Goal: Transaction & Acquisition: Obtain resource

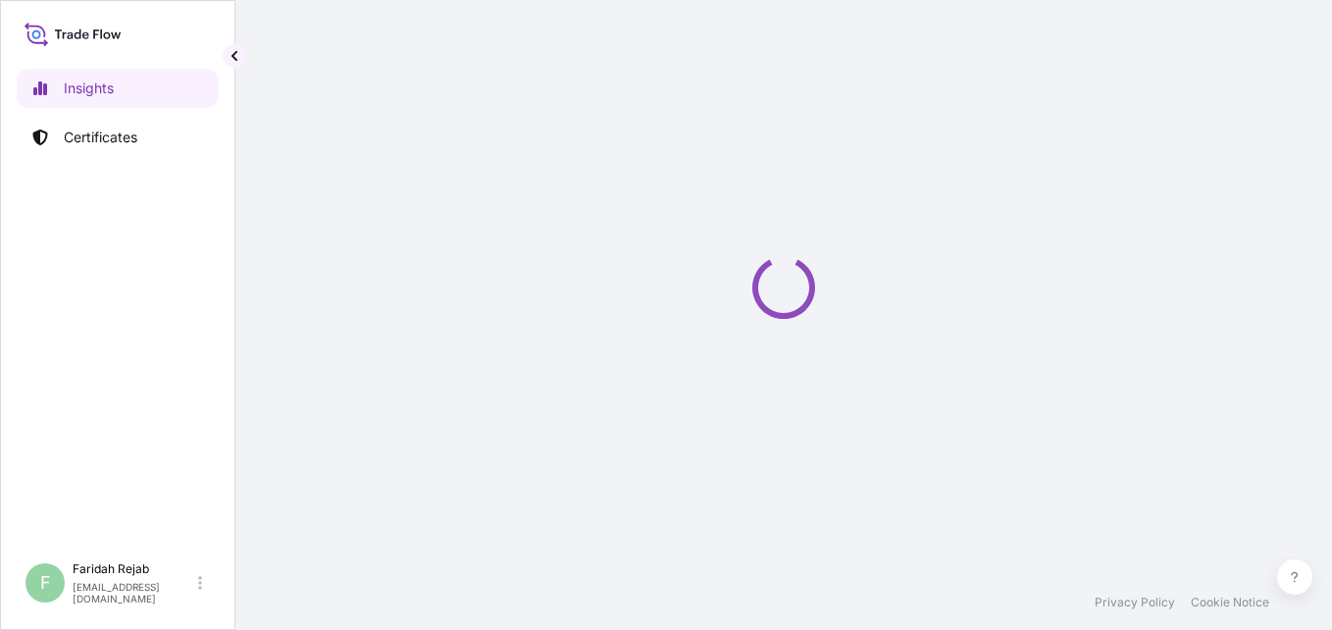
select select "2025"
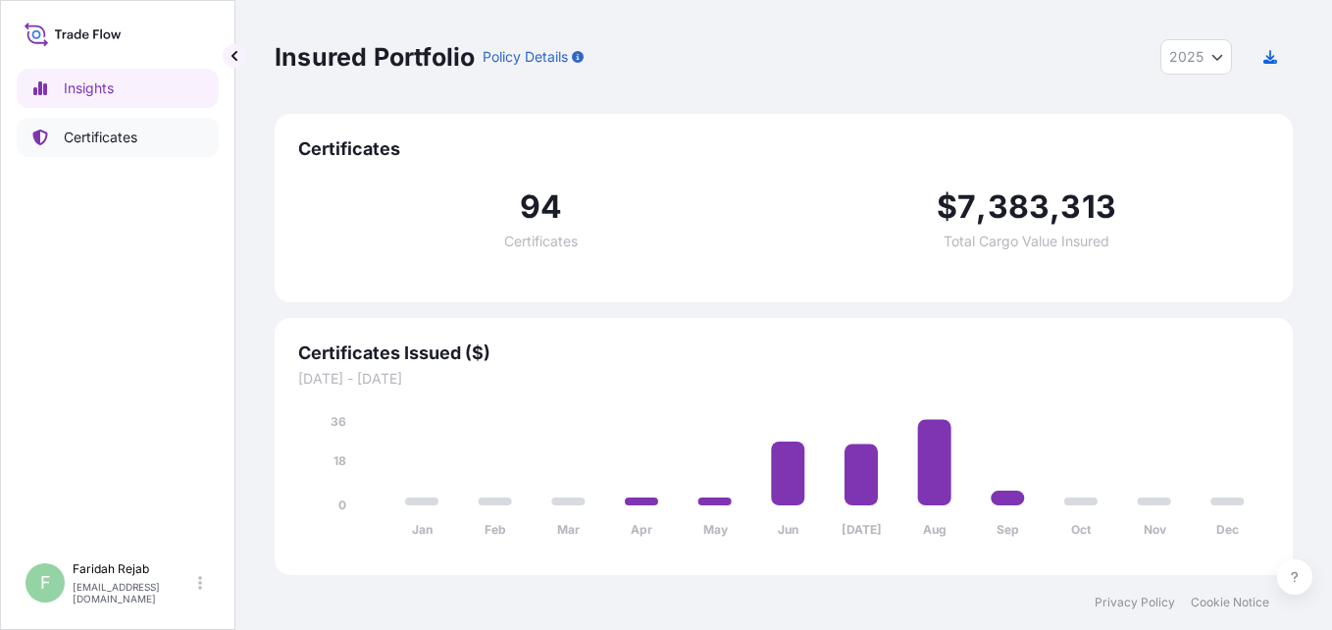
click at [97, 139] on p "Certificates" at bounding box center [101, 138] width 74 height 20
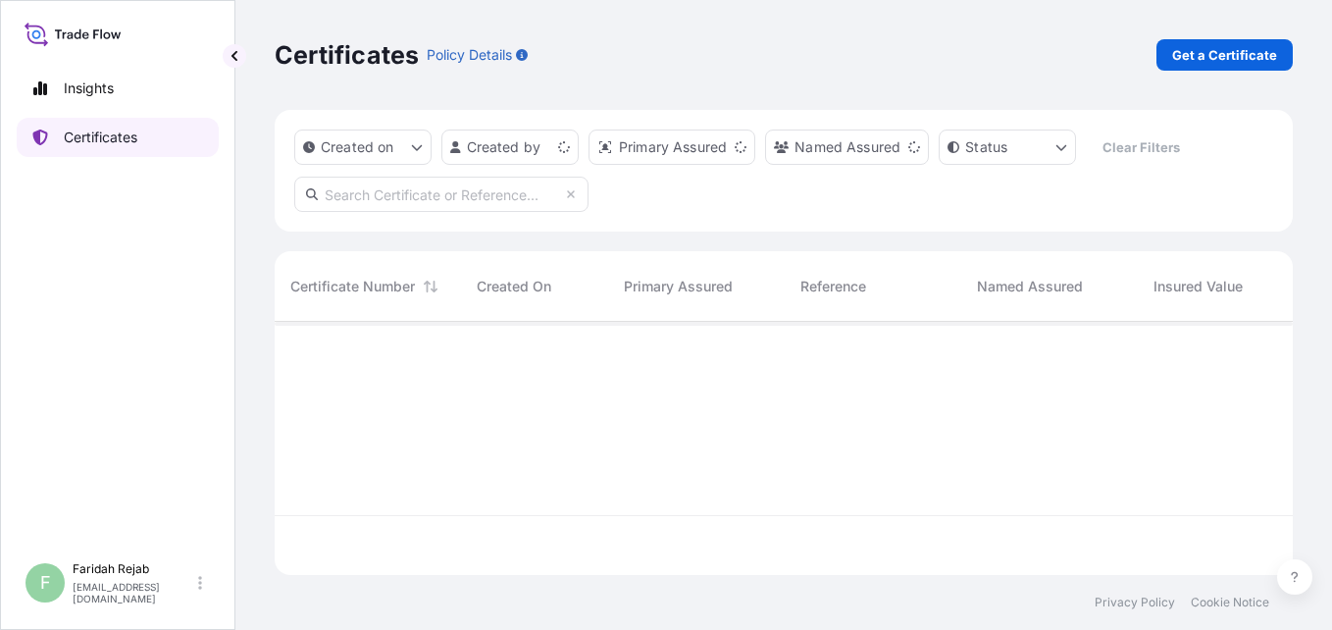
scroll to position [249, 1004]
click at [1245, 54] on p "Get a Certificate" at bounding box center [1225, 55] width 105 height 20
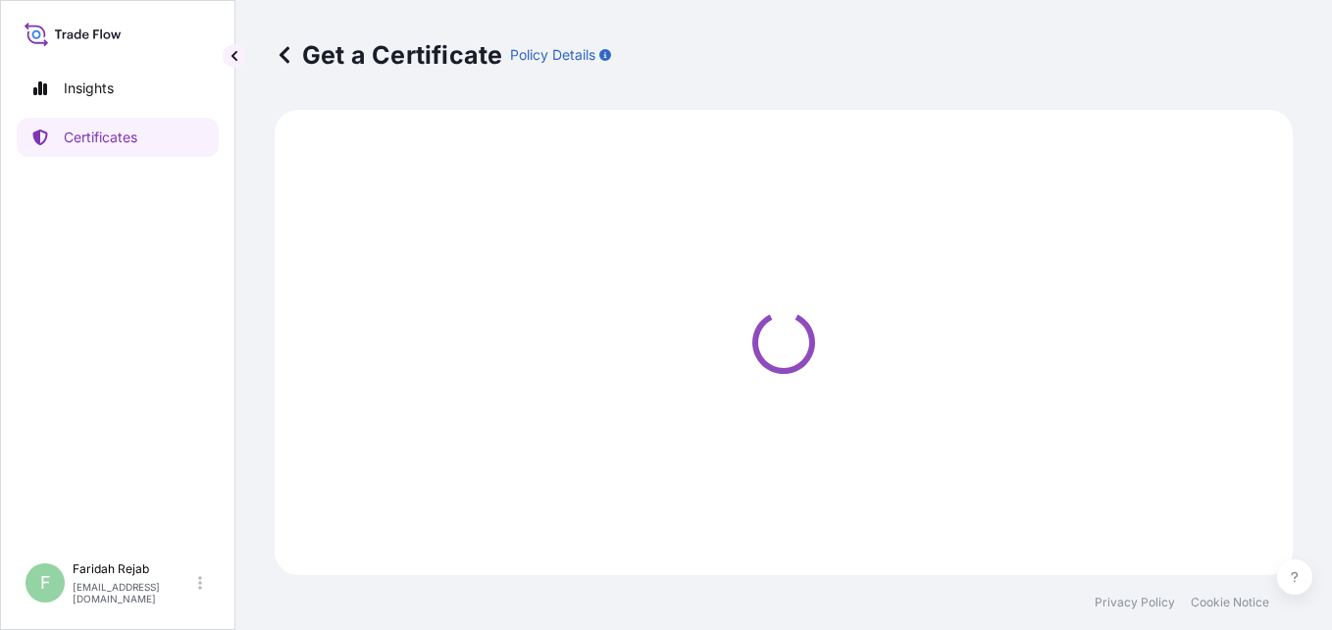
select select "Barge"
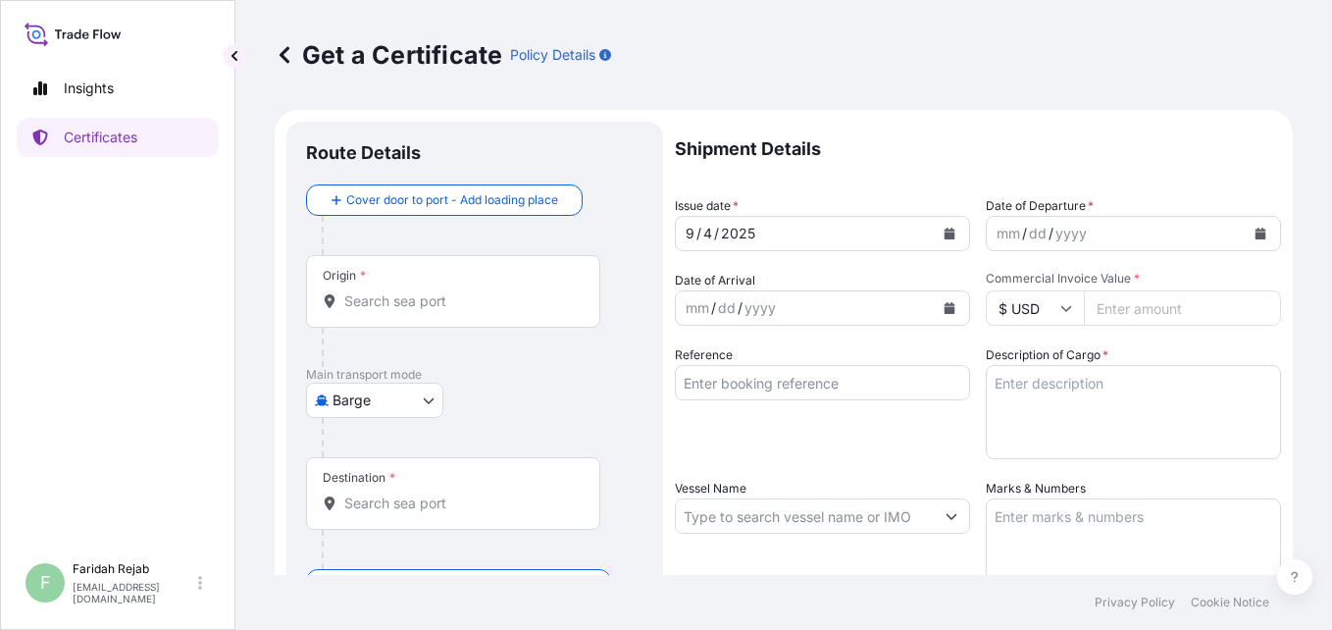
click at [1256, 231] on icon "Calendar" at bounding box center [1261, 234] width 11 height 12
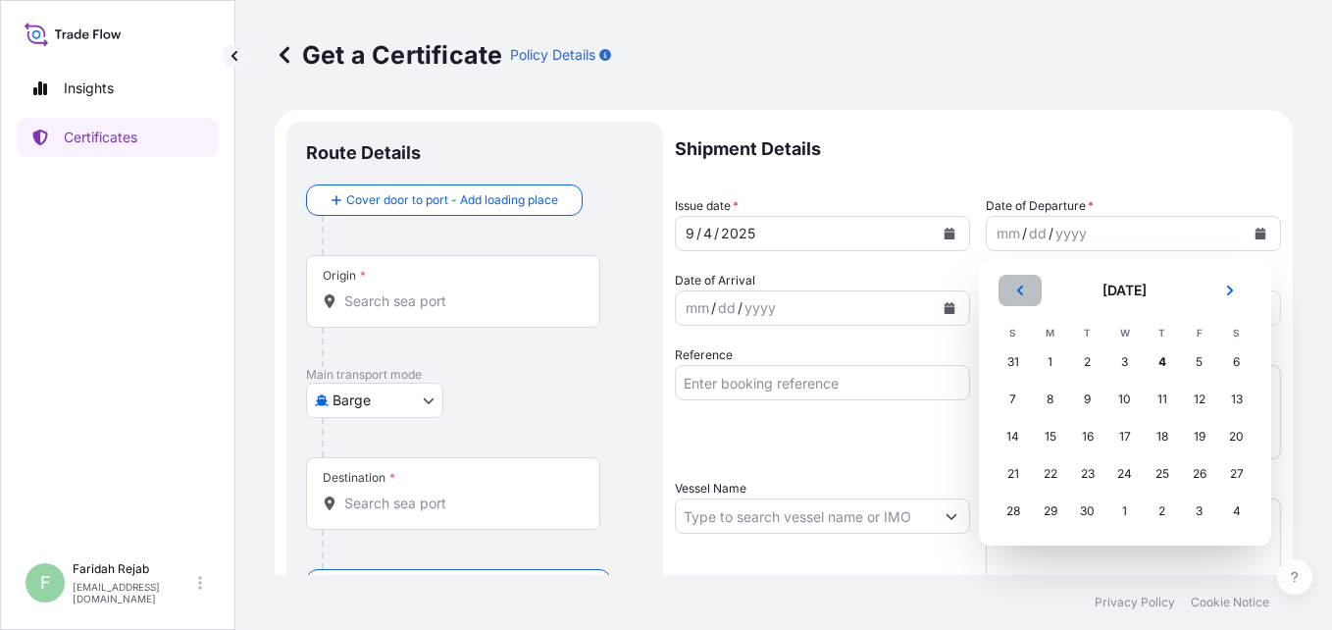
click at [1022, 294] on icon "Previous" at bounding box center [1020, 291] width 6 height 10
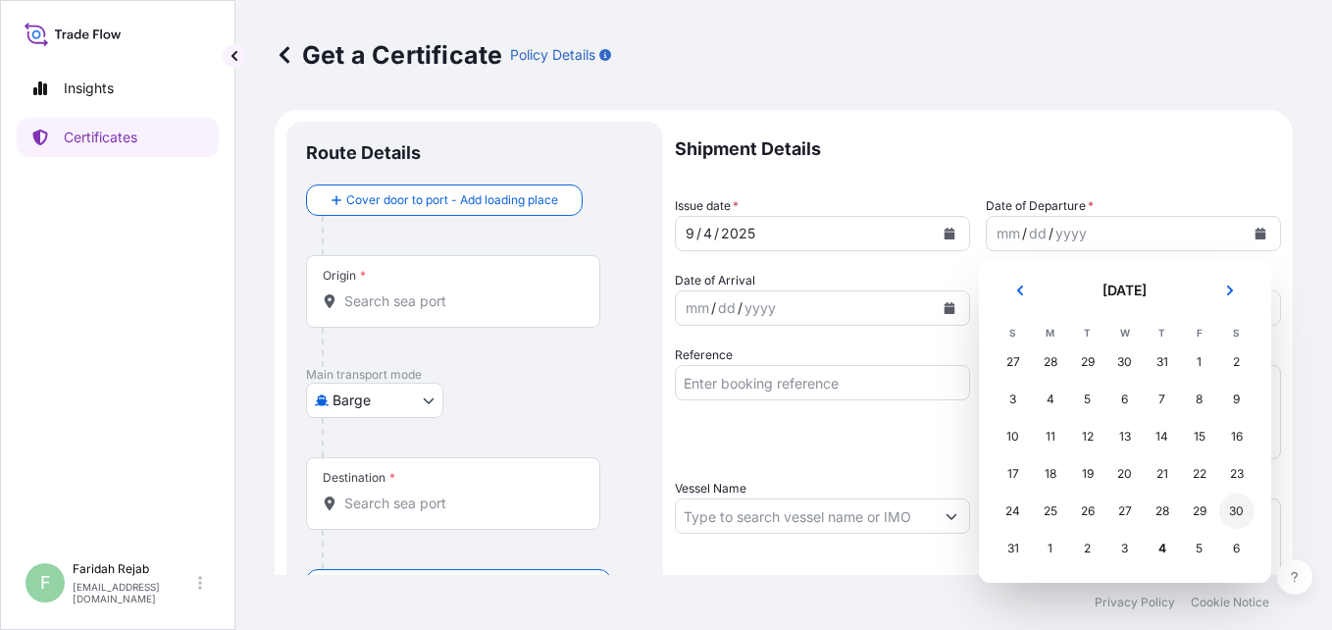
click at [1232, 509] on div "30" at bounding box center [1237, 511] width 35 height 35
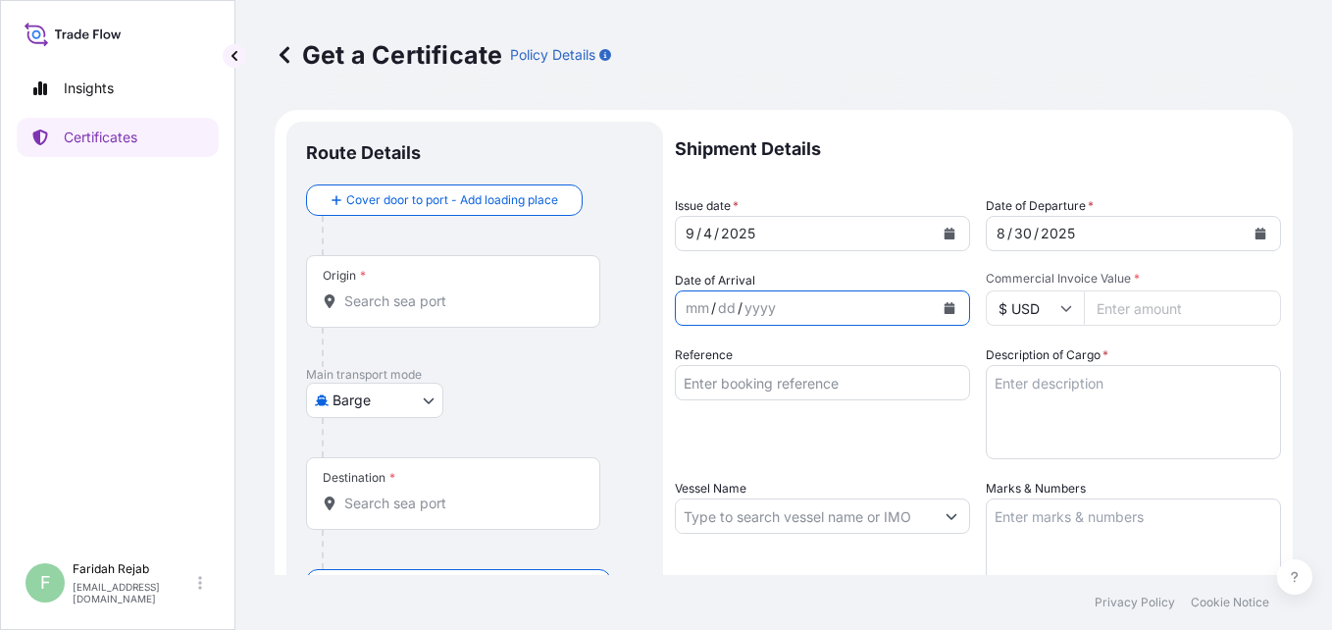
click at [949, 307] on button "Calendar" at bounding box center [949, 307] width 31 height 31
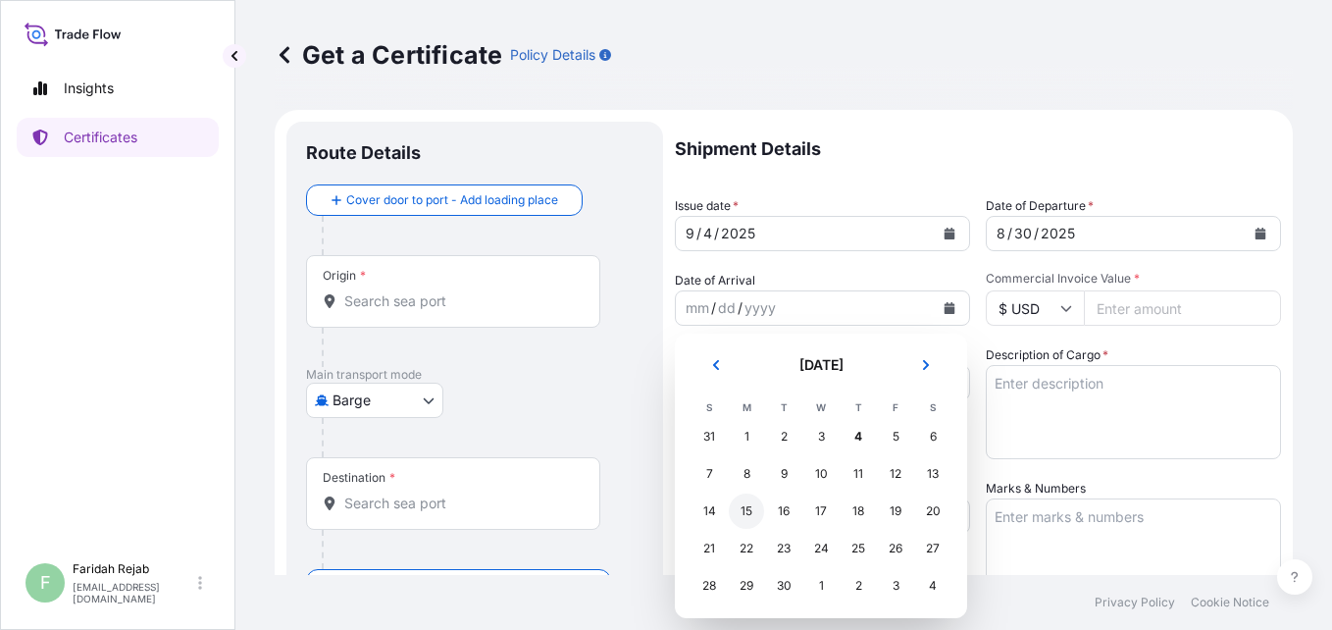
click at [745, 509] on div "15" at bounding box center [746, 511] width 35 height 35
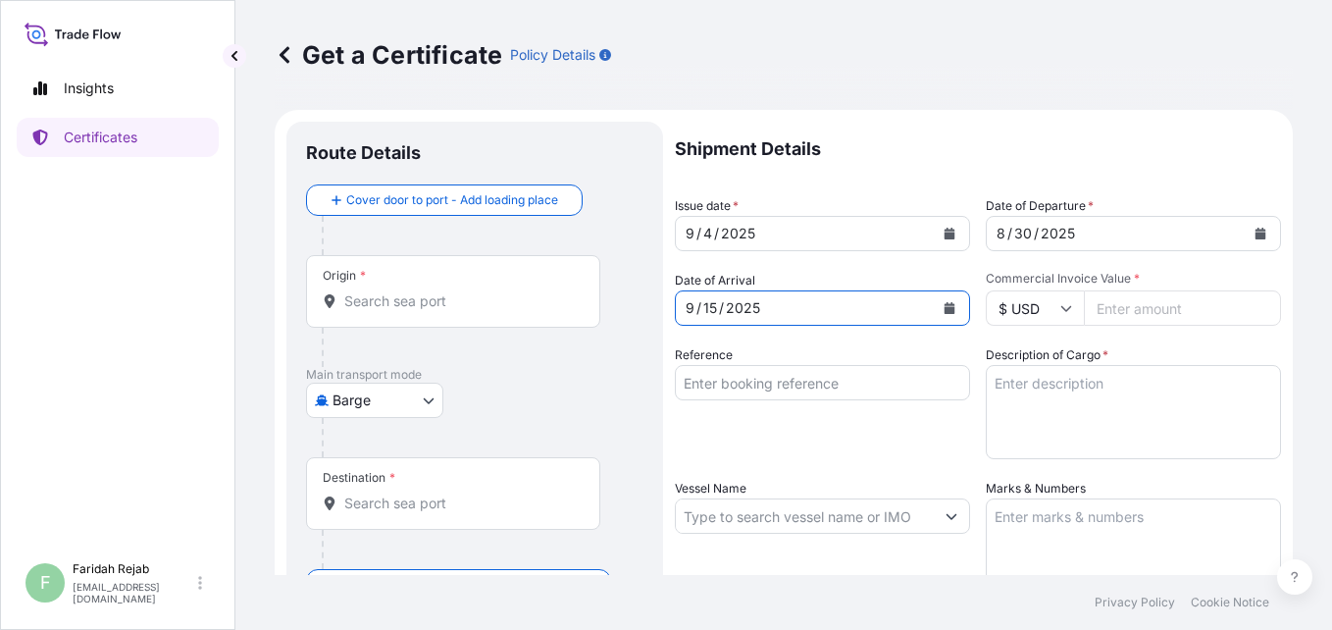
click at [1061, 305] on icon at bounding box center [1067, 308] width 12 height 12
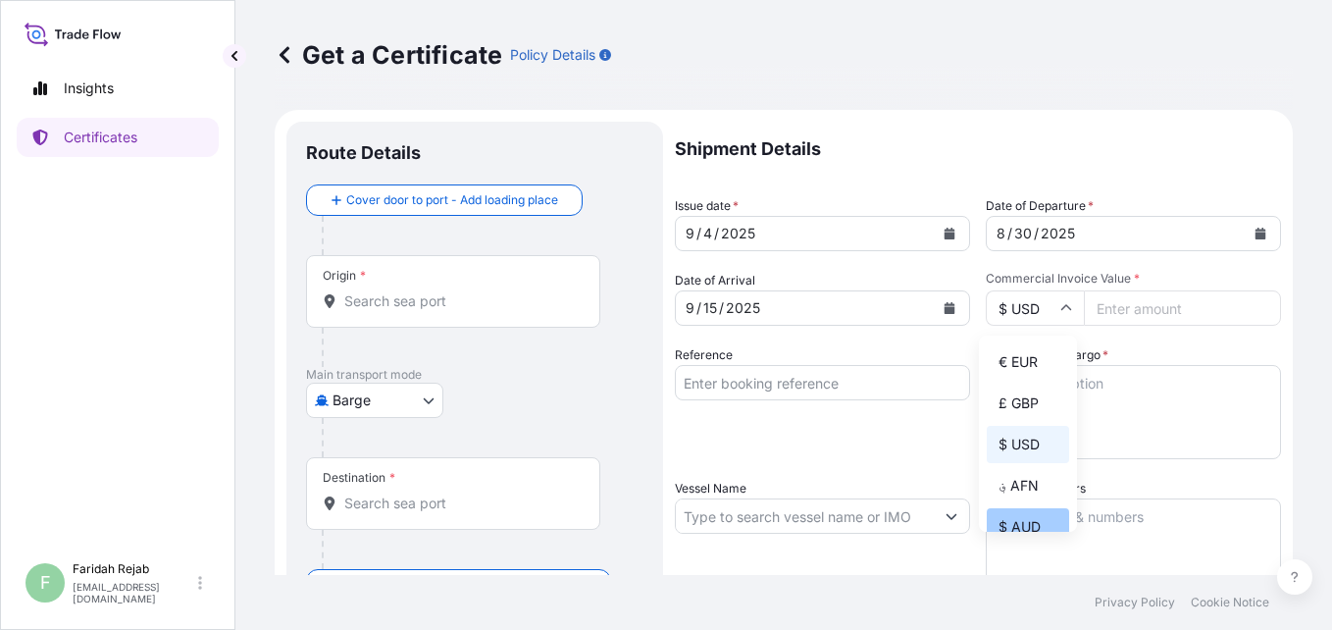
click at [1013, 519] on div "$ AUD" at bounding box center [1028, 526] width 82 height 37
type input "$ AUD"
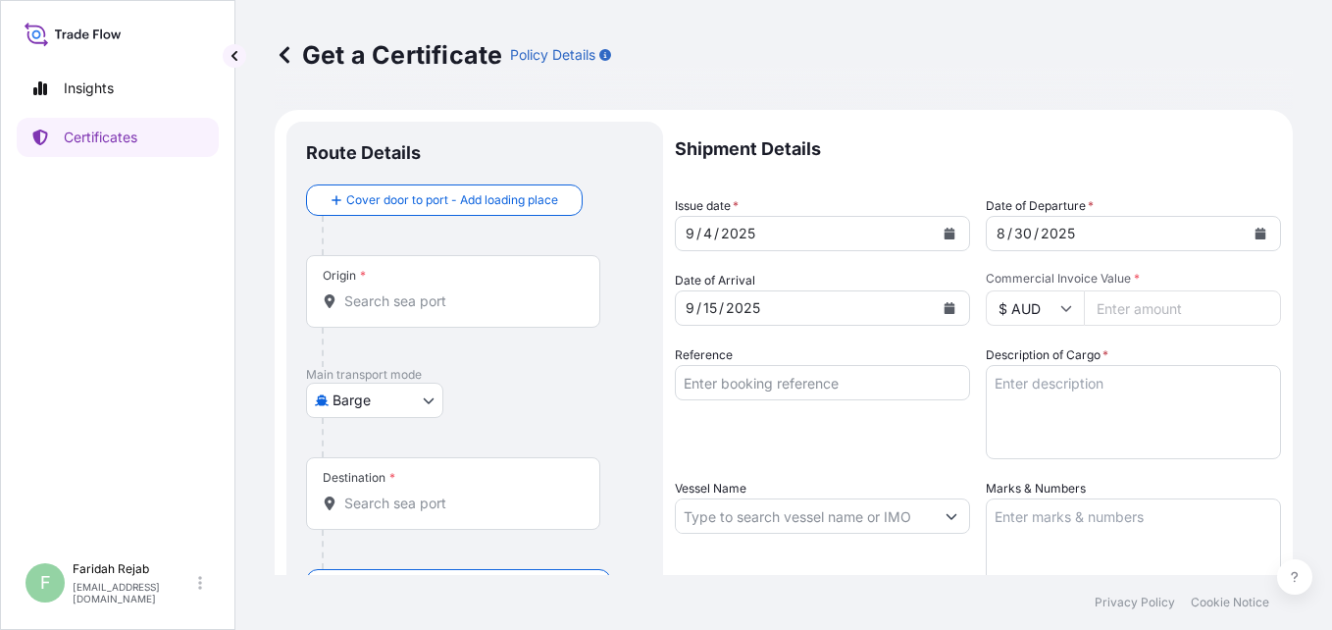
click at [1145, 308] on input "Commercial Invoice Value *" at bounding box center [1182, 307] width 197 height 35
type input "105158.40"
click at [843, 386] on input "Reference" at bounding box center [822, 382] width 295 height 35
type input "i"
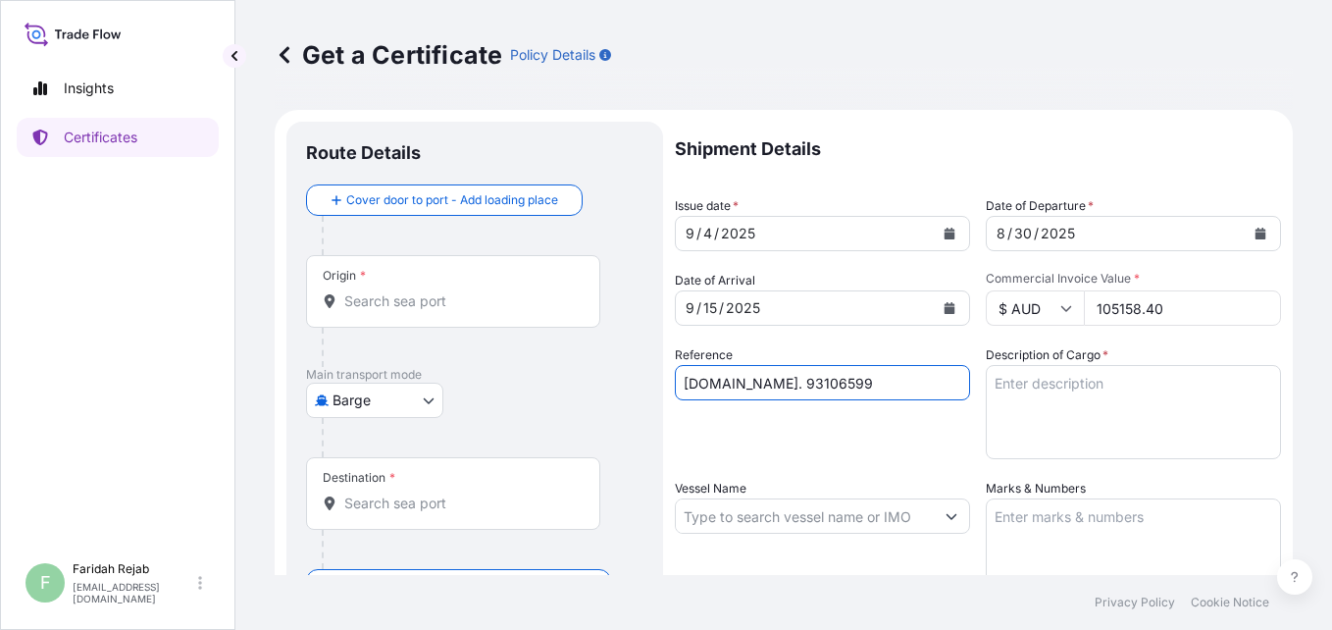
type input "[DOMAIN_NAME]. 93106599"
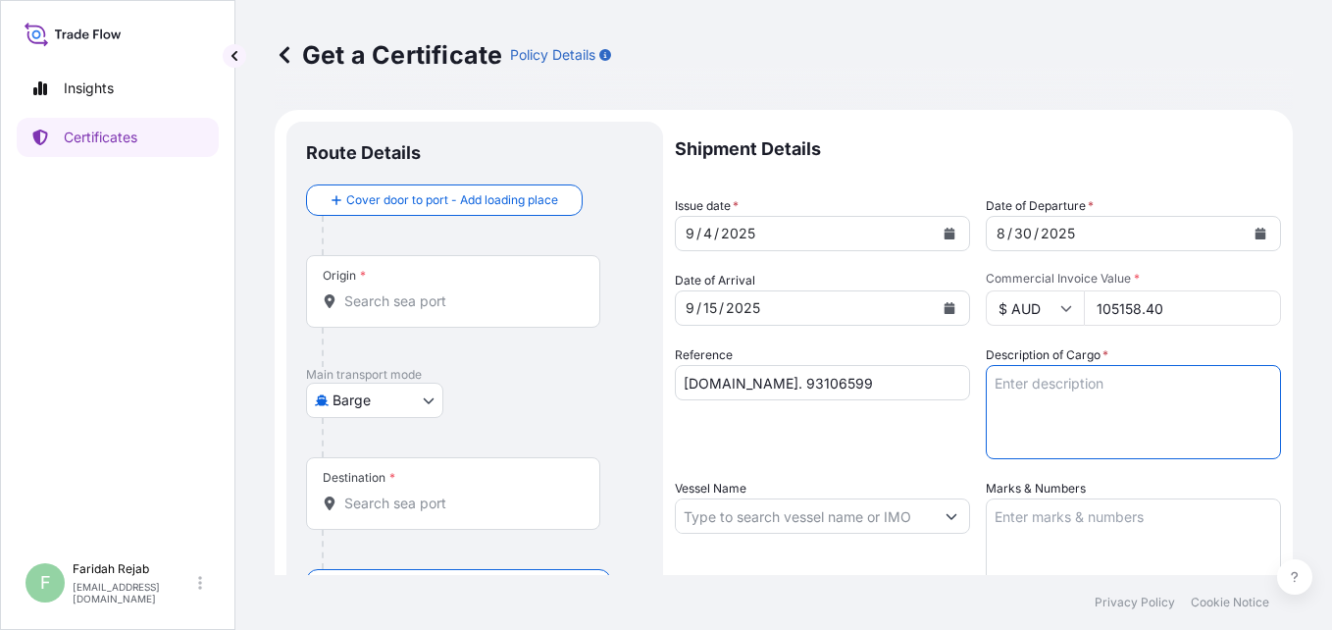
click at [1060, 395] on textarea "Description of Cargo *" at bounding box center [1133, 412] width 295 height 94
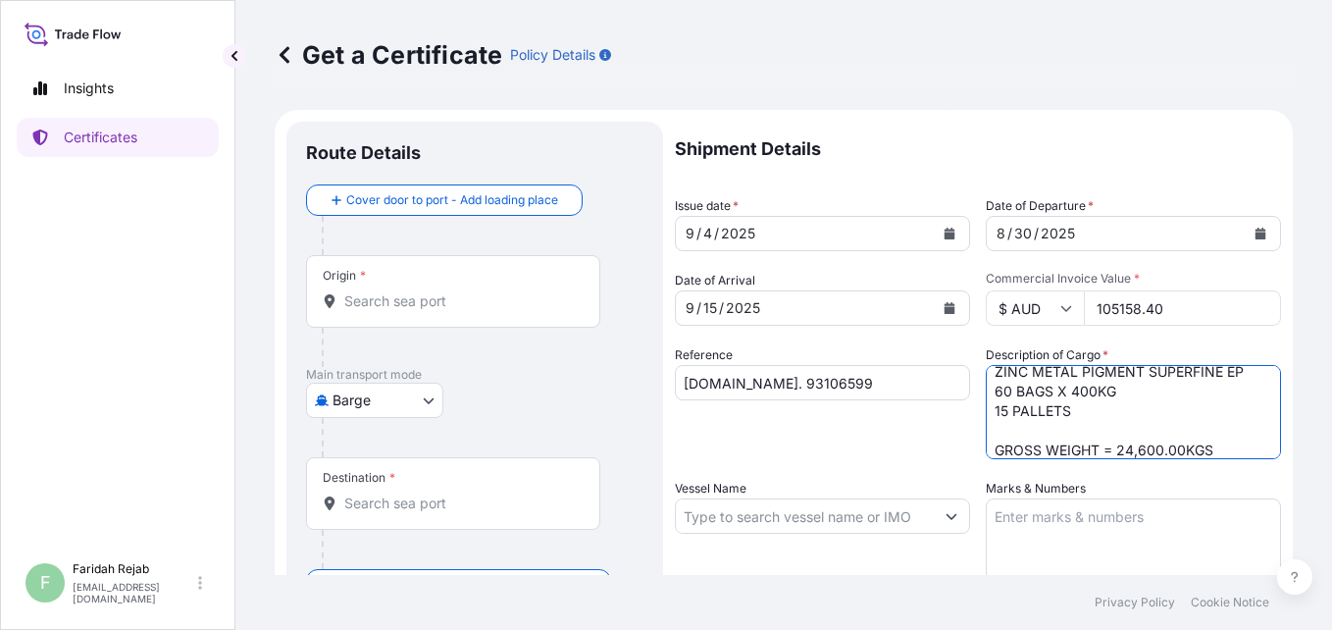
scroll to position [31, 0]
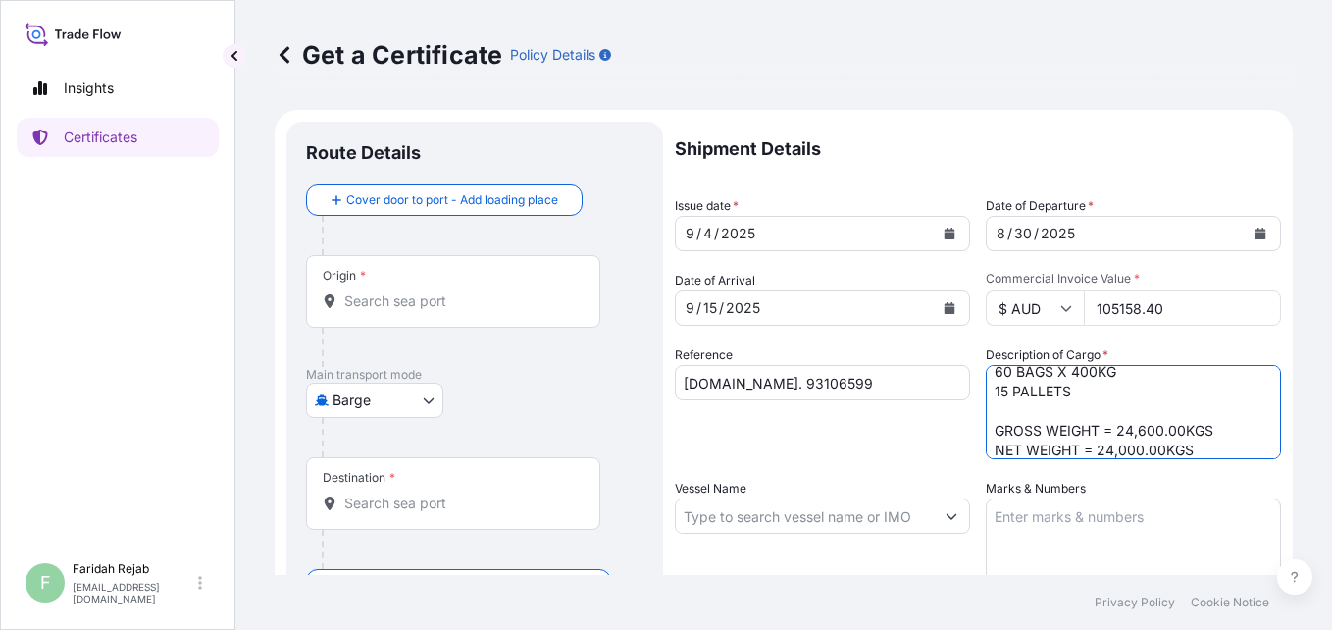
type textarea "ZINC METAL PIGMENT SUPERFINE EP 60 BAGS X 400KG 15 PALLETS GROSS WEIGHT = 24,60…"
click at [1032, 534] on textarea "Marks & Numbers" at bounding box center [1133, 547] width 295 height 98
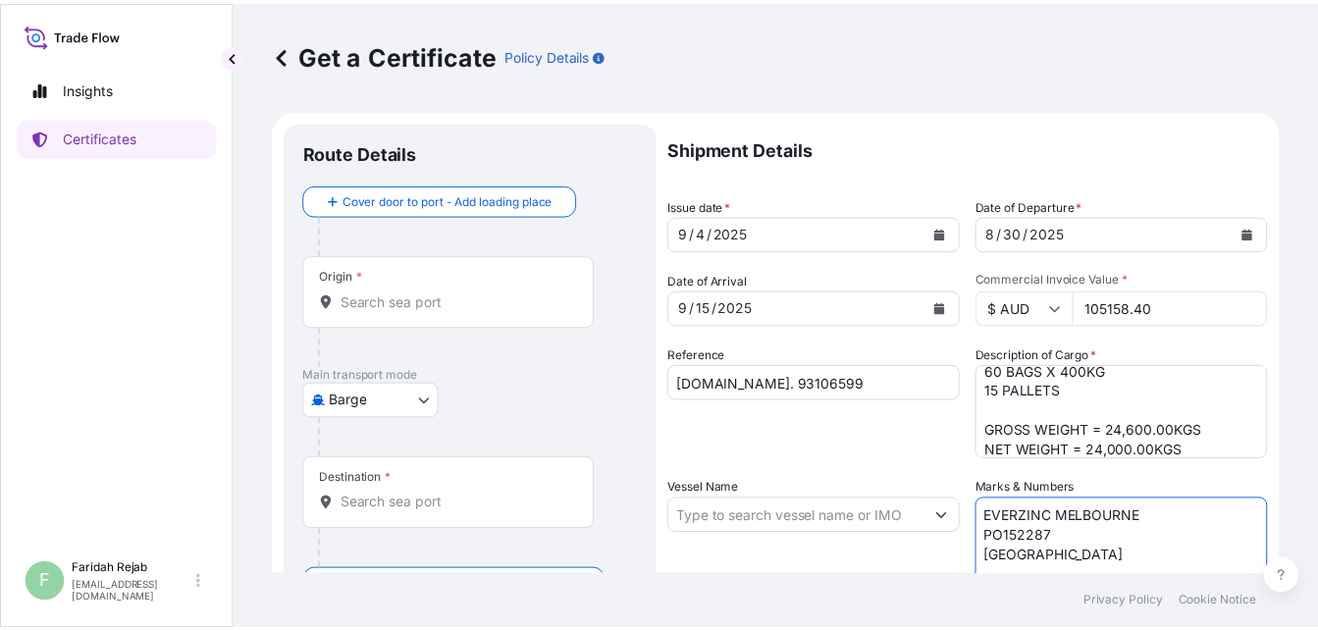
scroll to position [39, 0]
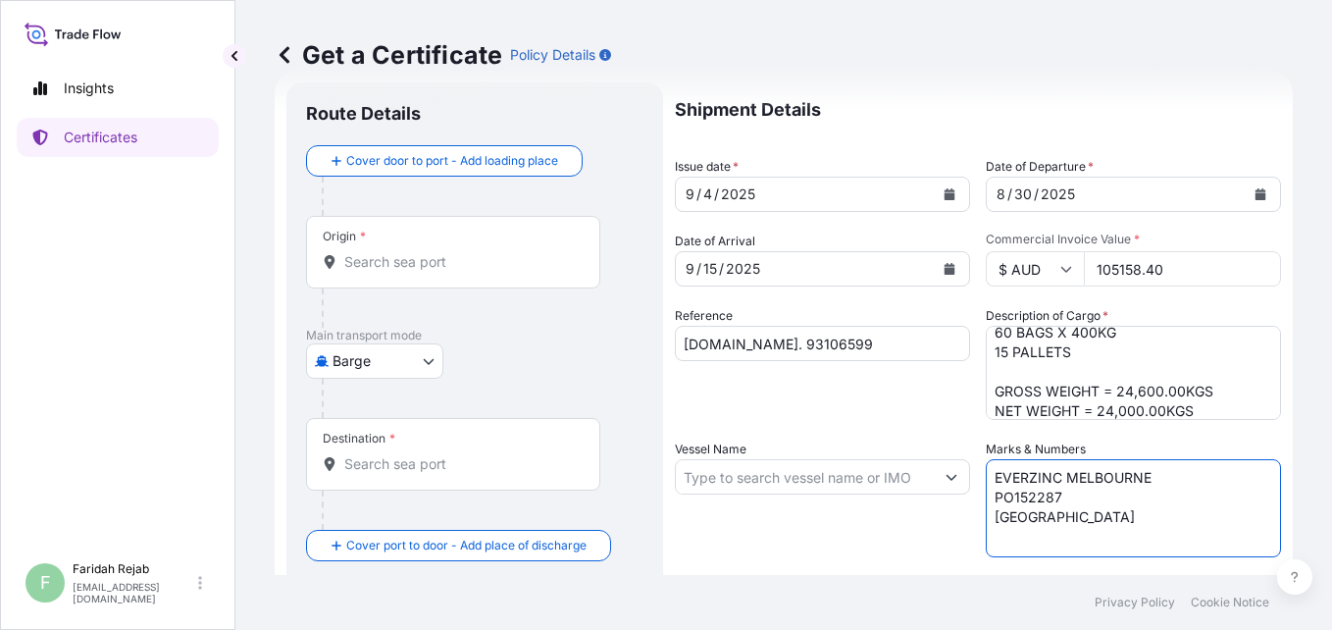
type textarea "EVERZINC MELBOURNE PO152287 [GEOGRAPHIC_DATA]"
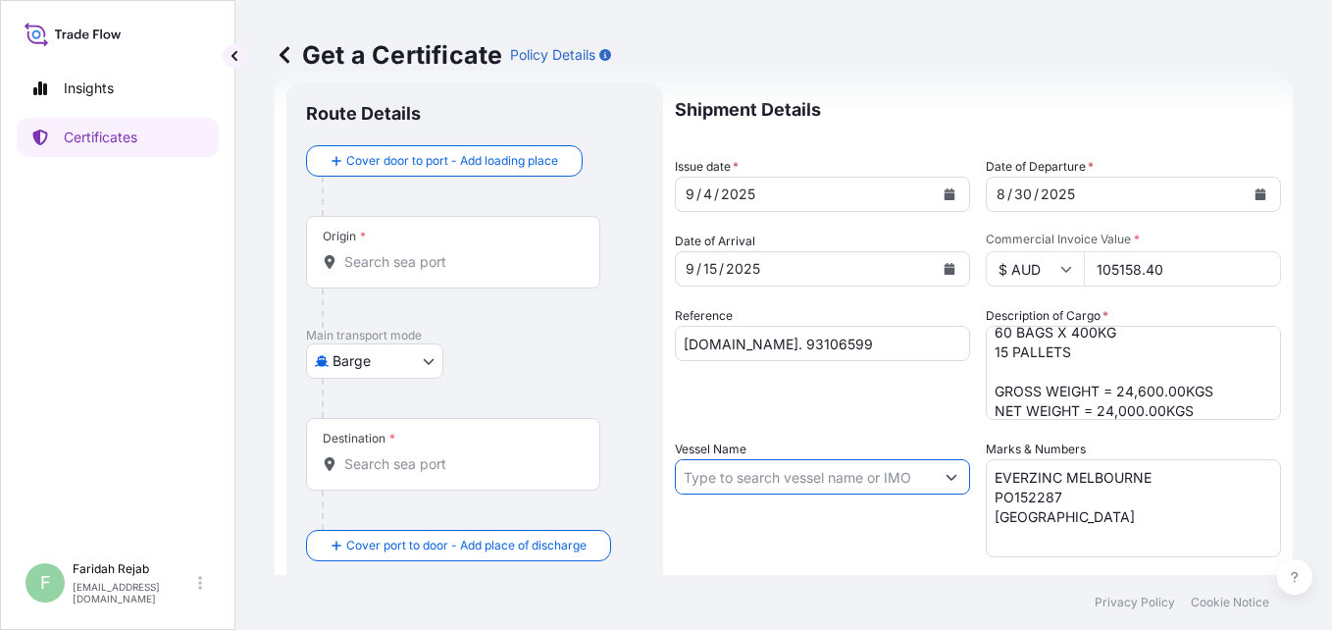
click at [863, 481] on input "Vessel Name" at bounding box center [805, 476] width 258 height 35
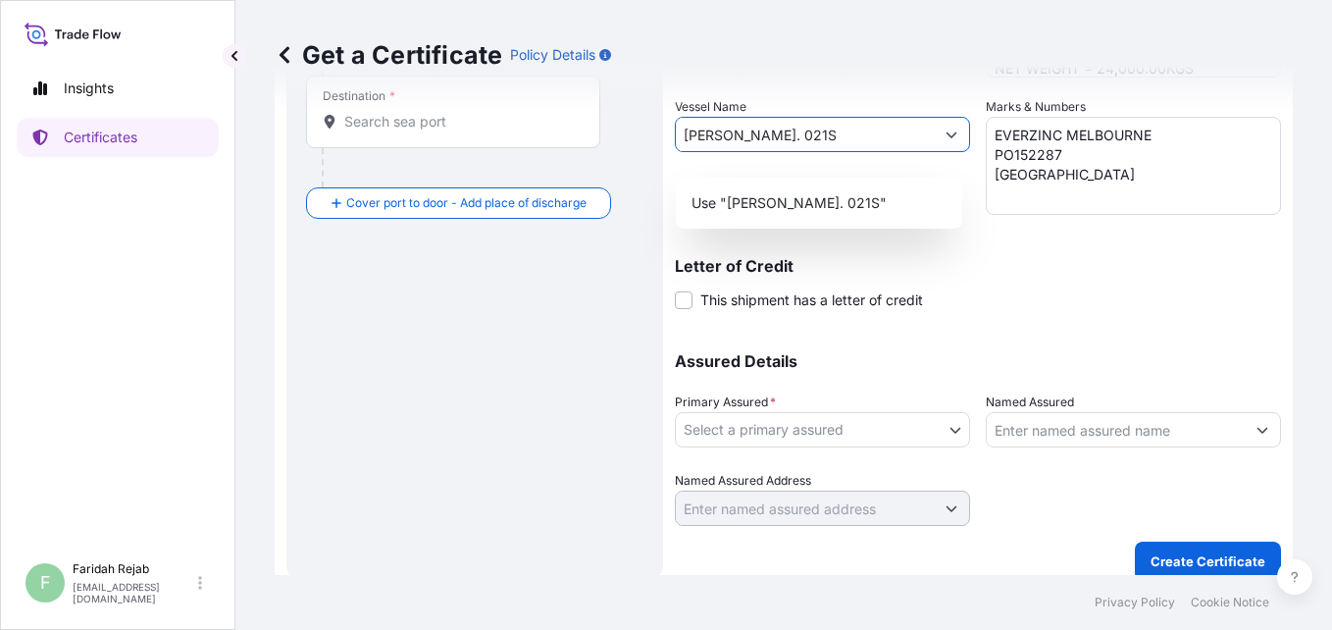
scroll to position [399, 0]
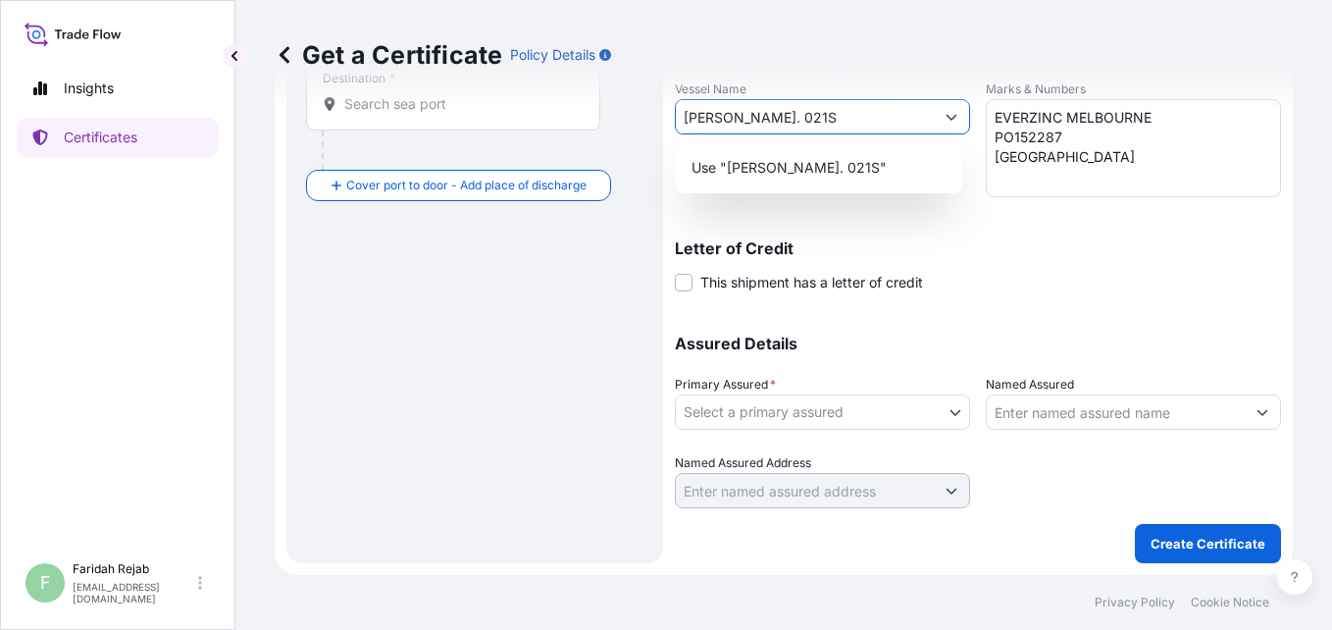
type input "[PERSON_NAME]. 021S"
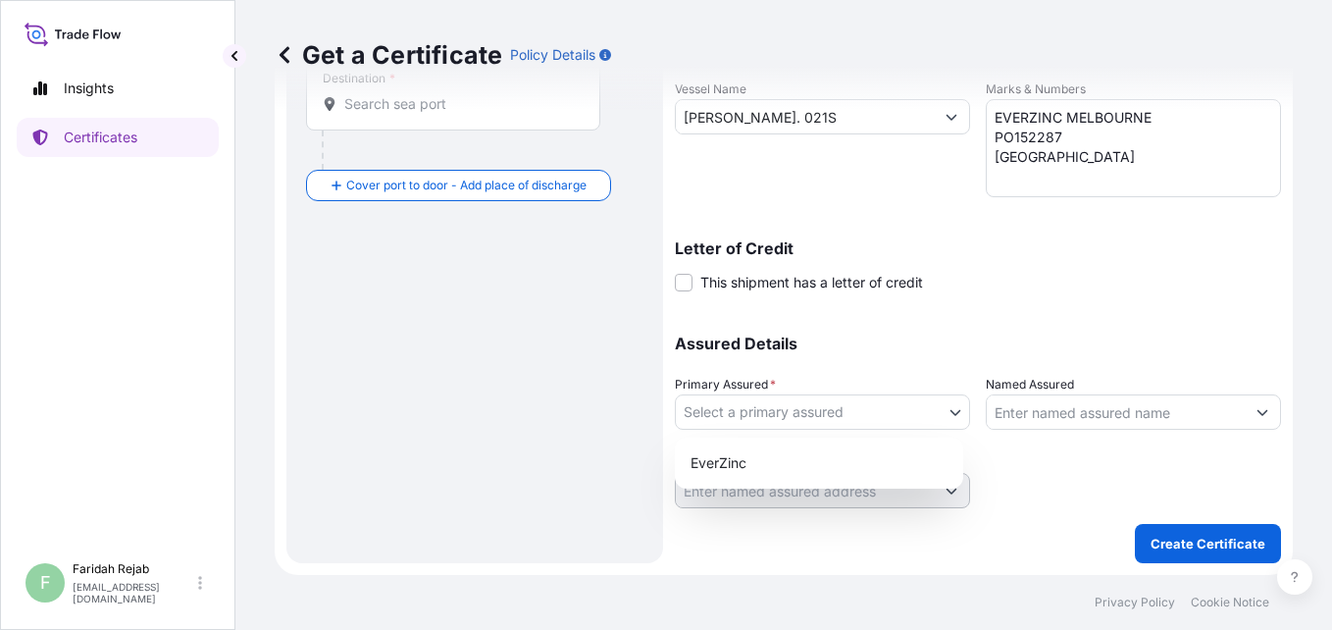
click at [890, 414] on body "0 options available. 1 option available. 0 options available. 1 option availabl…" at bounding box center [666, 315] width 1332 height 630
click at [732, 460] on div "EverZinc" at bounding box center [819, 462] width 273 height 35
select select "31493"
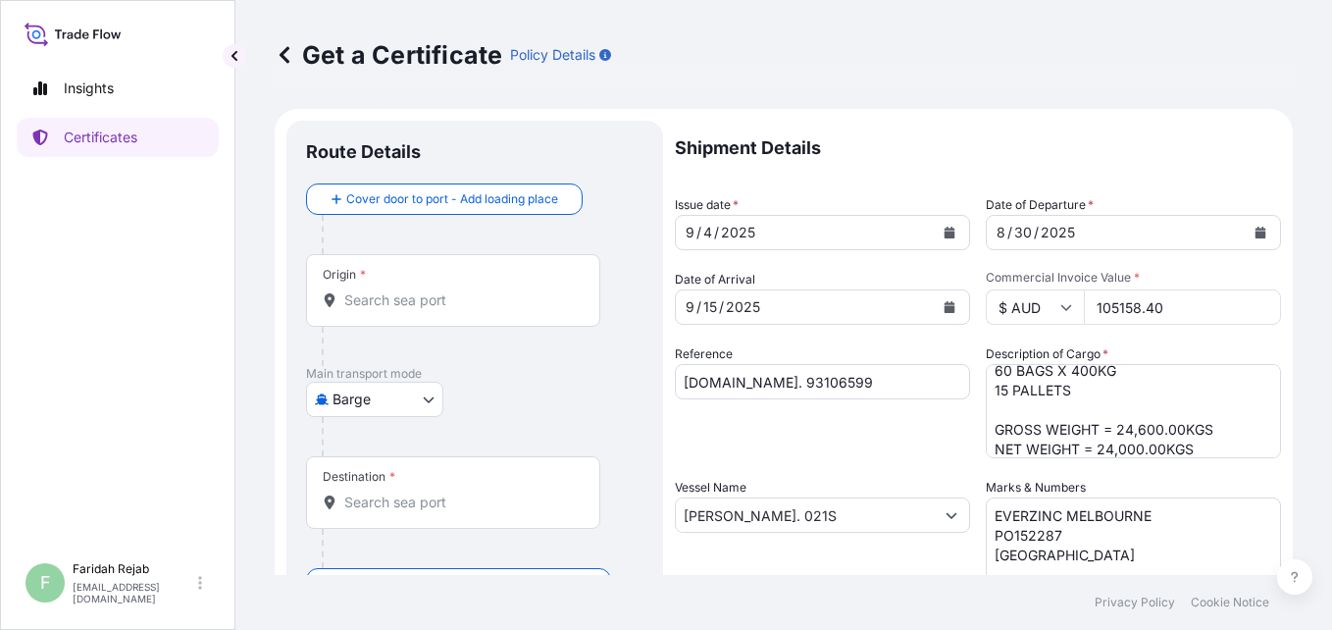
scroll to position [0, 0]
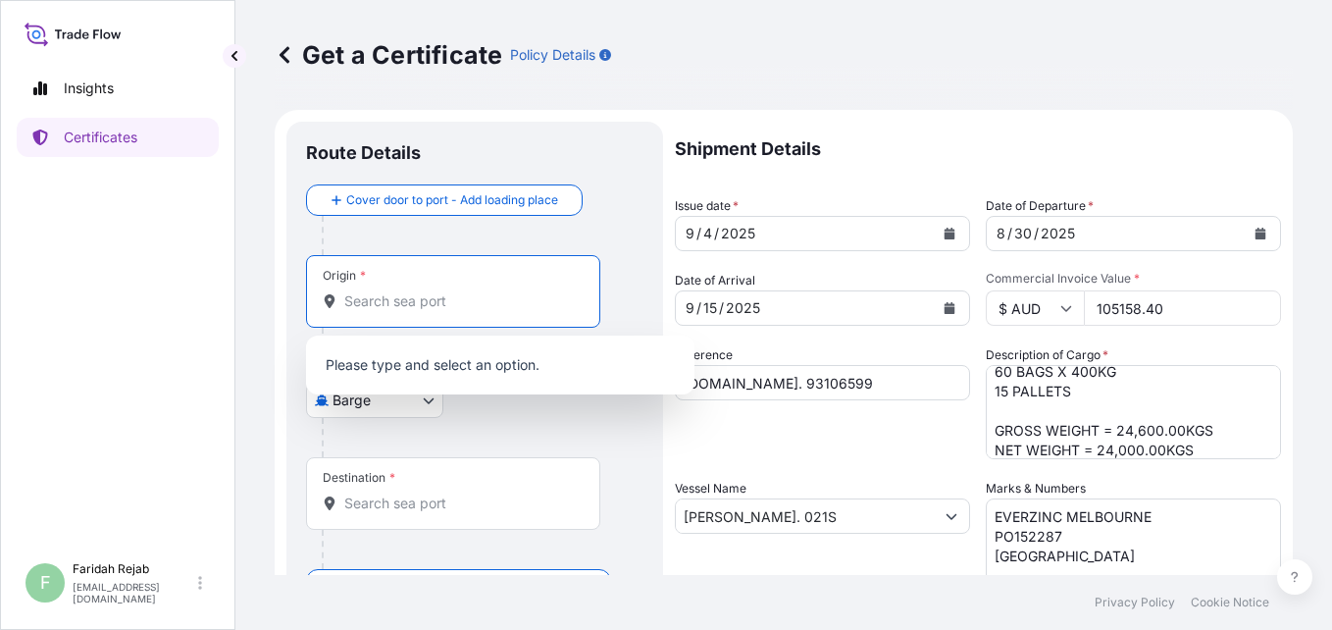
click at [403, 296] on input "Origin *" at bounding box center [460, 301] width 232 height 20
click at [407, 303] on input "Origin *" at bounding box center [460, 301] width 232 height 20
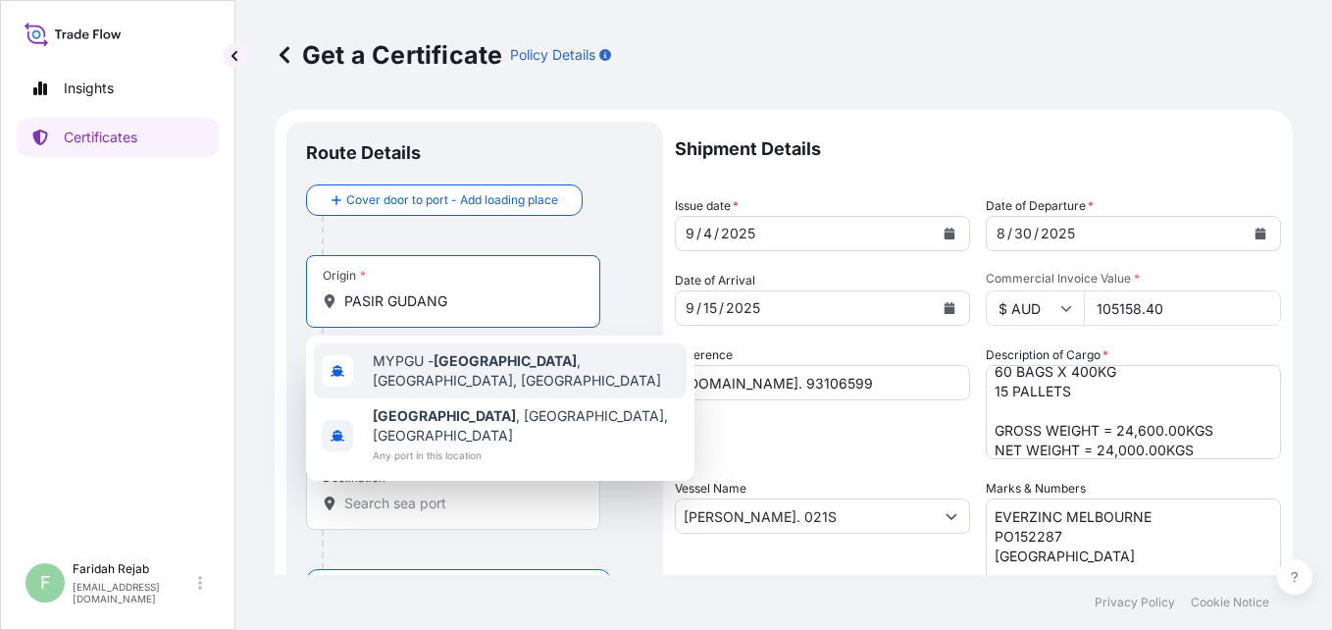
click at [420, 363] on span "MYPGU - [GEOGRAPHIC_DATA] , [GEOGRAPHIC_DATA], [GEOGRAPHIC_DATA]" at bounding box center [526, 370] width 306 height 39
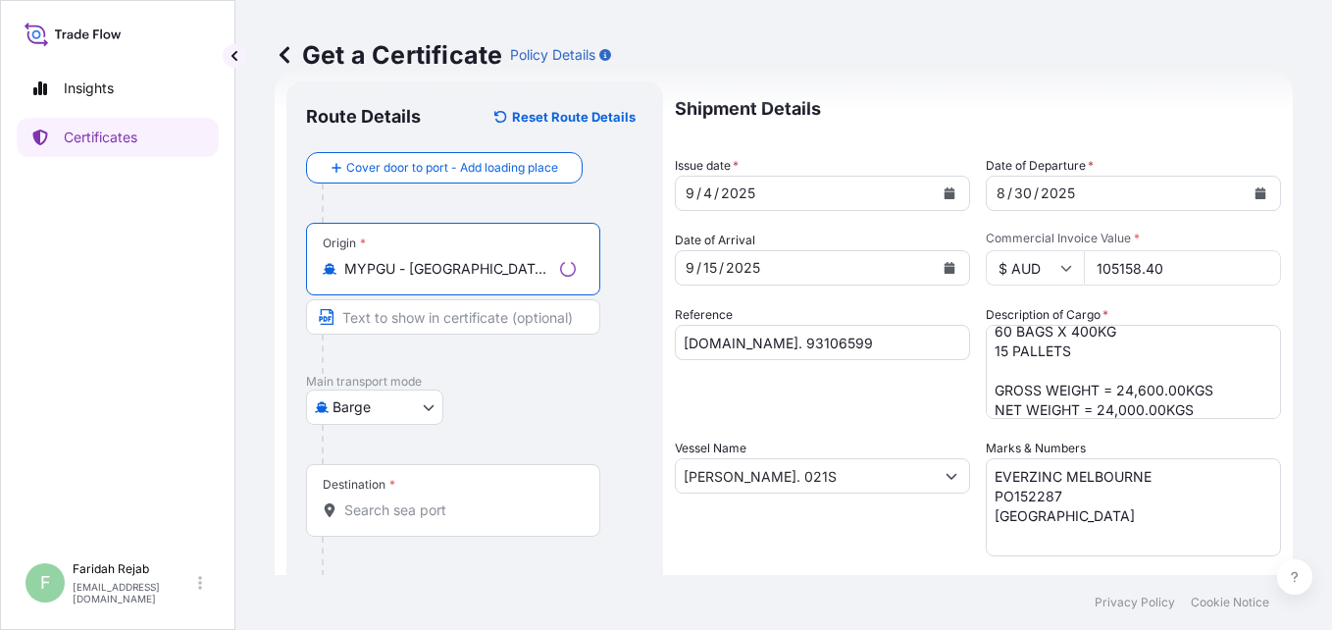
scroll to position [78, 0]
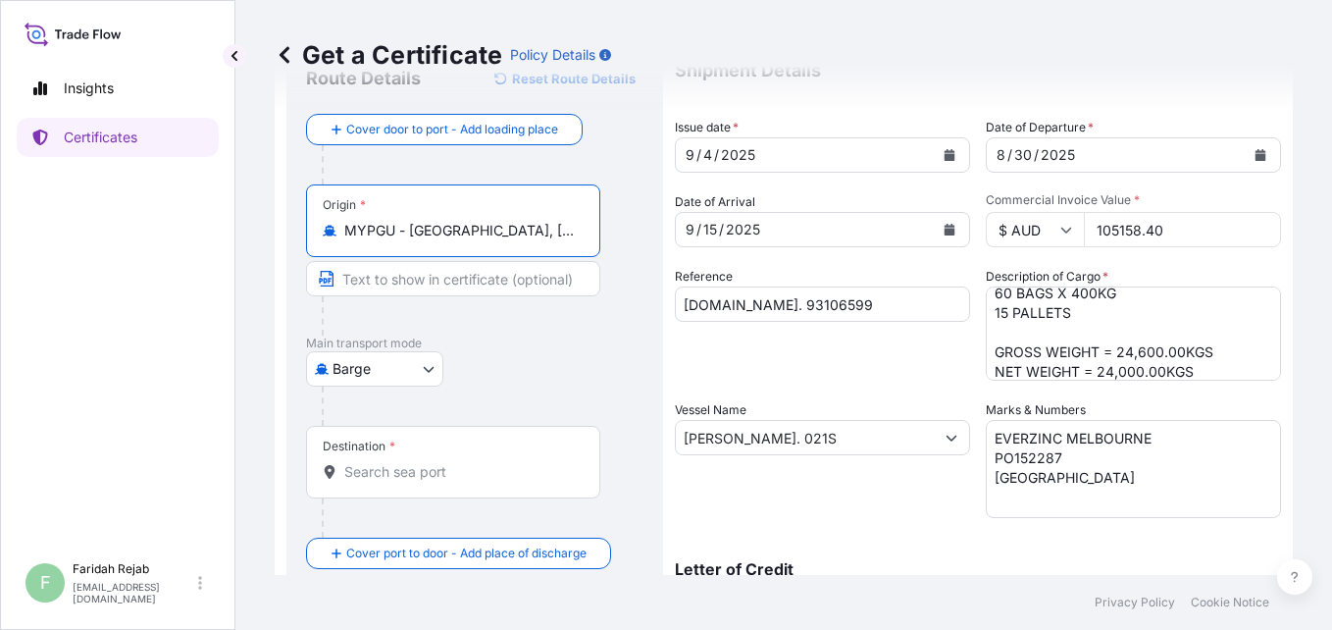
type input "MYPGU - [GEOGRAPHIC_DATA], [GEOGRAPHIC_DATA], [GEOGRAPHIC_DATA]"
click at [390, 461] on div "Destination *" at bounding box center [453, 462] width 294 height 73
click at [390, 462] on input "Destination *" at bounding box center [460, 472] width 232 height 20
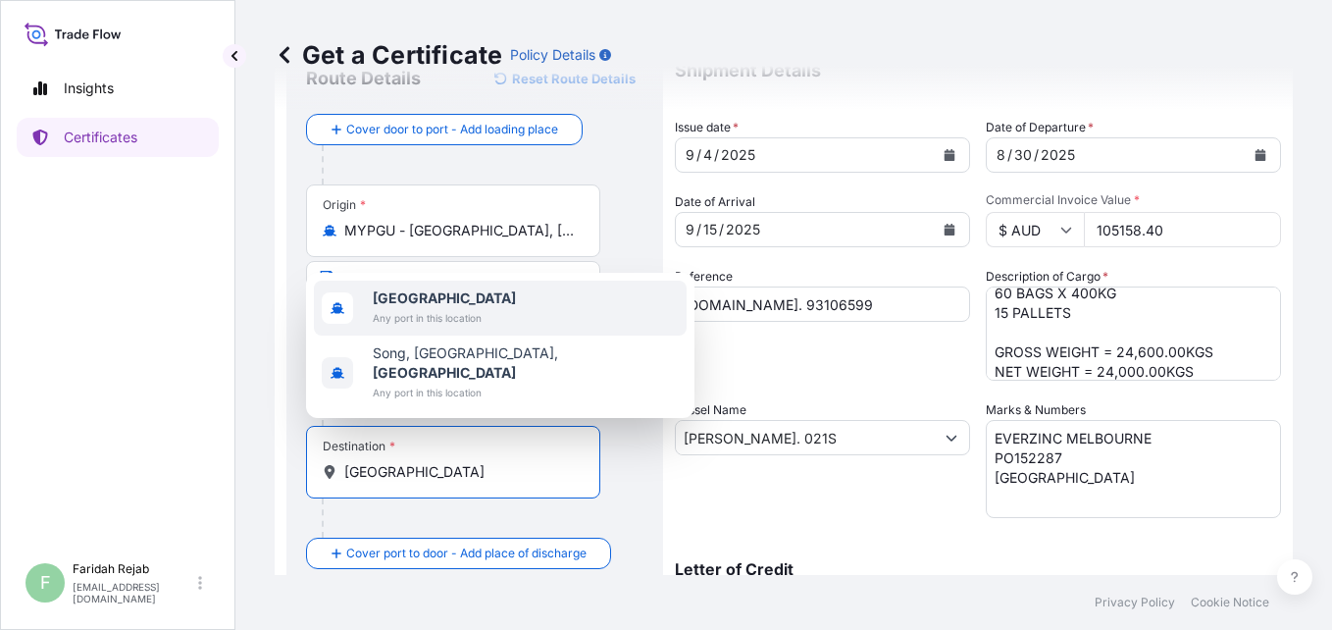
click at [415, 306] on b "[GEOGRAPHIC_DATA]" at bounding box center [444, 297] width 143 height 17
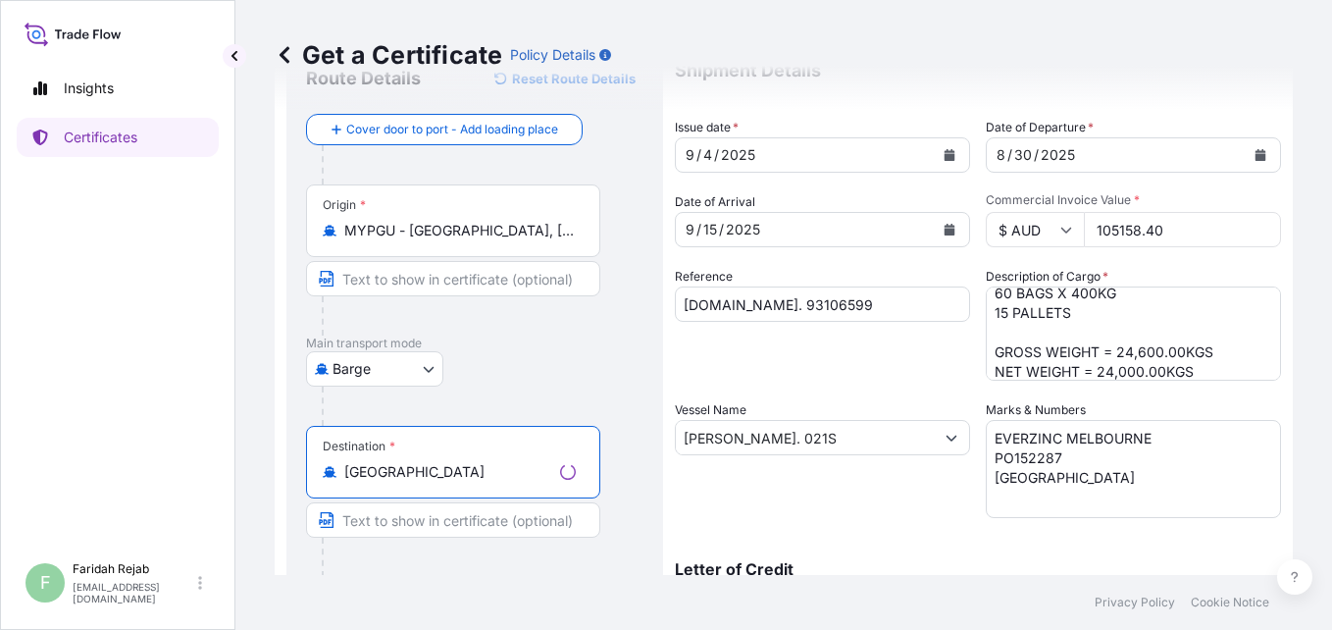
type input "[GEOGRAPHIC_DATA]"
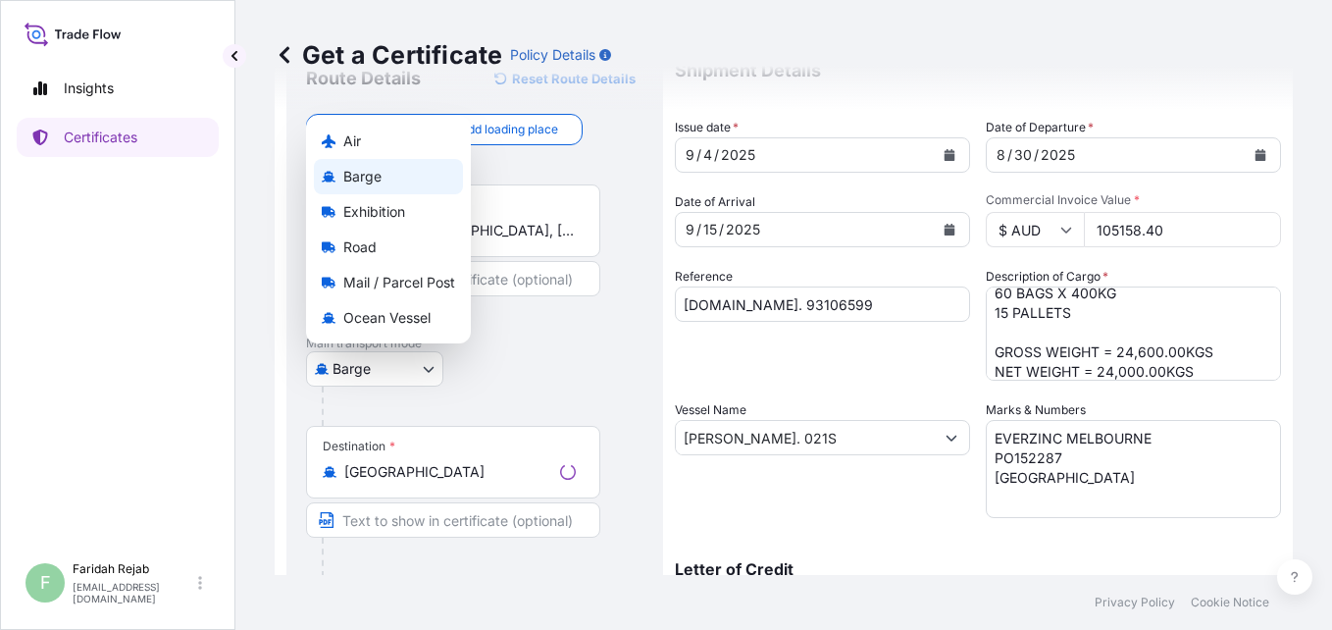
click at [421, 366] on body "0 options available. 2 options available. Insights Certificates F [PERSON_NAME]…" at bounding box center [666, 315] width 1332 height 630
click at [390, 318] on span "Ocean Vessel" at bounding box center [386, 318] width 87 height 20
select select "Ocean Vessel"
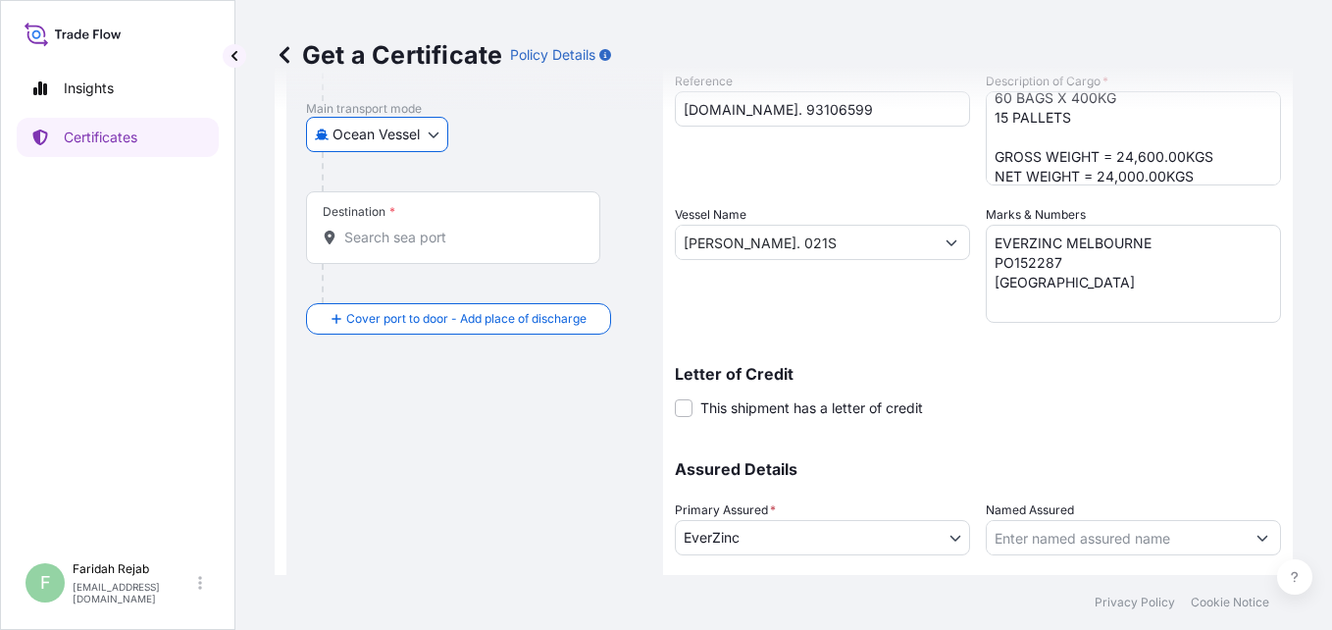
scroll to position [275, 0]
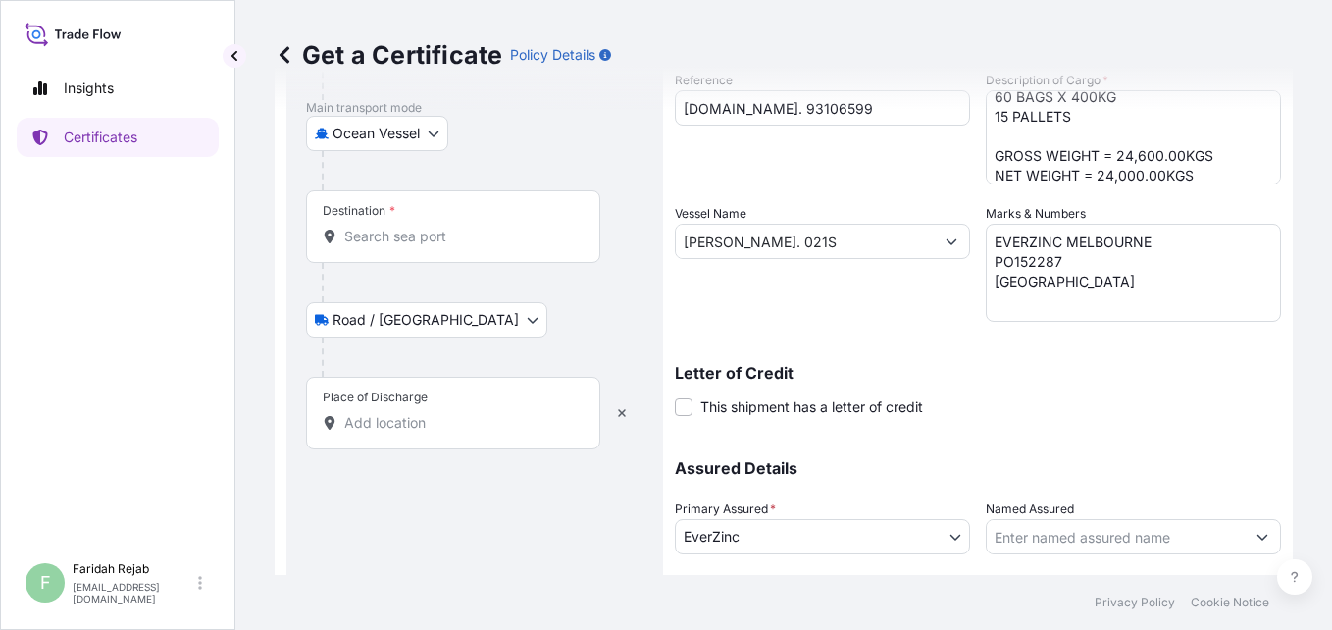
click at [392, 407] on div "Place of Discharge" at bounding box center [453, 413] width 294 height 73
click at [392, 413] on input "Place of Discharge" at bounding box center [460, 423] width 232 height 20
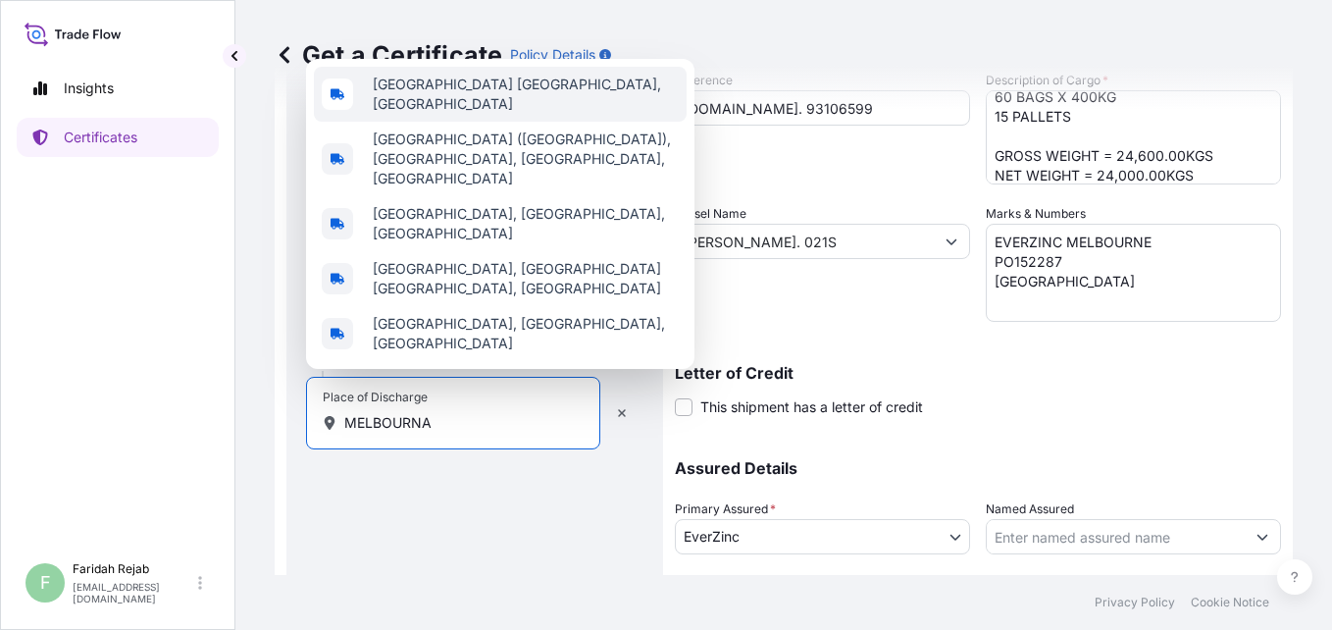
click at [442, 114] on span "[GEOGRAPHIC_DATA] [GEOGRAPHIC_DATA], [GEOGRAPHIC_DATA]" at bounding box center [526, 94] width 306 height 39
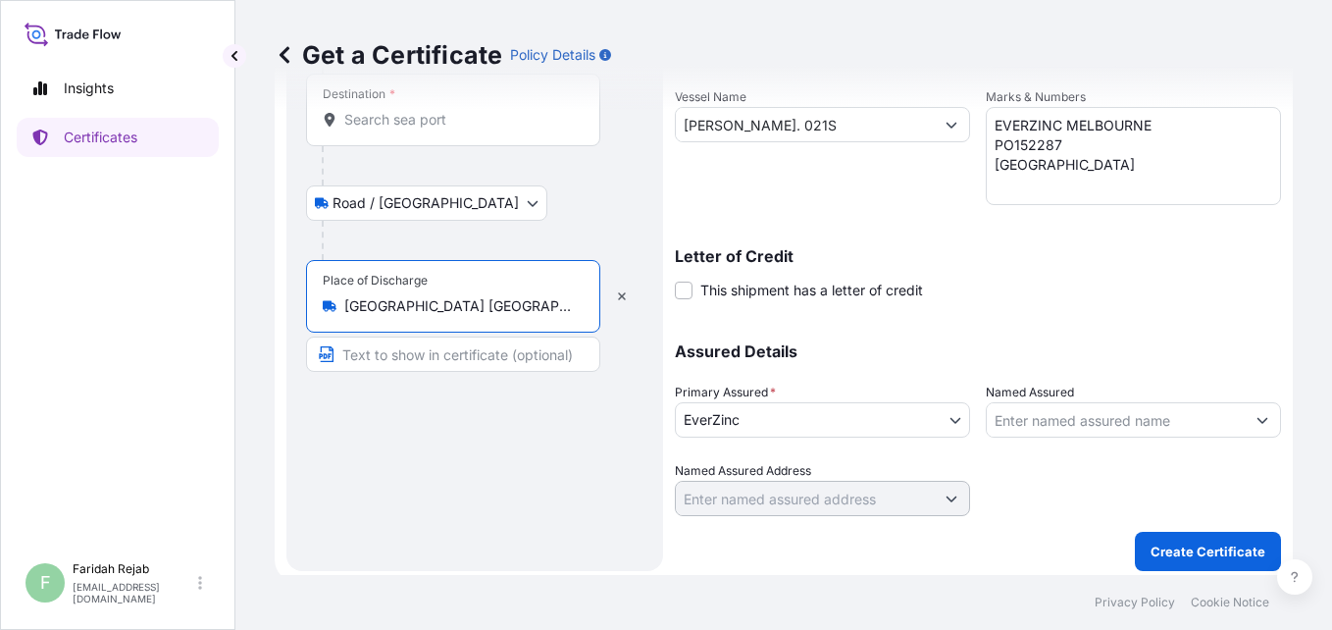
scroll to position [392, 0]
type input "[GEOGRAPHIC_DATA] [GEOGRAPHIC_DATA], [GEOGRAPHIC_DATA]"
click at [429, 354] on input "Text to appear on certificate" at bounding box center [453, 353] width 294 height 35
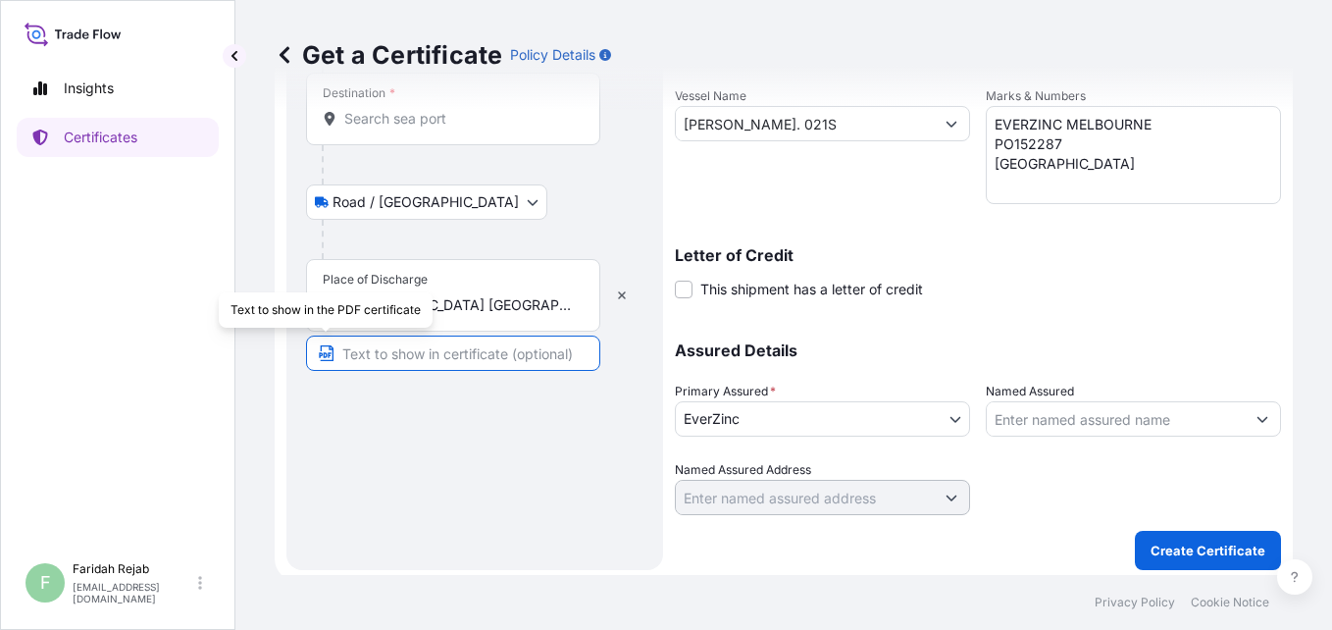
click at [323, 358] on icon "button" at bounding box center [326, 353] width 16 height 16
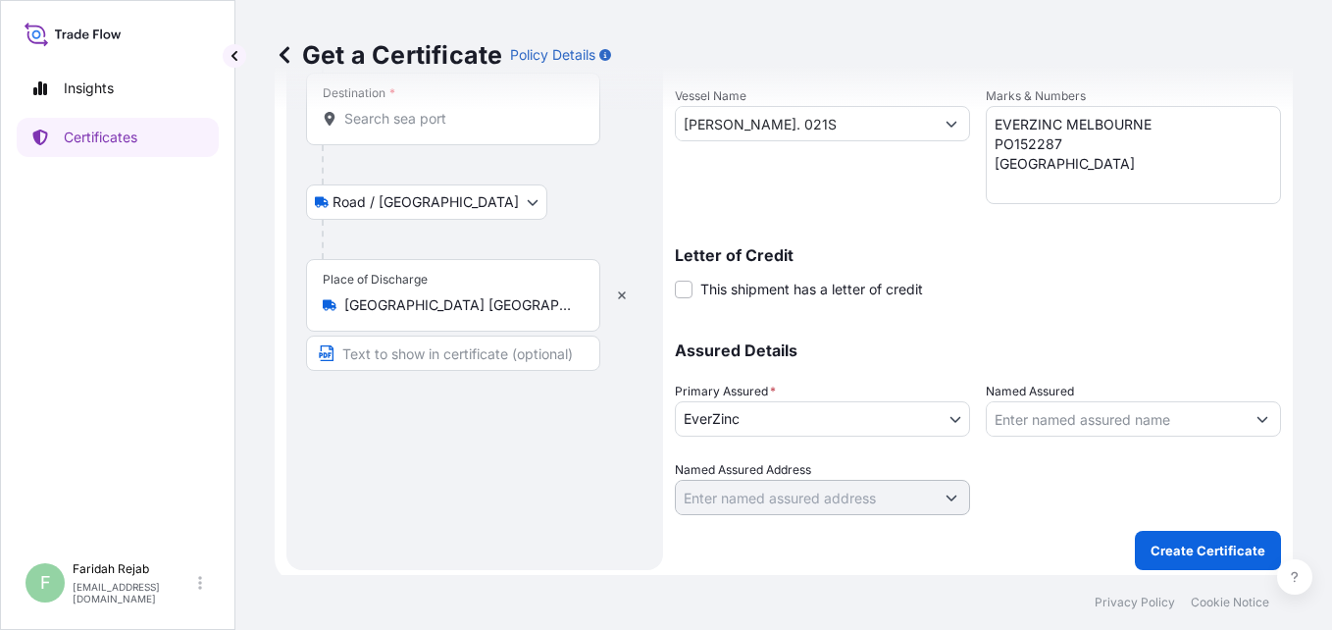
click at [467, 360] on input "Text to appear on certificate" at bounding box center [453, 353] width 294 height 35
click at [393, 97] on div "Get a Certificate Policy Details" at bounding box center [784, 55] width 1019 height 110
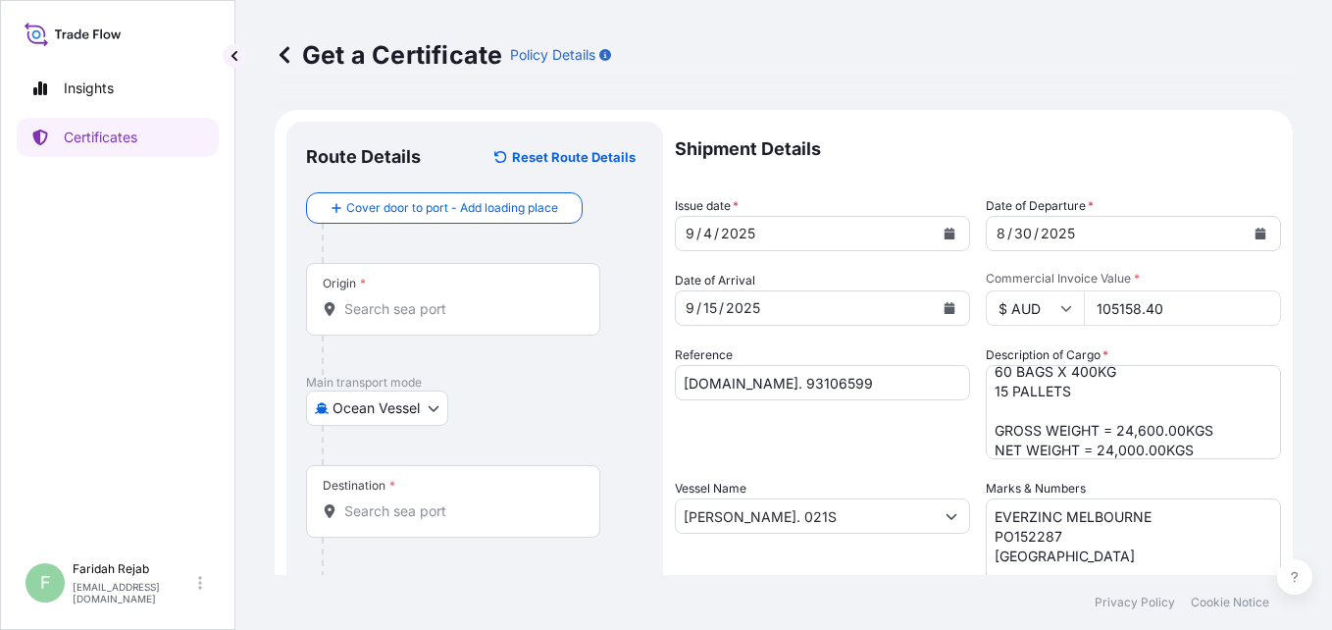
click at [401, 299] on input "Origin *" at bounding box center [460, 309] width 232 height 20
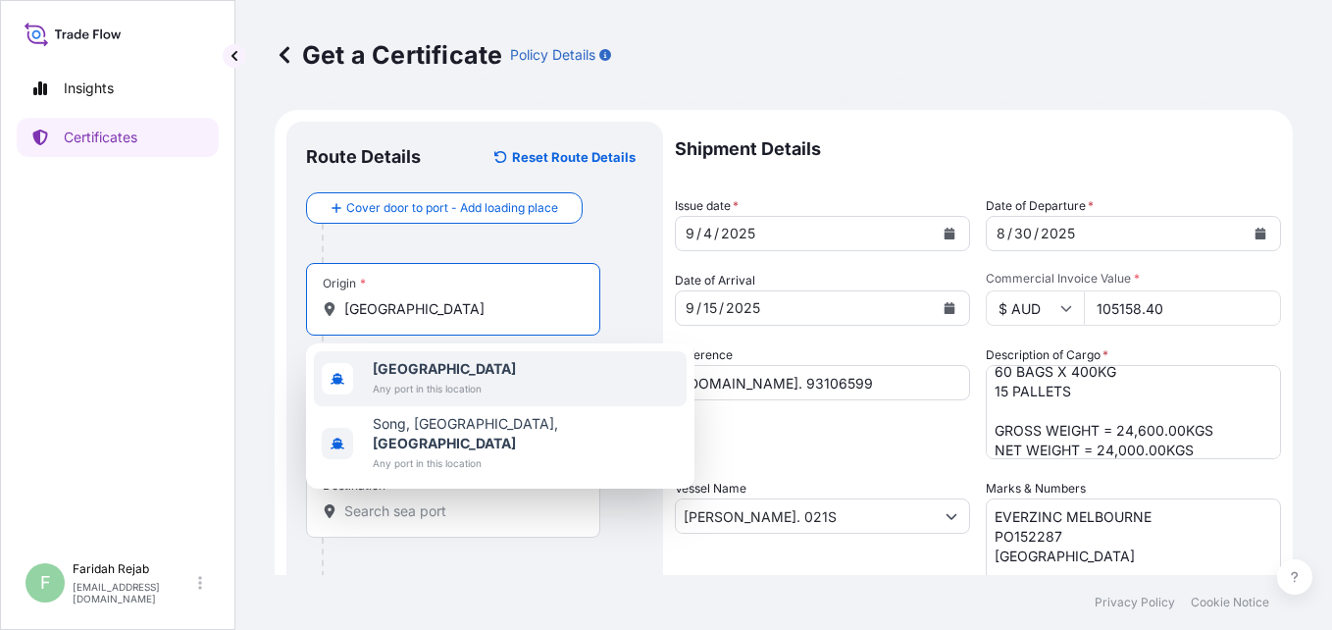
click at [408, 365] on b "[GEOGRAPHIC_DATA]" at bounding box center [444, 368] width 143 height 17
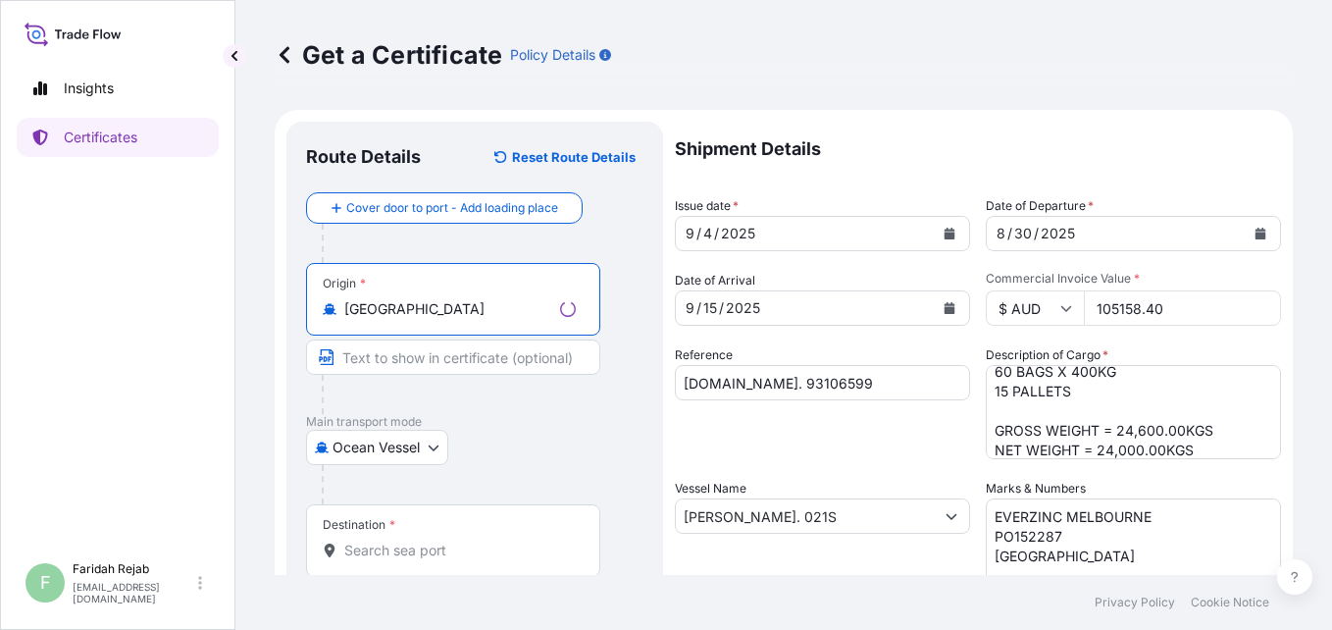
type input "[GEOGRAPHIC_DATA]"
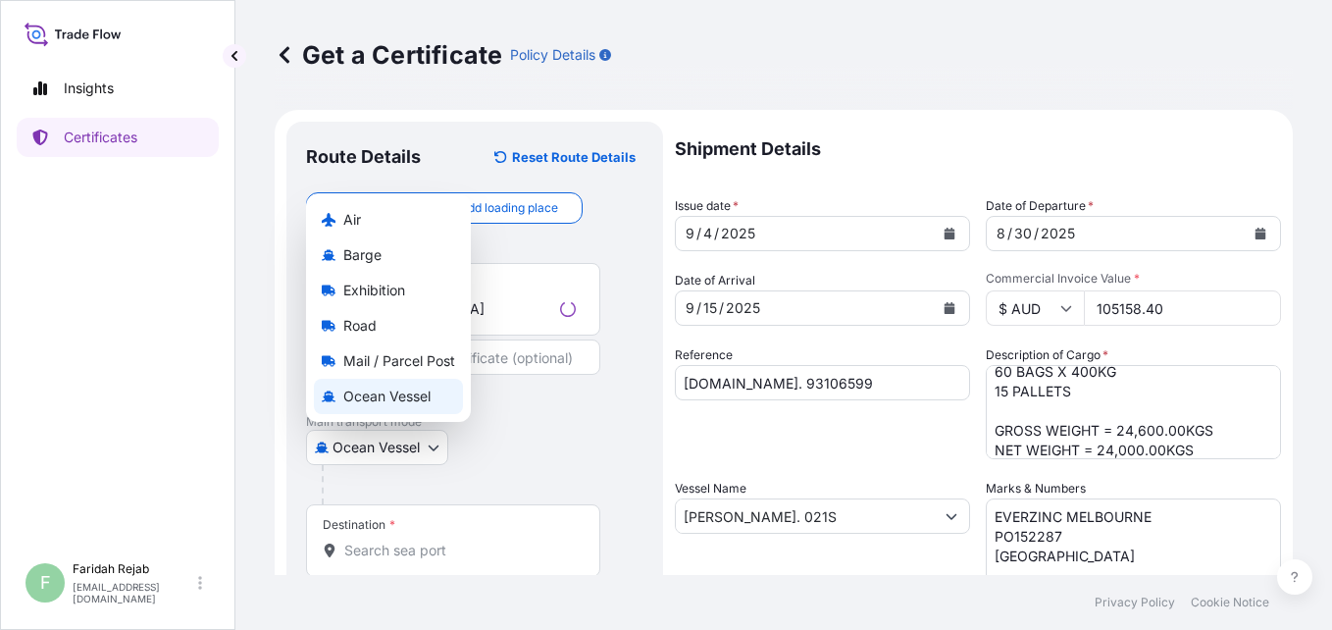
click at [420, 442] on body "0 options available. 2 options available. Insights Certificates F [PERSON_NAME]…" at bounding box center [666, 315] width 1332 height 630
click at [399, 398] on span "Ocean Vessel" at bounding box center [386, 397] width 87 height 20
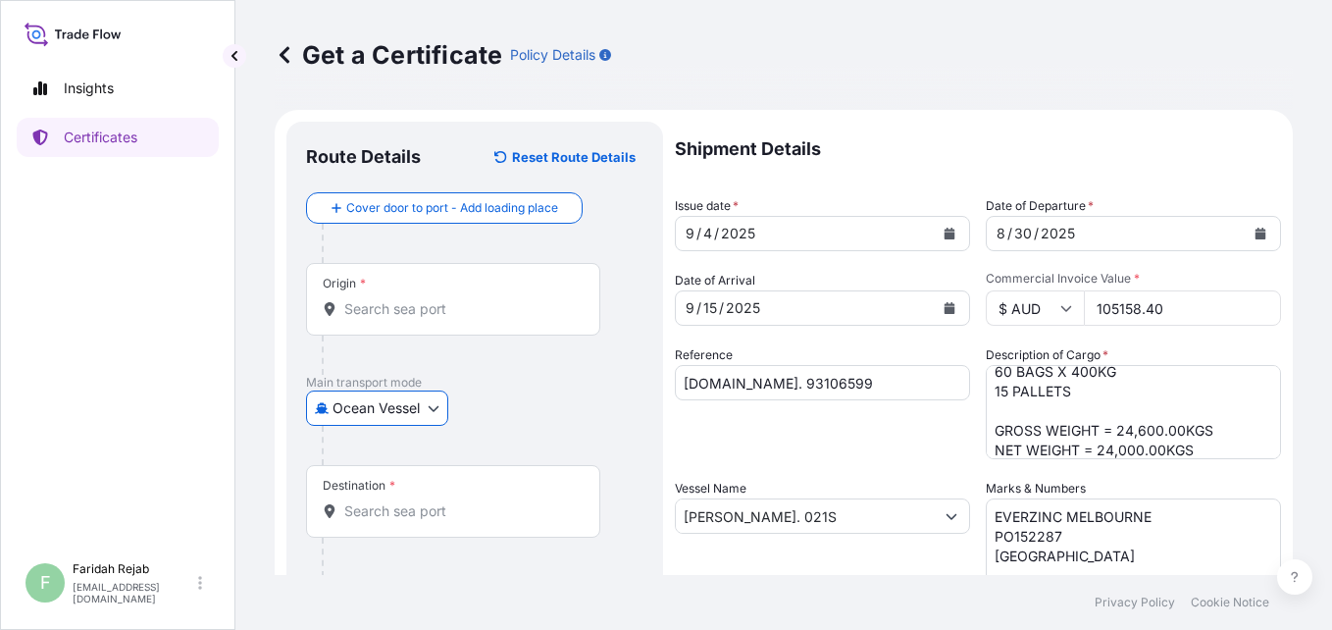
click at [371, 505] on input "Destination *" at bounding box center [460, 511] width 232 height 20
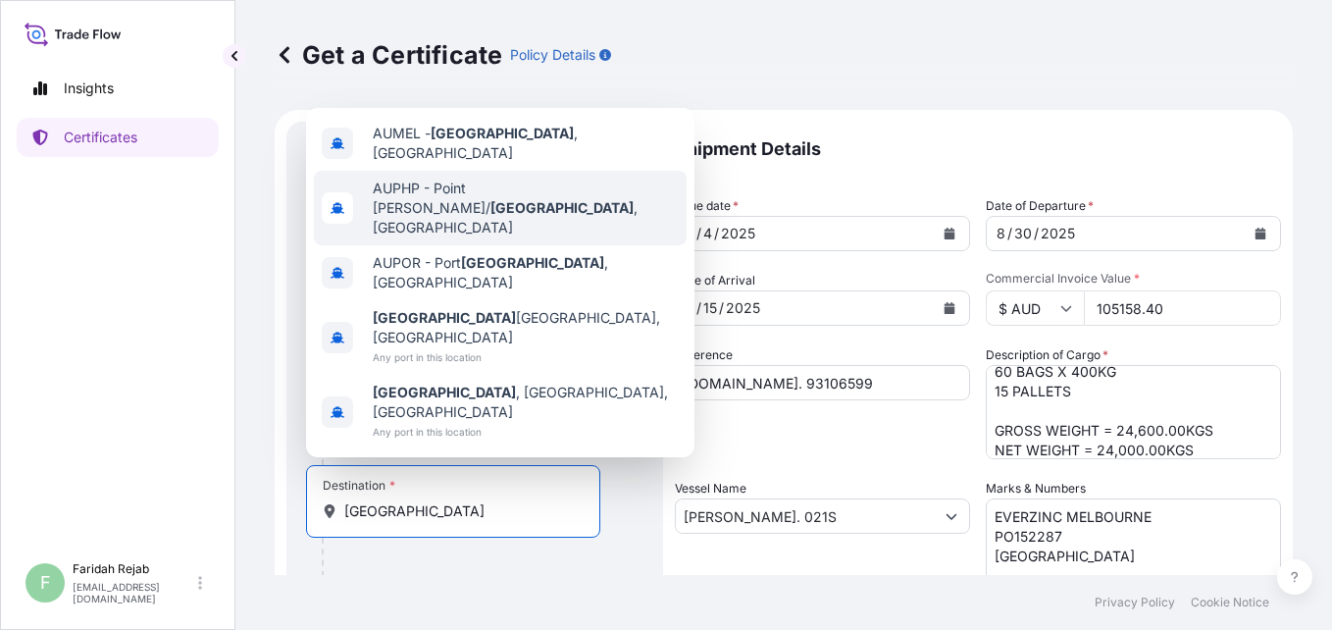
click at [439, 171] on div "AUMEL - [GEOGRAPHIC_DATA] , [GEOGRAPHIC_DATA]" at bounding box center [500, 143] width 373 height 55
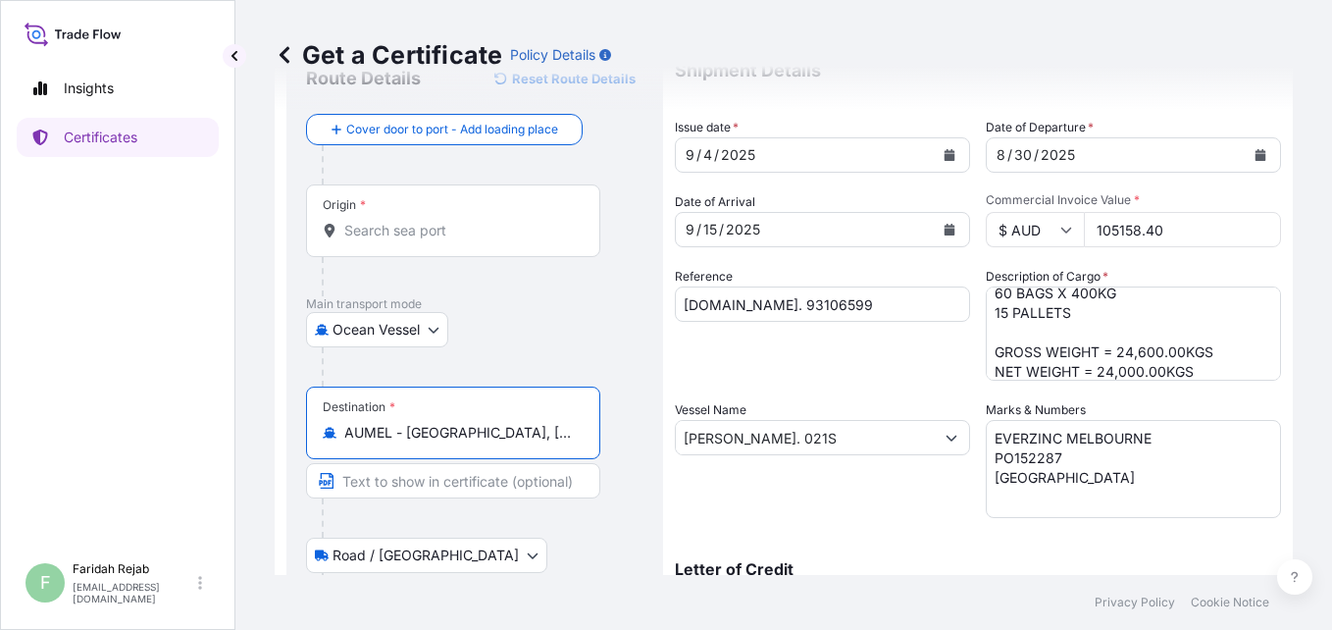
scroll to position [399, 0]
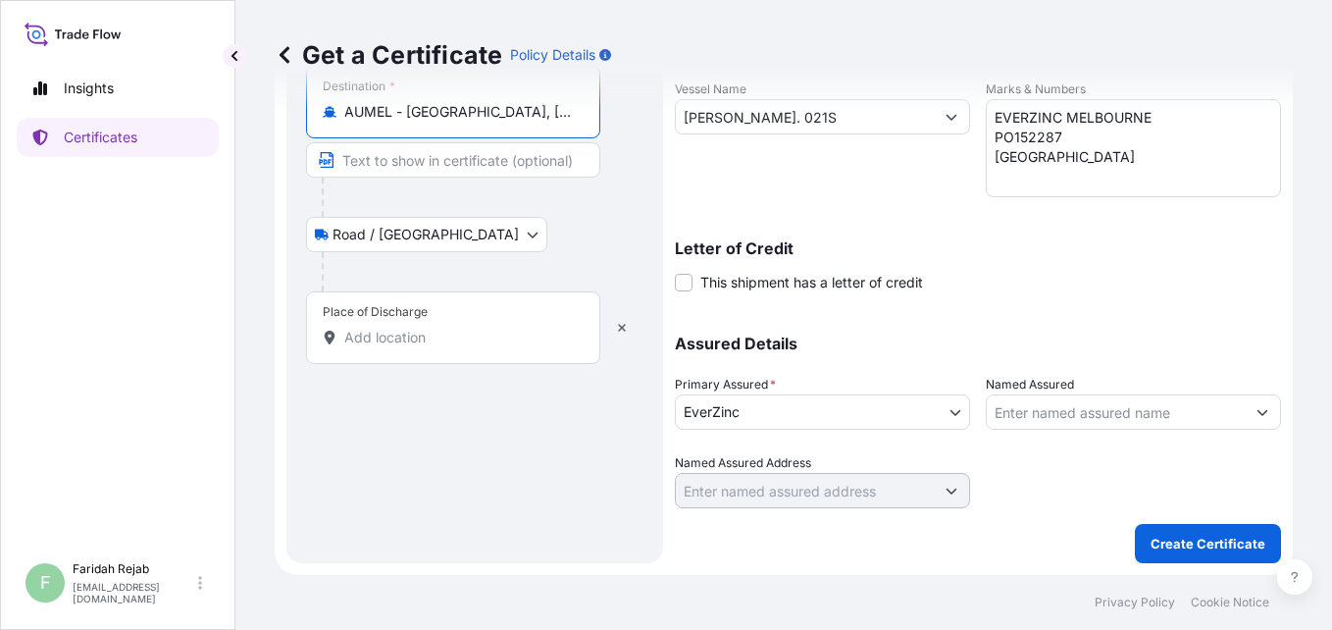
type input "AUMEL - [GEOGRAPHIC_DATA], [GEOGRAPHIC_DATA]"
click at [421, 339] on input "Place of Discharge" at bounding box center [460, 338] width 232 height 20
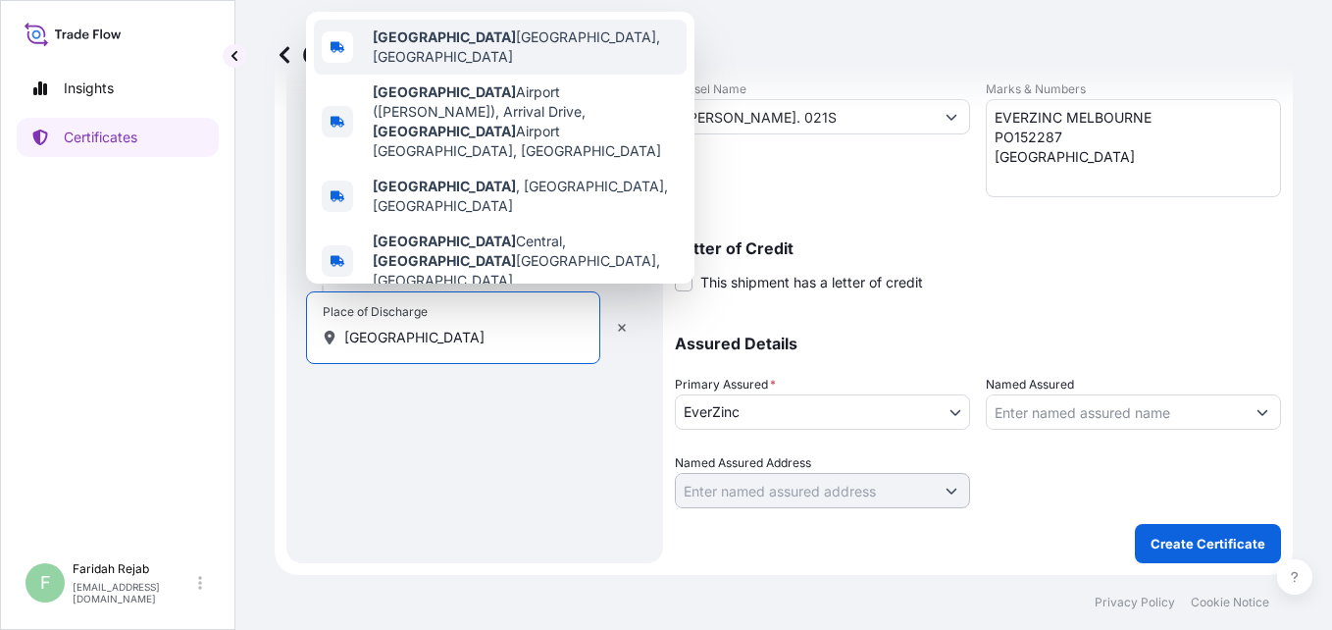
click at [460, 33] on div "[GEOGRAPHIC_DATA] [GEOGRAPHIC_DATA], [GEOGRAPHIC_DATA]" at bounding box center [500, 47] width 373 height 55
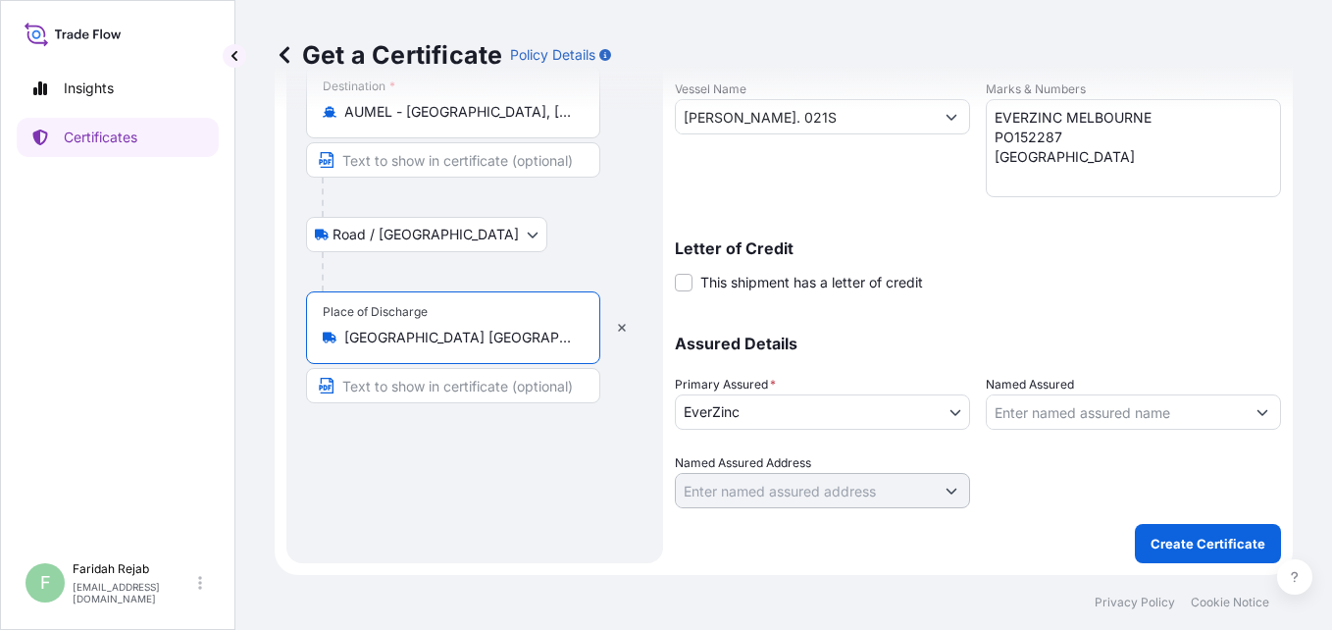
scroll to position [0, 0]
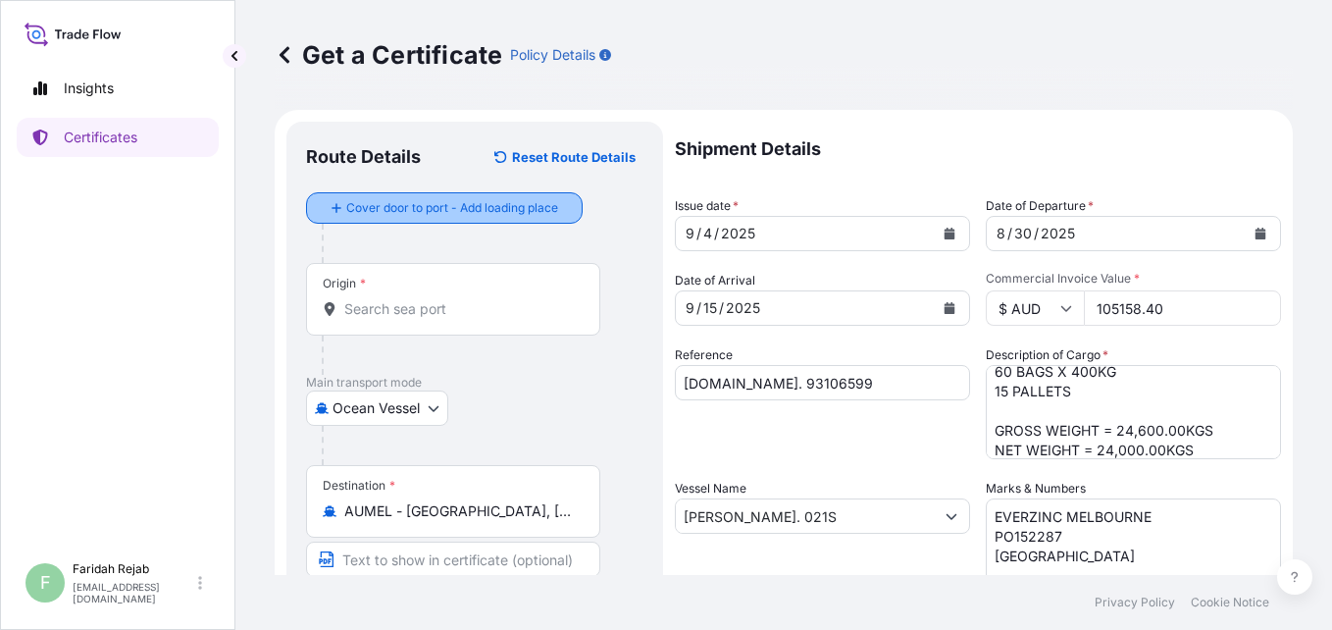
type input "[GEOGRAPHIC_DATA] [GEOGRAPHIC_DATA], [GEOGRAPHIC_DATA]"
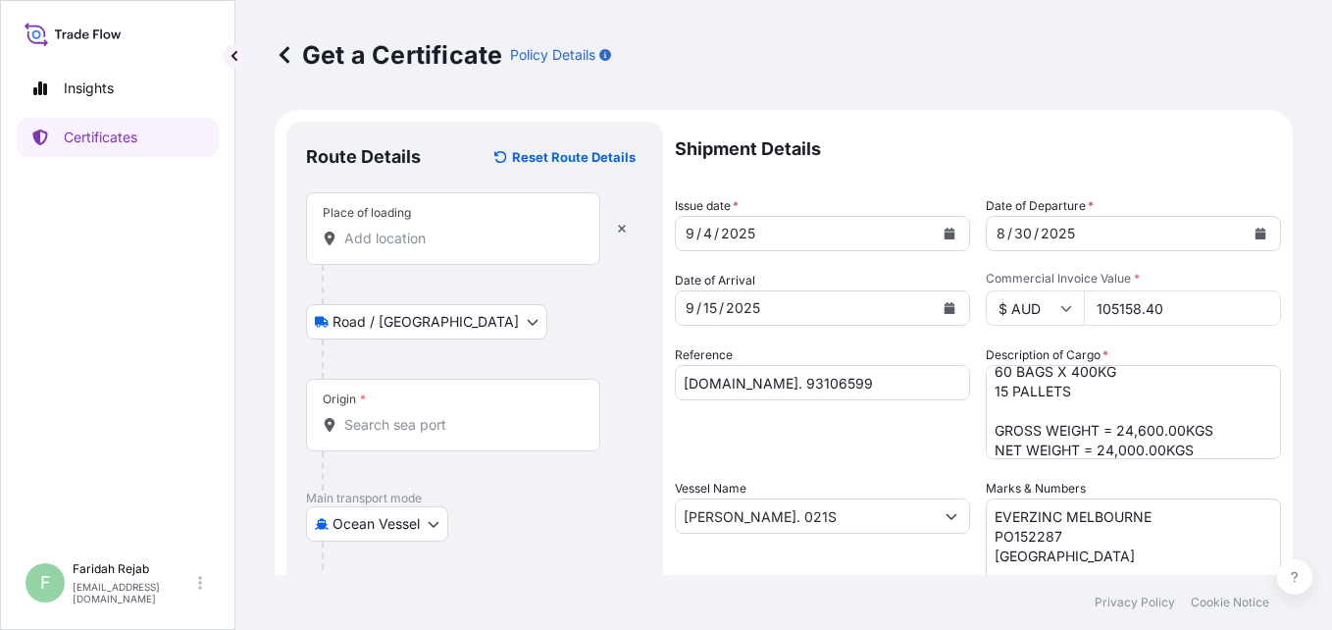
click at [373, 235] on input "Place of loading" at bounding box center [460, 239] width 232 height 20
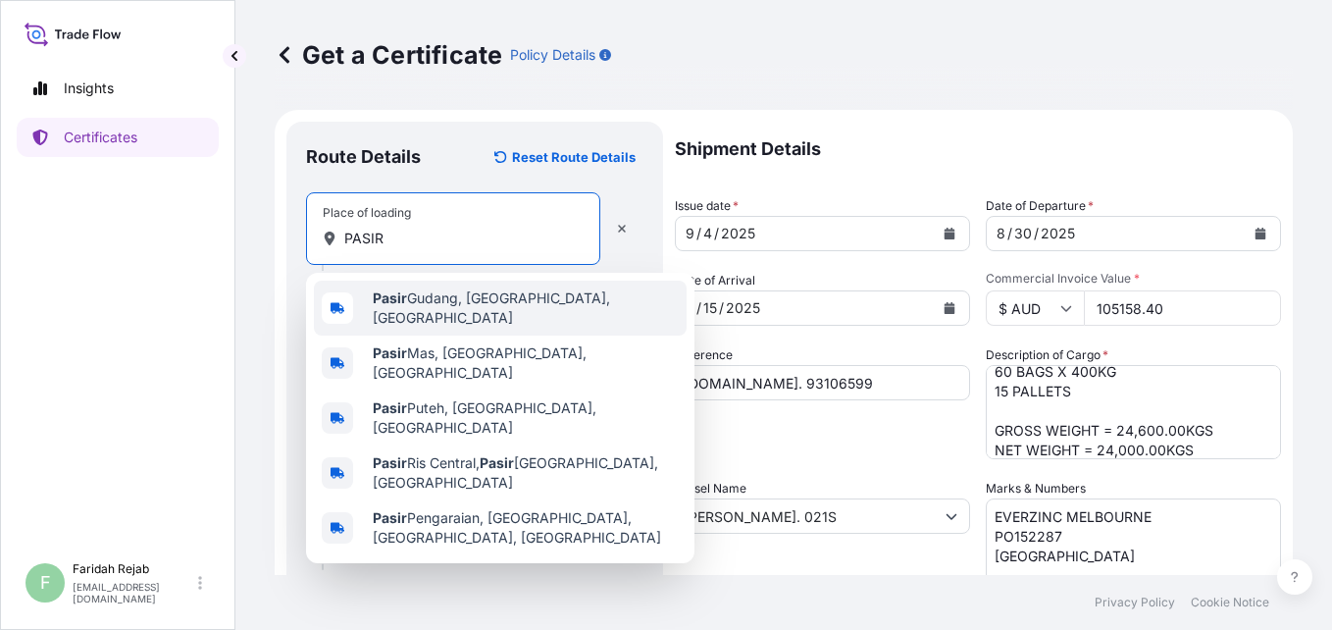
click at [406, 304] on span "[GEOGRAPHIC_DATA], [GEOGRAPHIC_DATA], [GEOGRAPHIC_DATA]" at bounding box center [526, 307] width 306 height 39
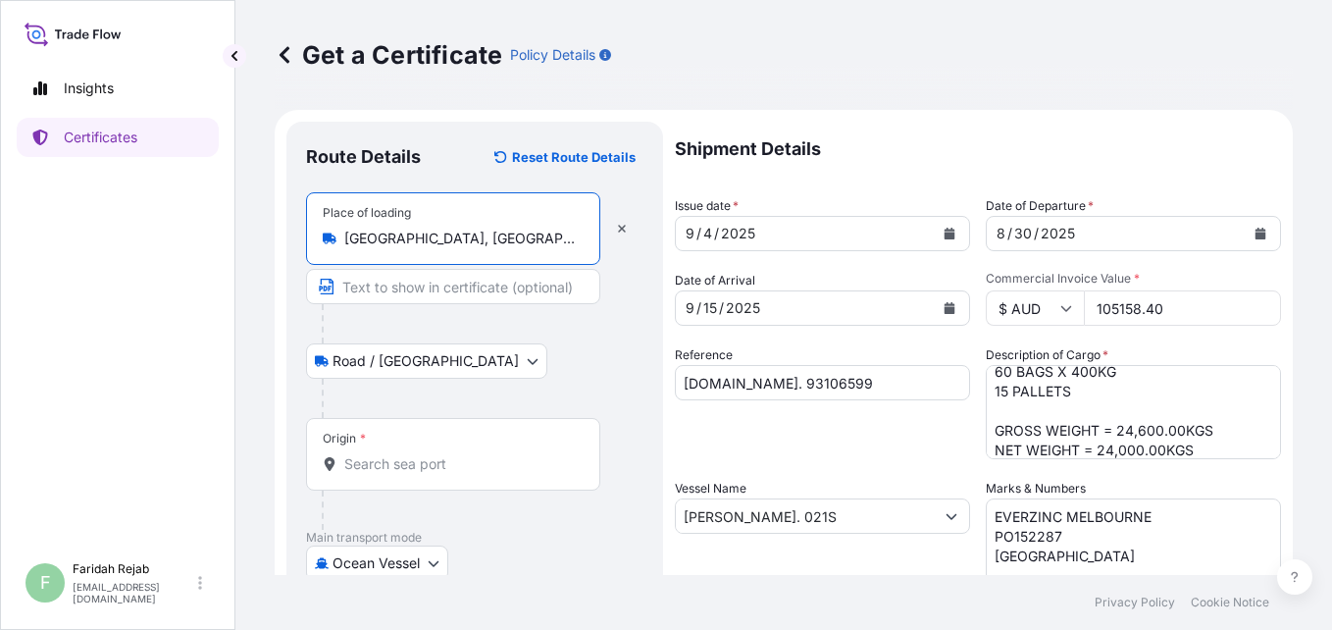
type input "[GEOGRAPHIC_DATA], [GEOGRAPHIC_DATA], [GEOGRAPHIC_DATA]"
click at [399, 369] on body "0 options available. 5 options available. Insights Certificates F [PERSON_NAME]…" at bounding box center [666, 315] width 1332 height 630
click at [431, 368] on body "0 options available. 5 options available. Insights Certificates F [PERSON_NAME]…" at bounding box center [666, 315] width 1332 height 630
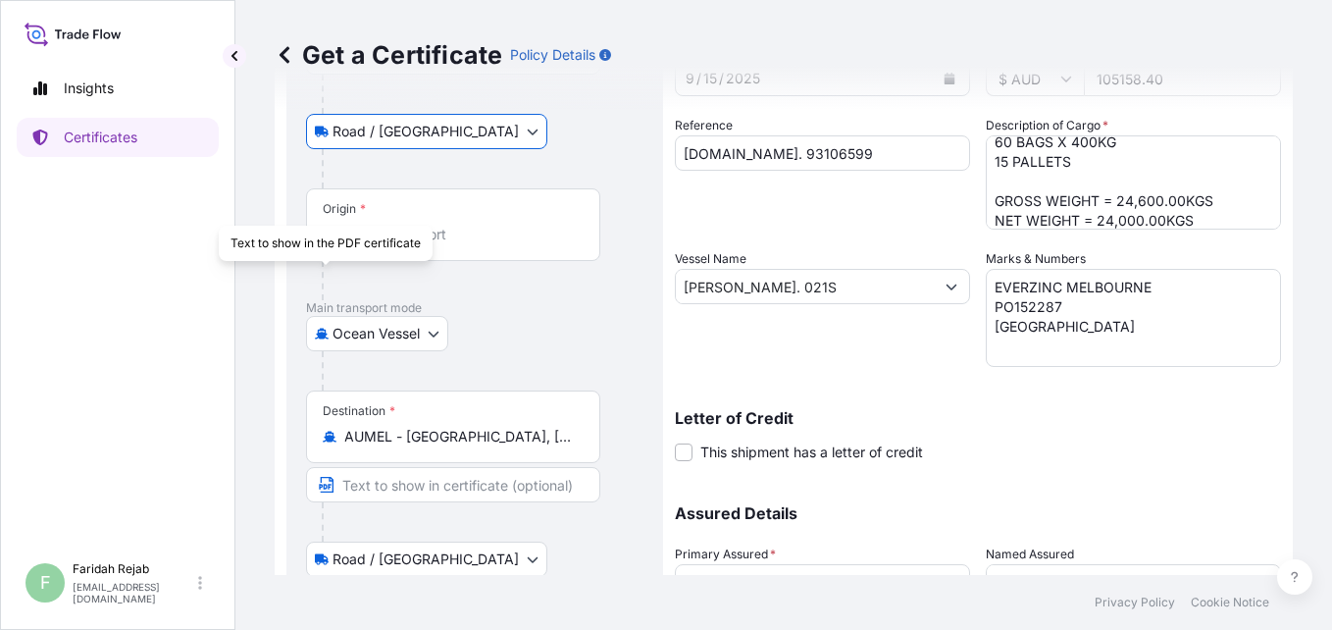
scroll to position [294, 0]
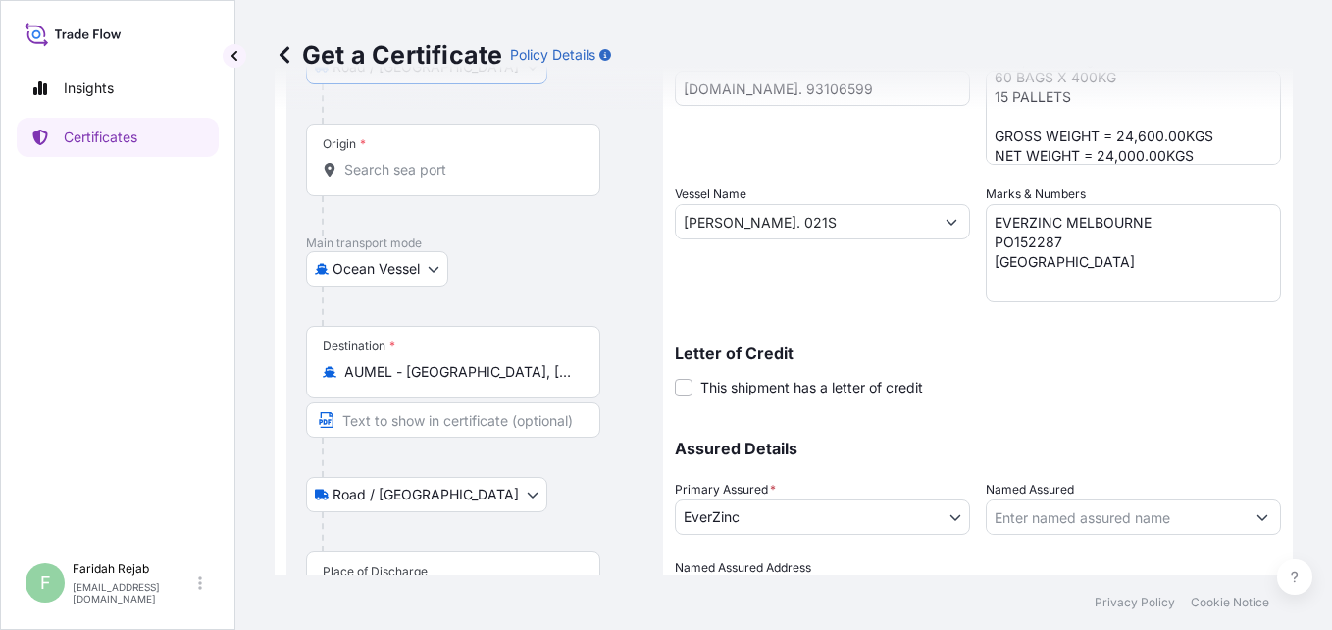
click at [383, 185] on div "Origin *" at bounding box center [453, 160] width 294 height 73
click at [383, 180] on input "Origin *" at bounding box center [460, 170] width 232 height 20
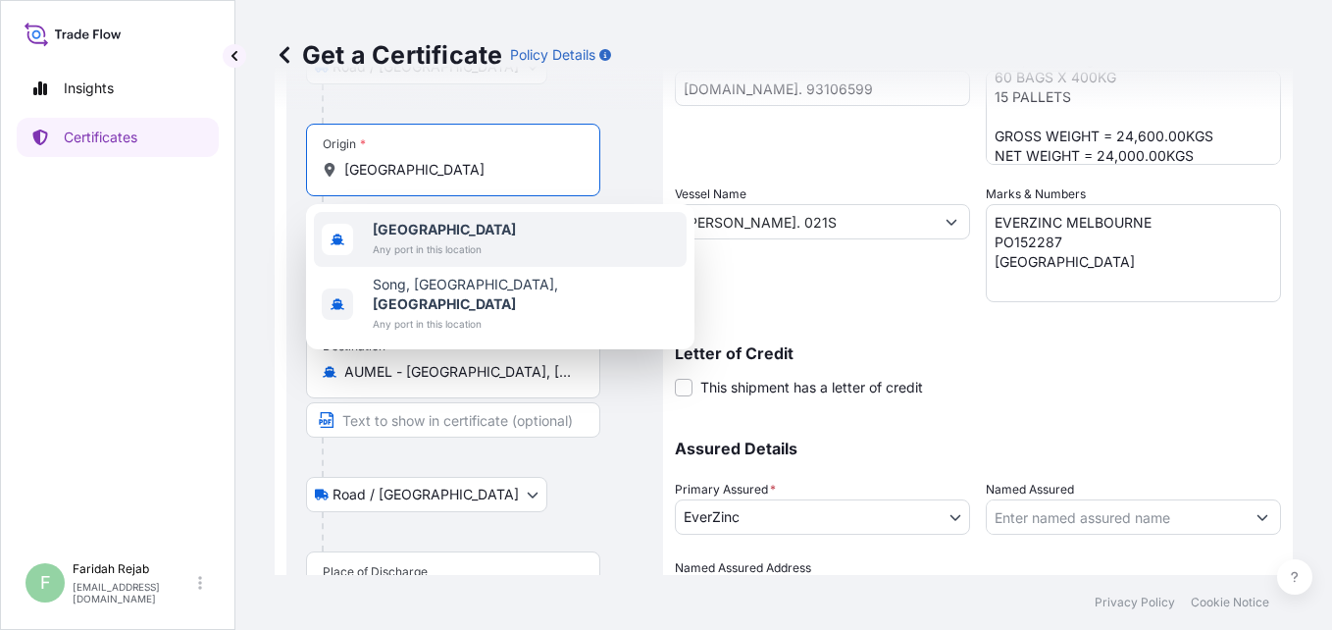
click at [398, 240] on span "Any port in this location" at bounding box center [444, 249] width 143 height 20
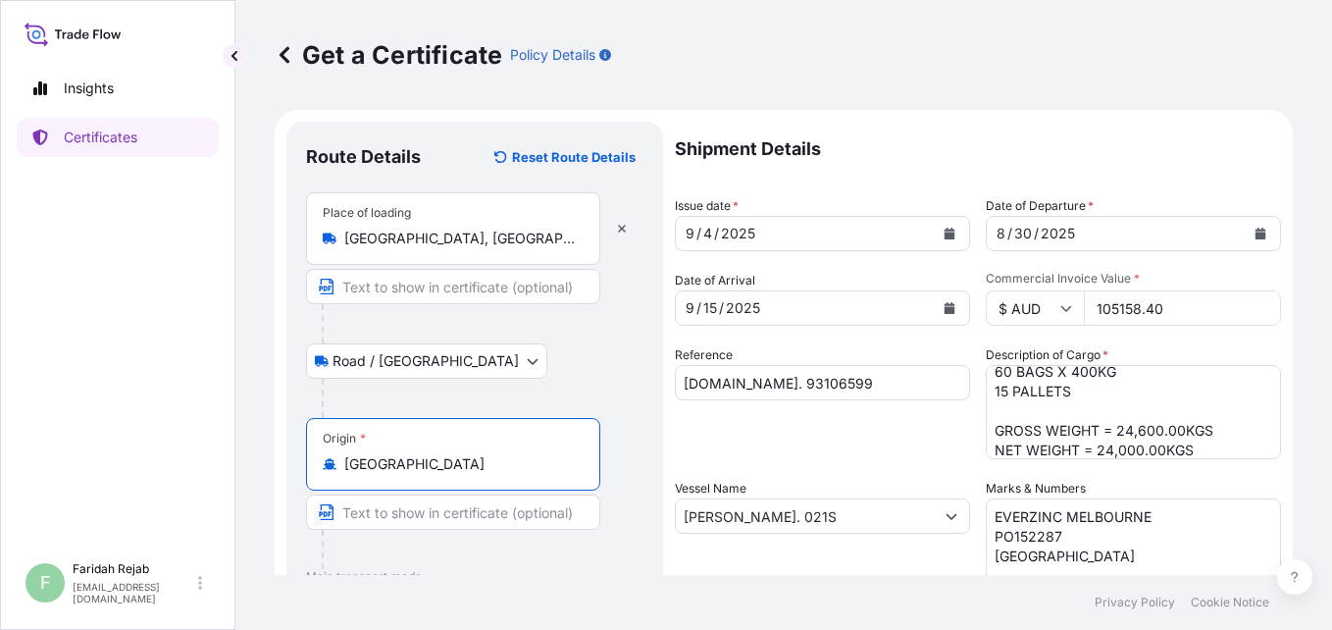
scroll to position [453, 0]
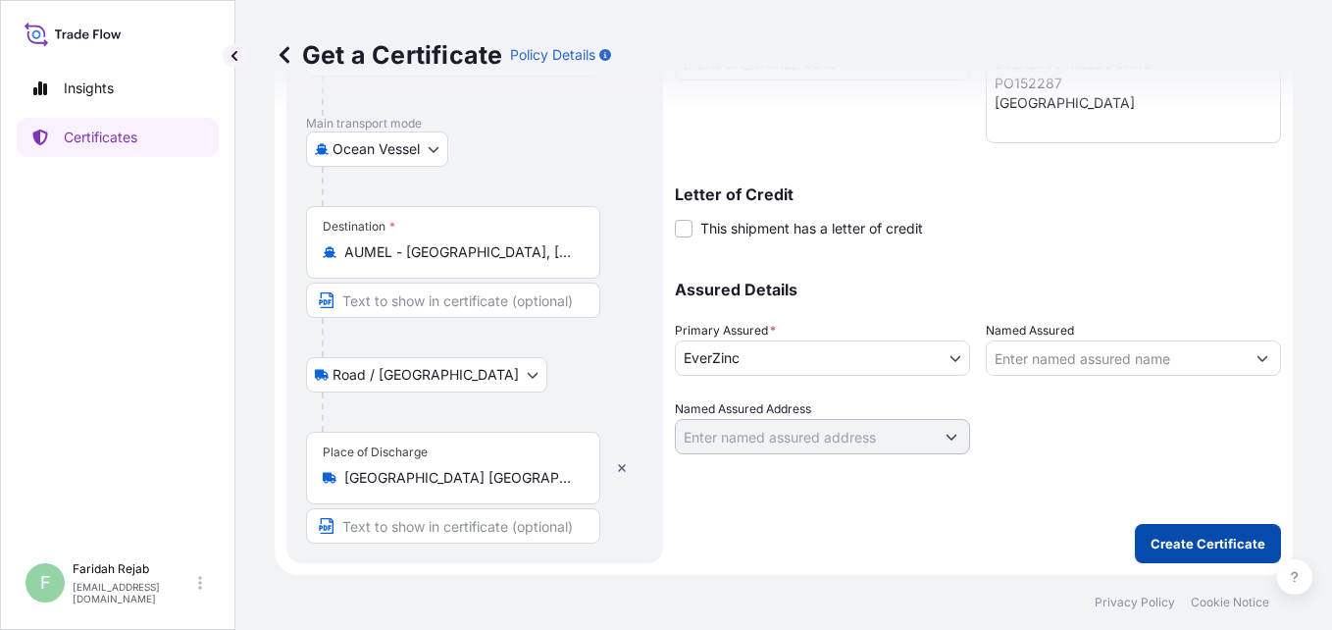
type input "[GEOGRAPHIC_DATA]"
click at [1178, 545] on p "Create Certificate" at bounding box center [1208, 544] width 115 height 20
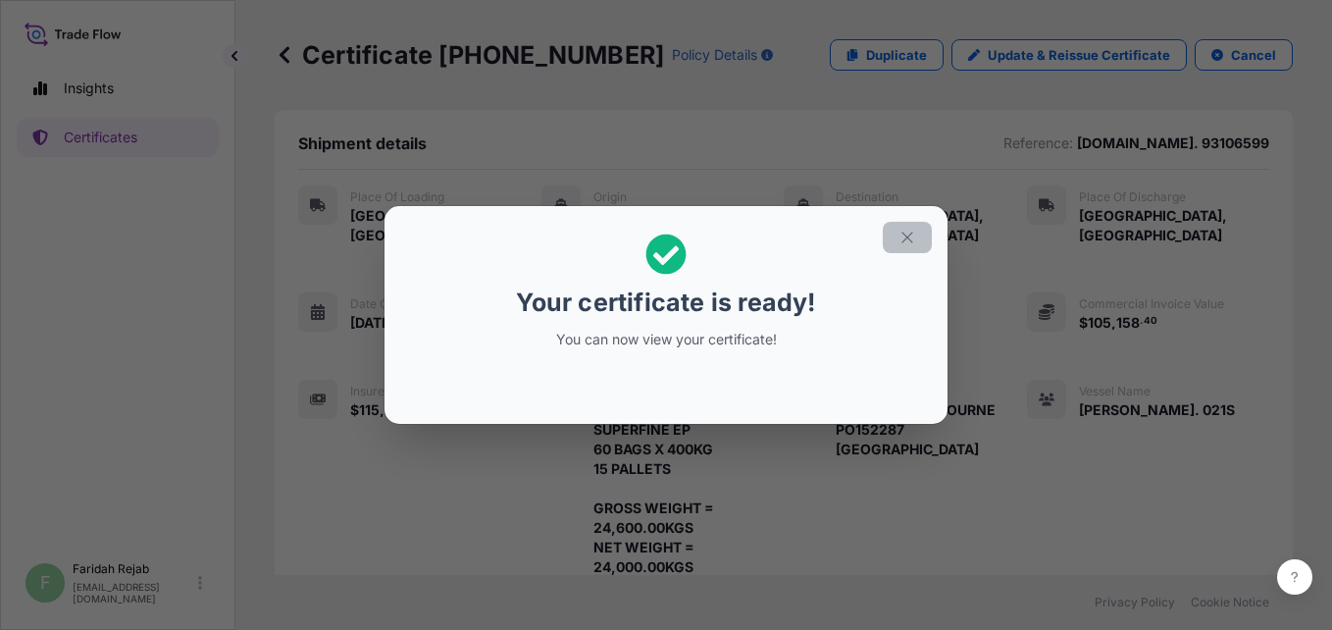
click at [909, 219] on section "Your certificate is ready! You can now view your certificate!" at bounding box center [666, 315] width 563 height 218
click at [910, 239] on icon "button" at bounding box center [907, 237] width 11 height 11
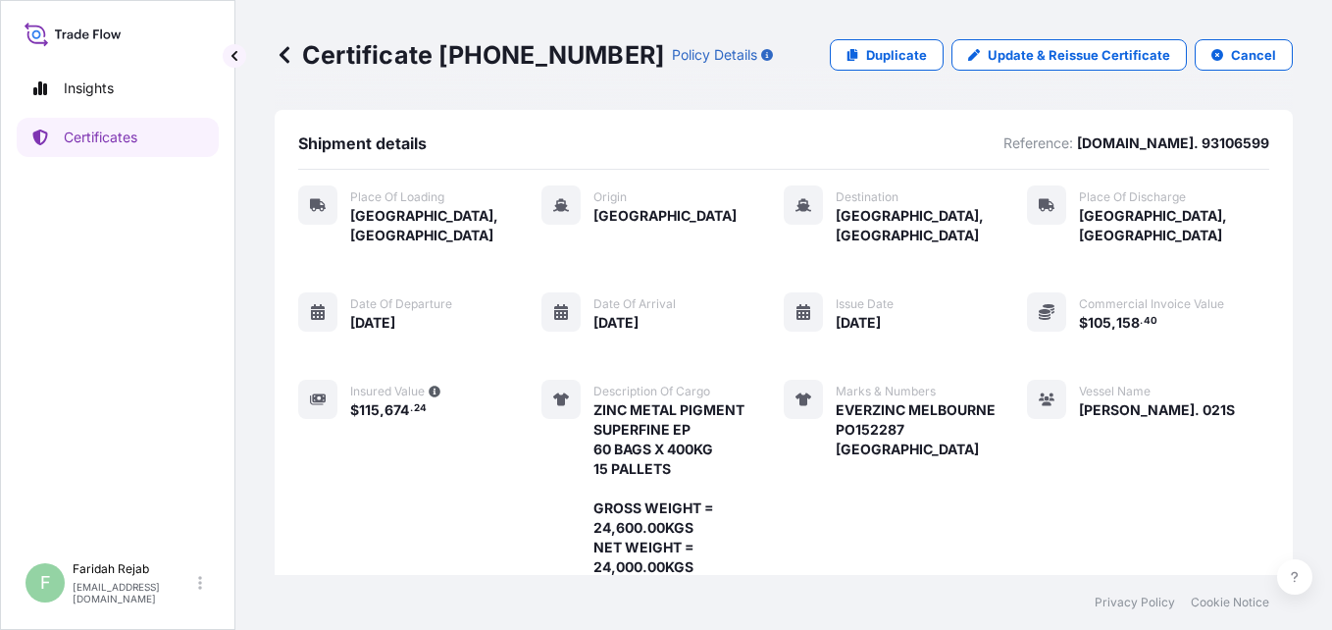
scroll to position [376, 0]
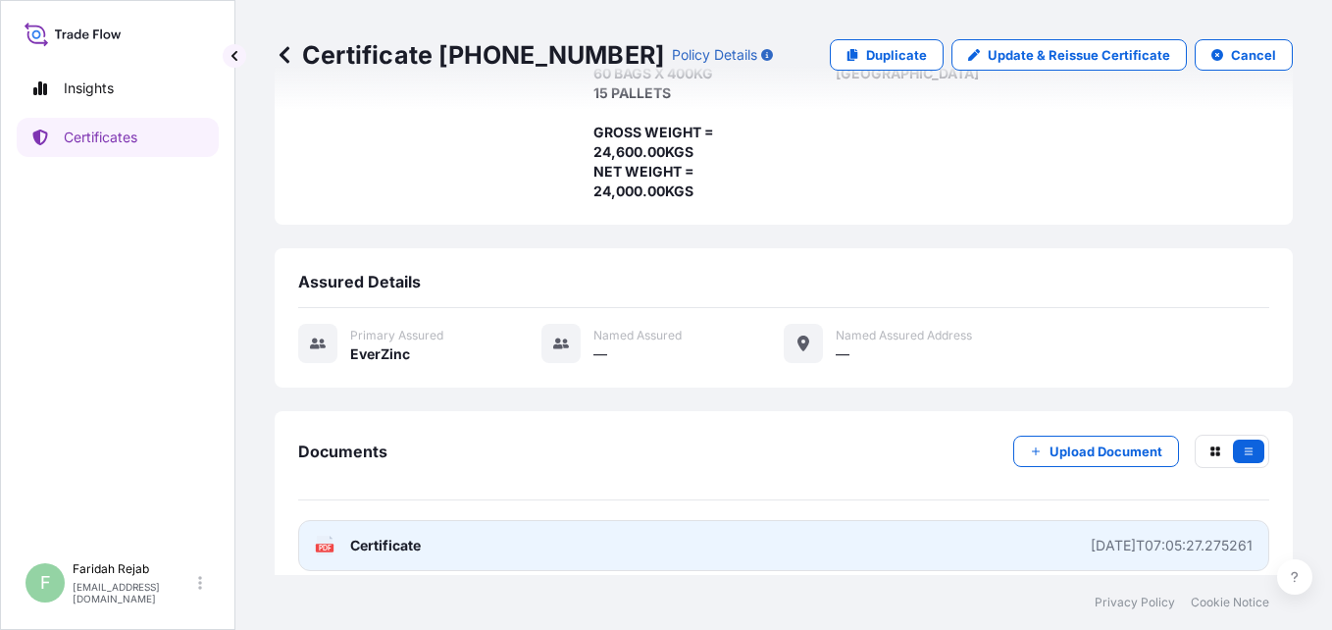
click at [346, 536] on div "PDF Certificate" at bounding box center [368, 546] width 106 height 20
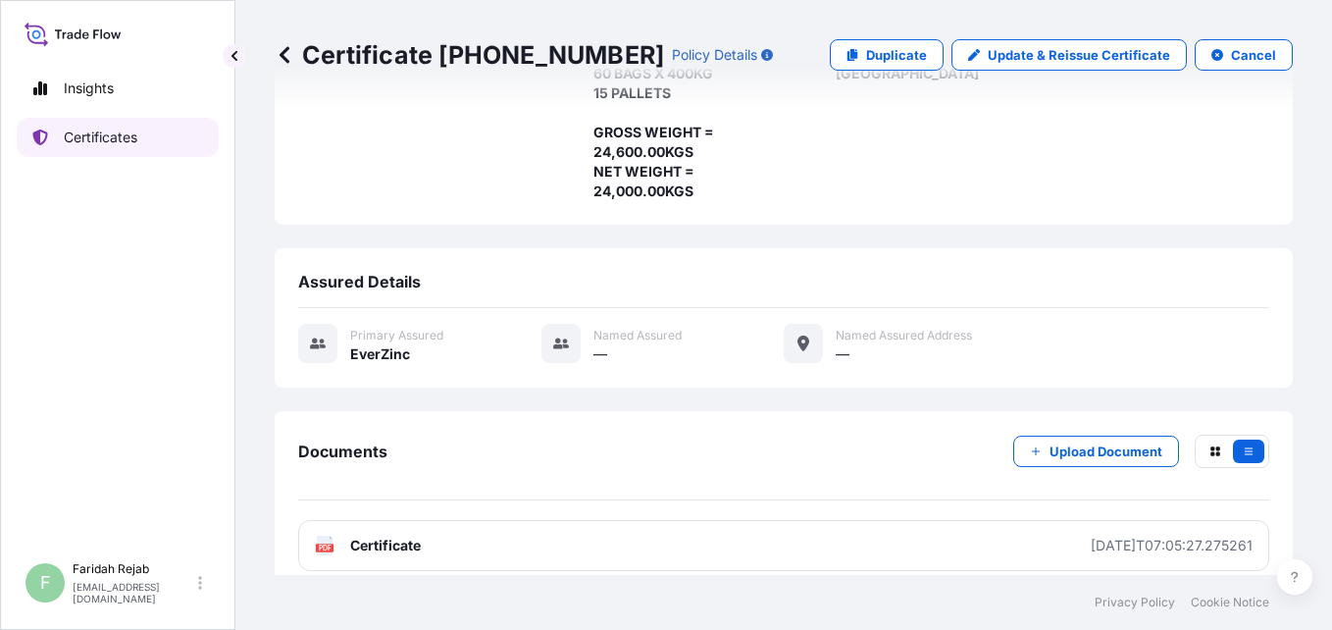
click at [106, 142] on p "Certificates" at bounding box center [101, 138] width 74 height 20
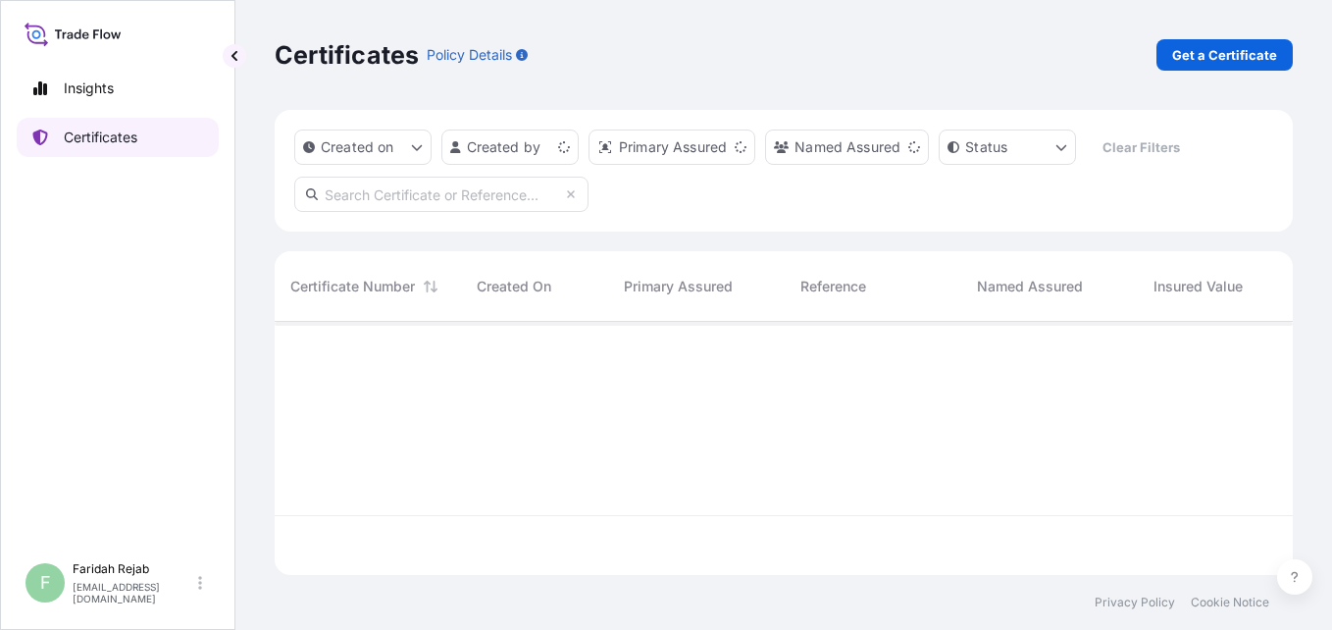
scroll to position [249, 1004]
click at [1229, 54] on p "Get a Certificate" at bounding box center [1225, 55] width 105 height 20
select select "Barge"
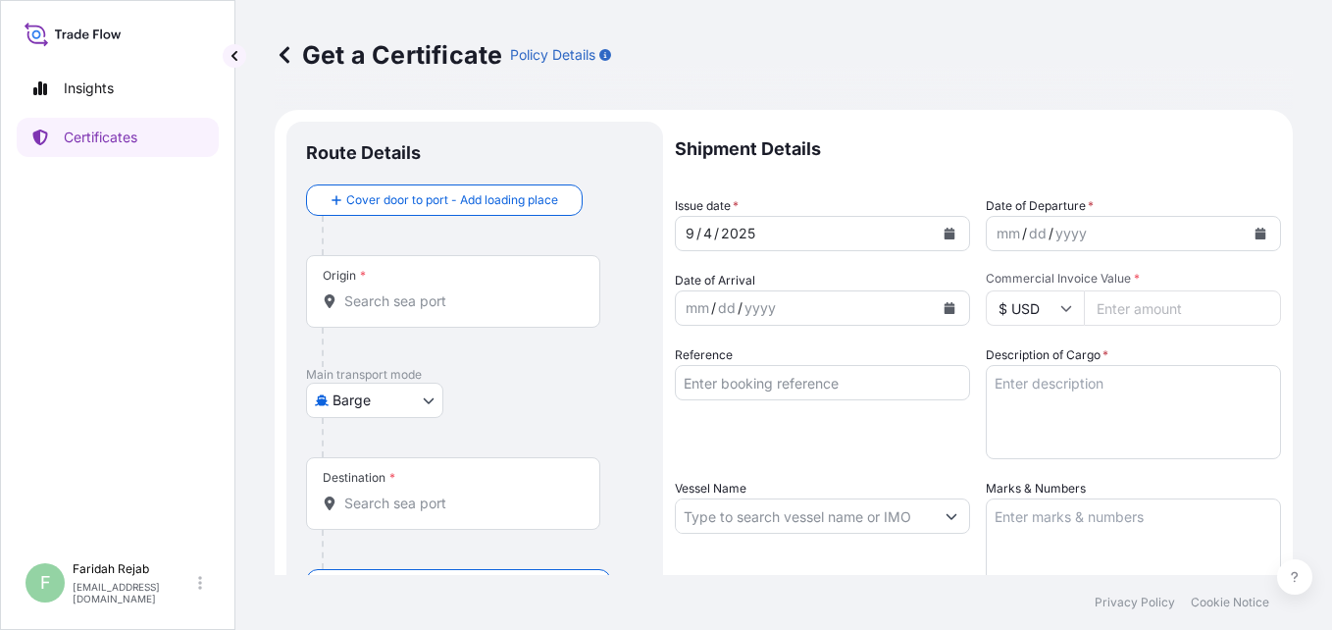
click at [1256, 233] on icon "Calendar" at bounding box center [1261, 234] width 11 height 12
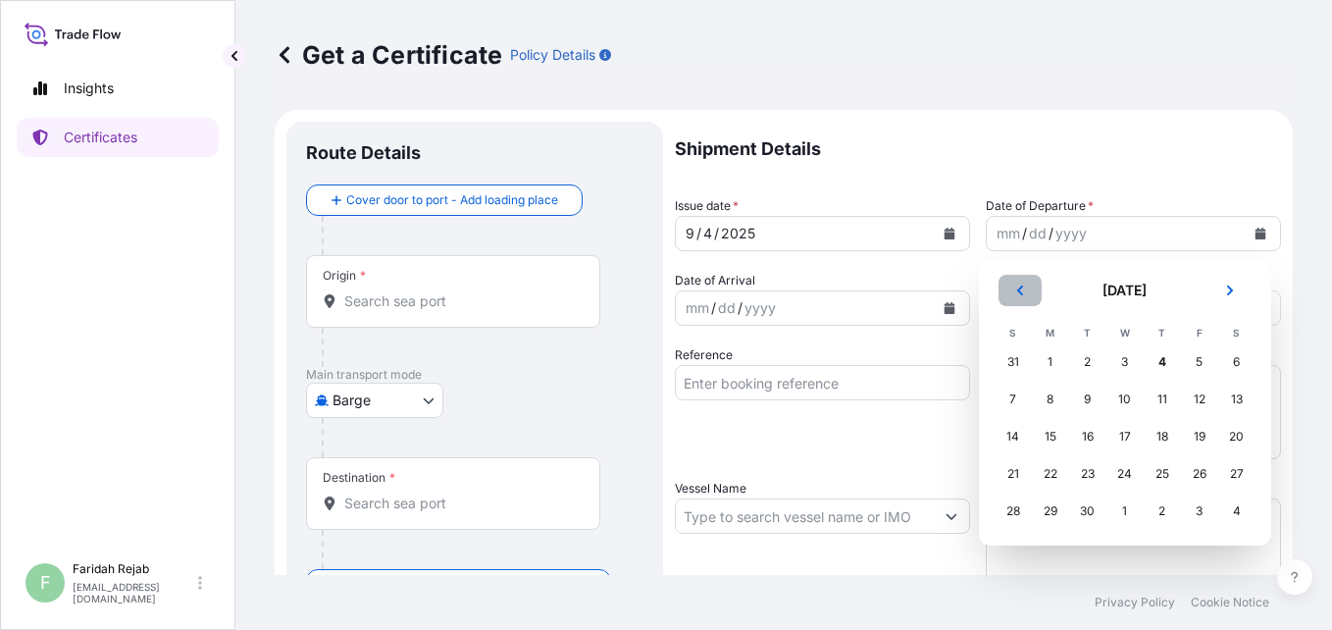
click at [1020, 289] on icon "Previous" at bounding box center [1021, 291] width 12 height 12
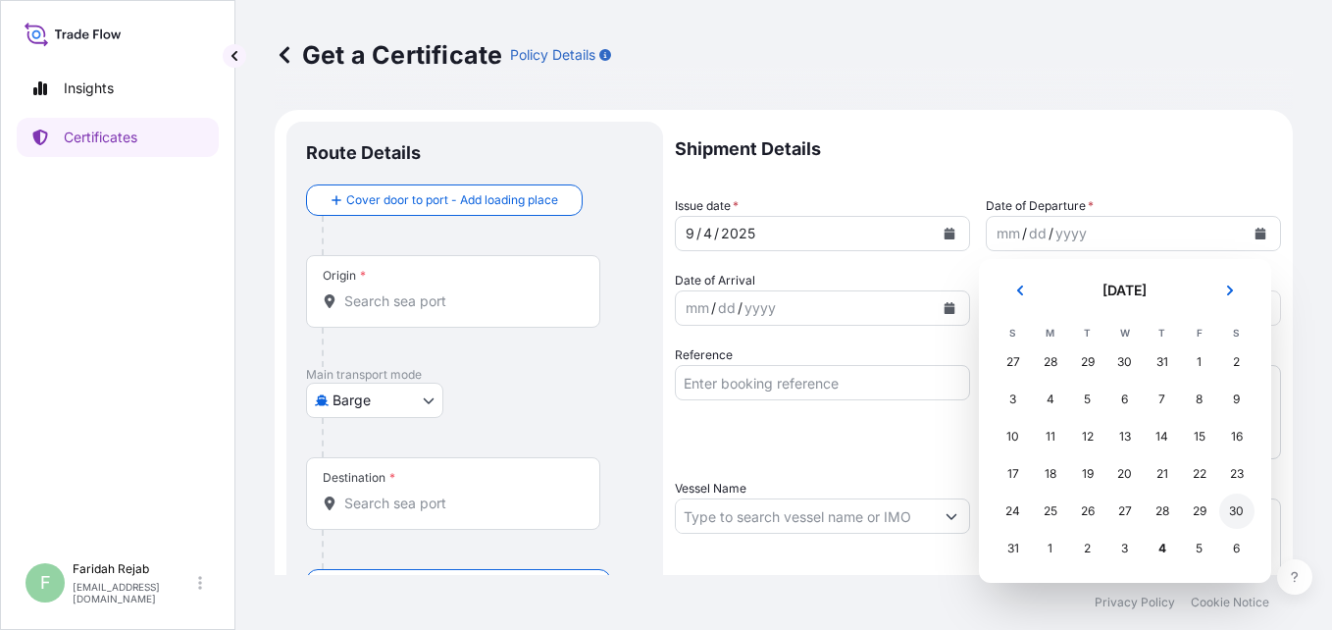
click at [1239, 504] on div "30" at bounding box center [1237, 511] width 35 height 35
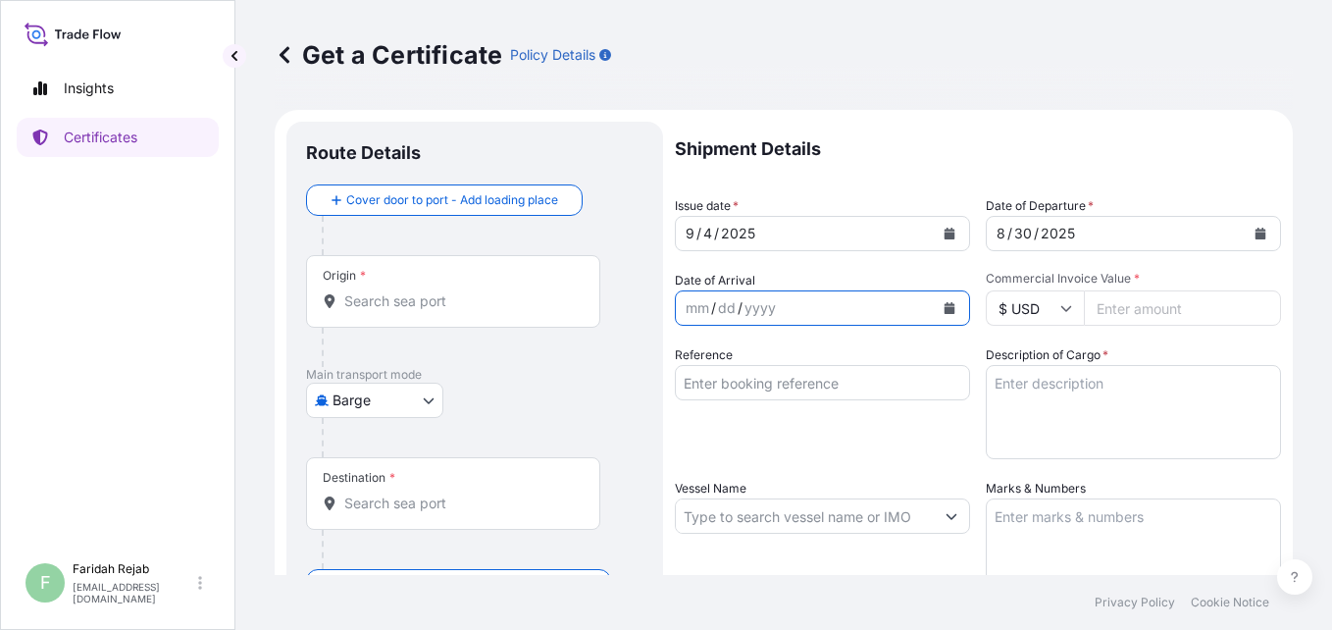
click at [951, 303] on button "Calendar" at bounding box center [949, 307] width 31 height 31
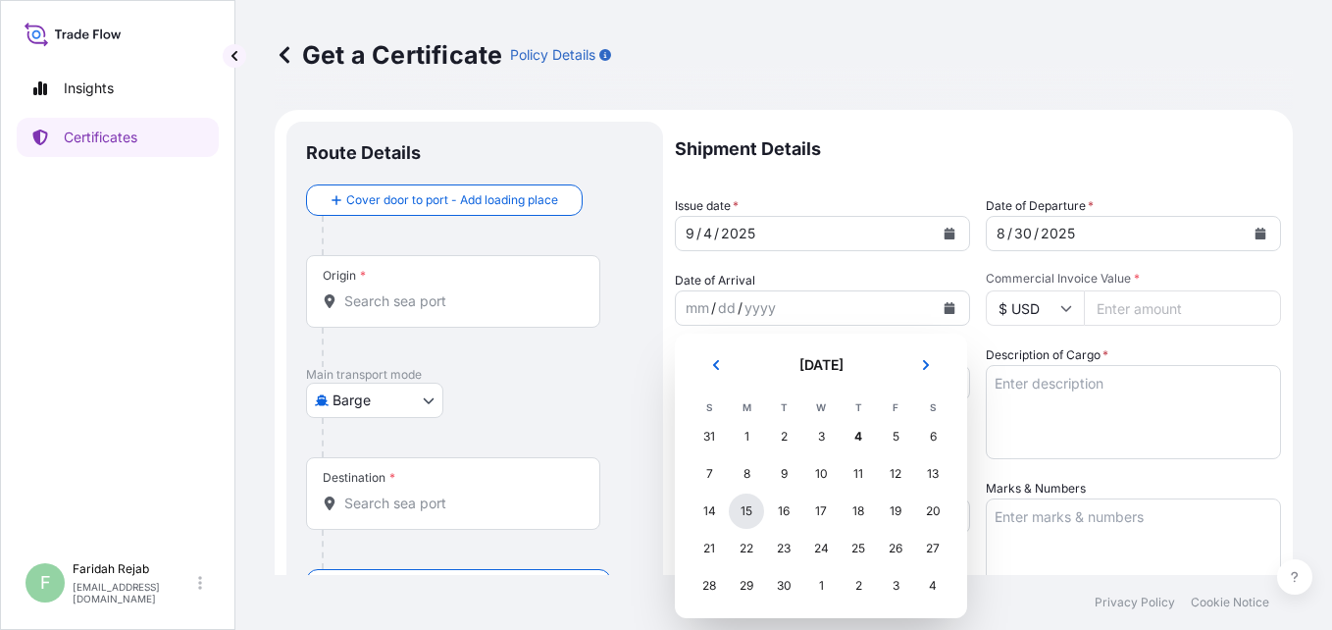
click at [747, 511] on div "15" at bounding box center [746, 511] width 35 height 35
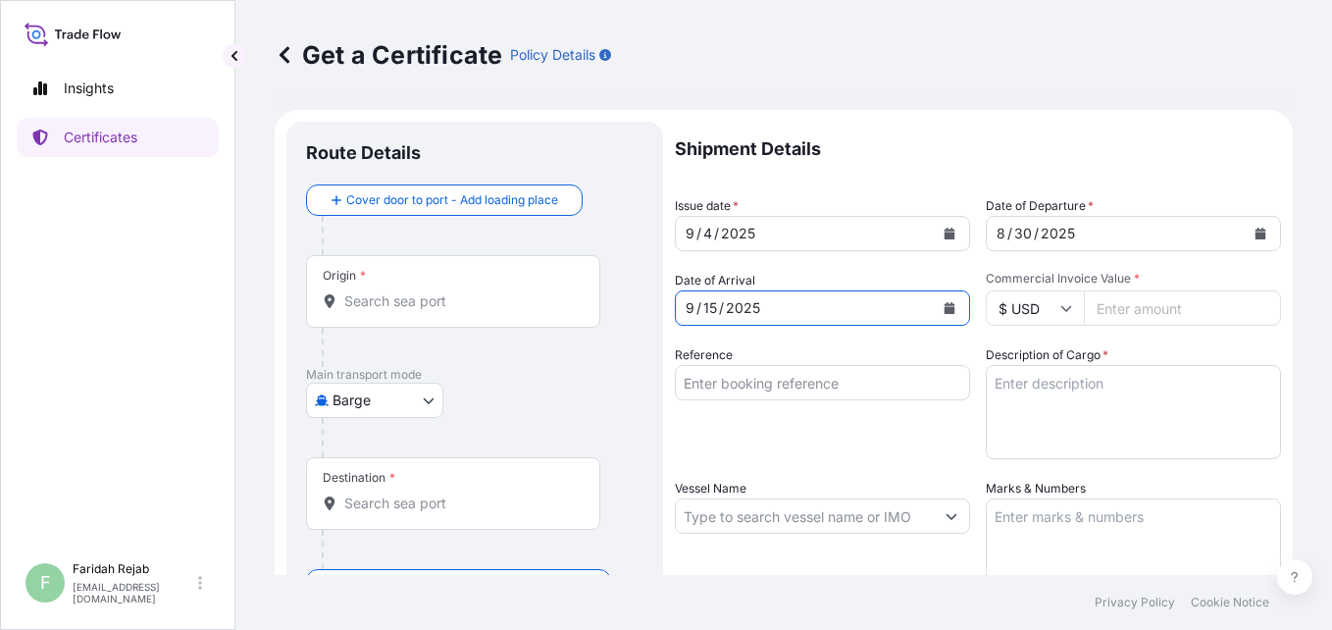
click at [1061, 311] on icon at bounding box center [1067, 308] width 12 height 12
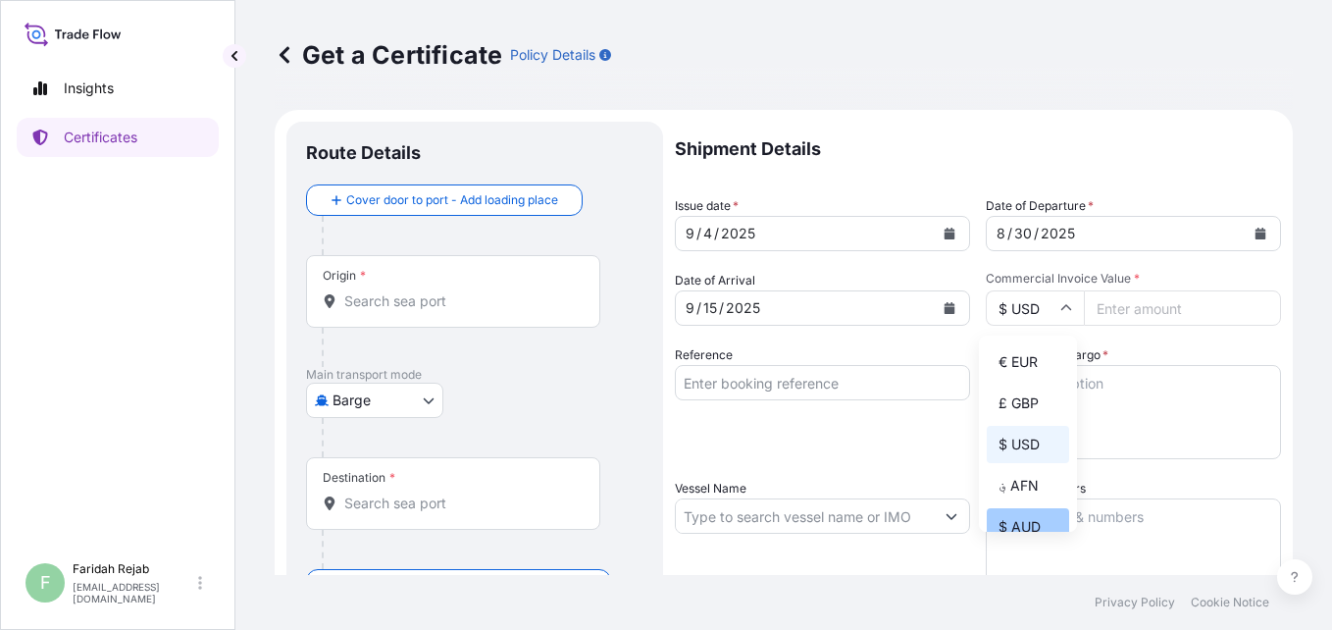
click at [1015, 522] on div "$ AUD" at bounding box center [1028, 526] width 82 height 37
type input "$ AUD"
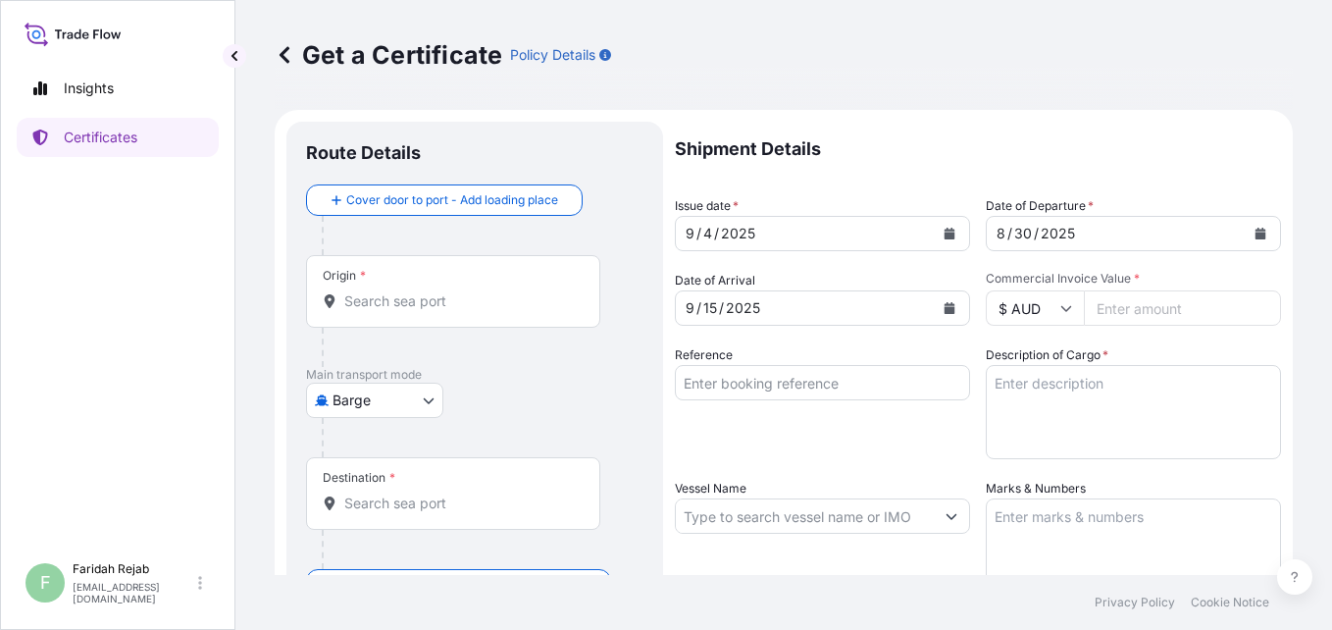
click at [1148, 308] on input "Commercial Invoice Value *" at bounding box center [1182, 307] width 197 height 35
type input "94326.95"
click at [914, 392] on input "Reference" at bounding box center [822, 382] width 295 height 35
type input "i"
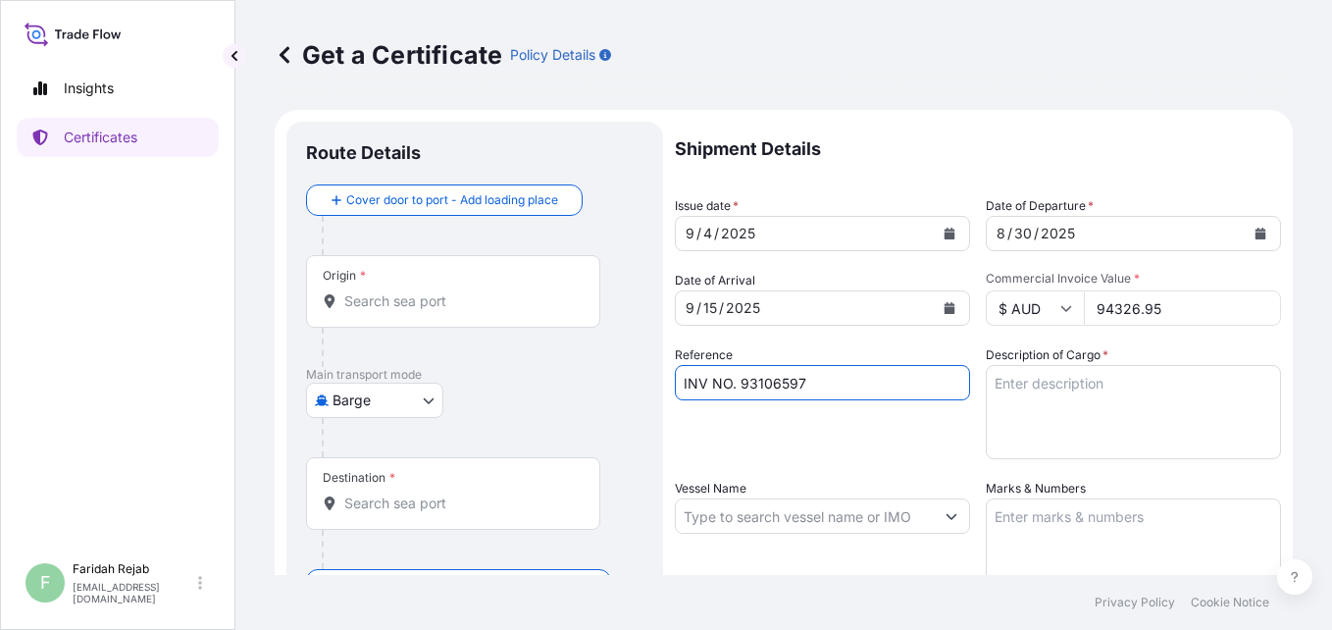
type input "INV NO. 93106597"
click at [1026, 397] on textarea "Description of Cargo *" at bounding box center [1133, 412] width 295 height 94
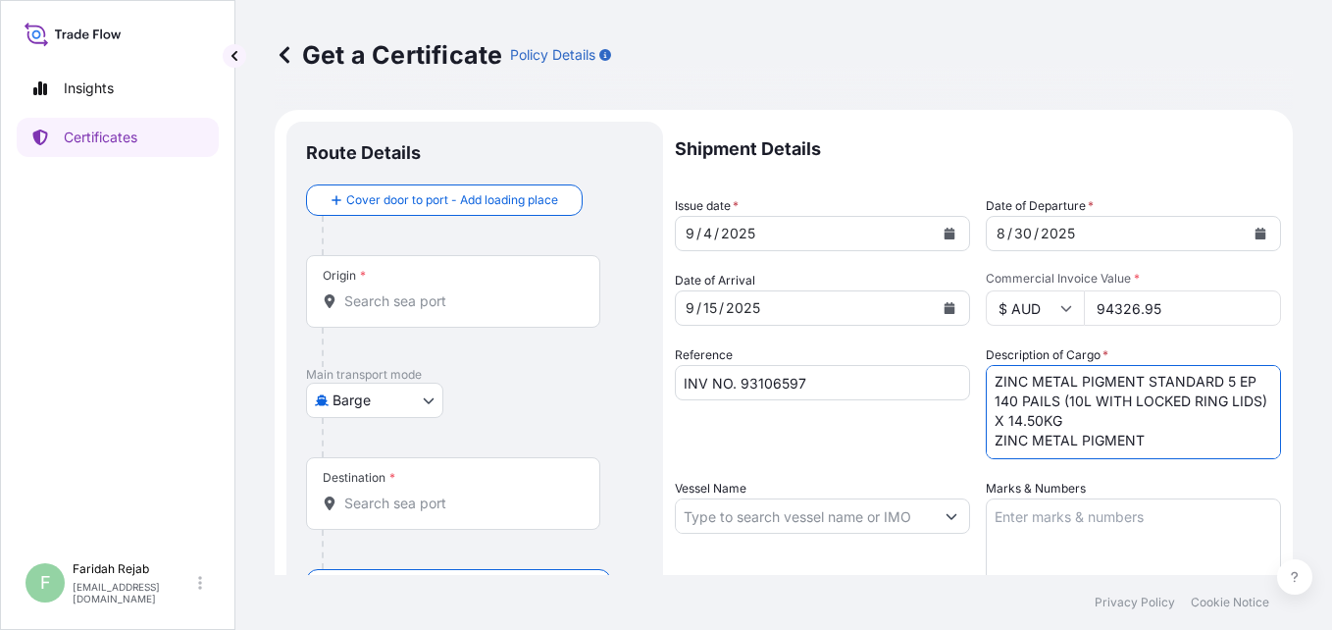
click at [1138, 439] on textarea "ZINC METAL PIGMENT STANDARD 5 EP 140 PAILS (10L WITH LOCKED RING LIDS) X 14.50K…" at bounding box center [1133, 412] width 295 height 94
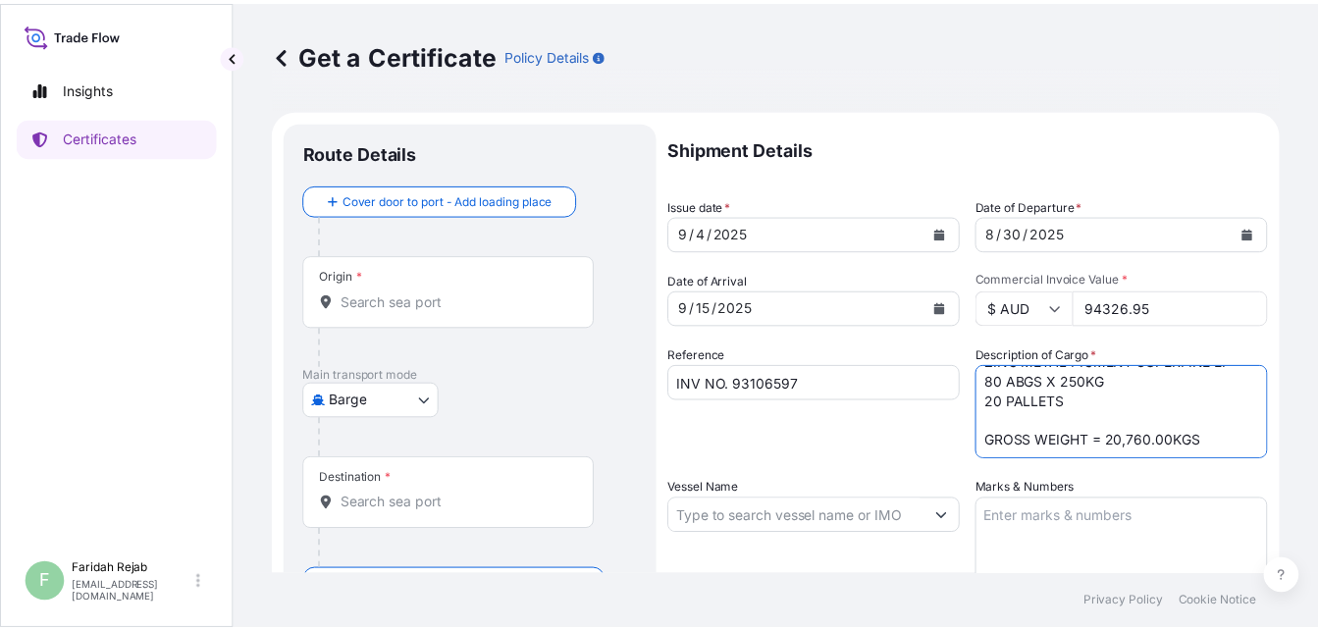
scroll to position [110, 0]
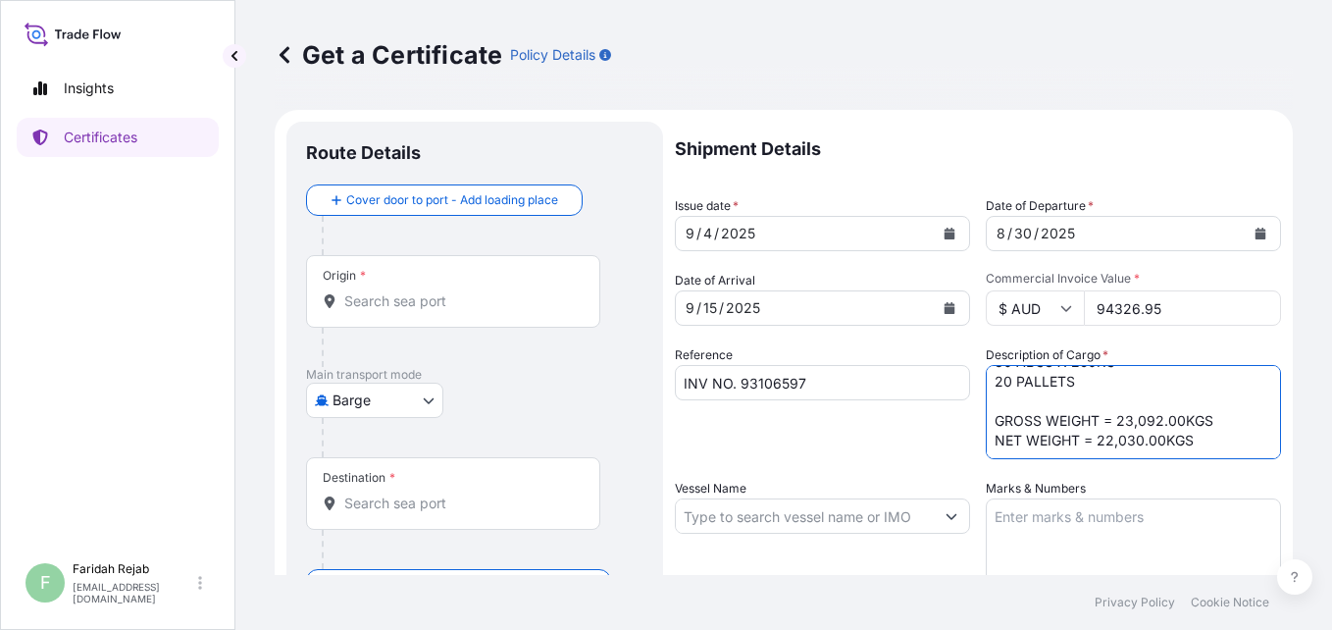
type textarea "ZINC METAL PIGMENT STANDARD 5 EP 140 PAILS (10L WITH LOCKED RING LIDS) X 14.50K…"
click at [1039, 525] on textarea "Marks & Numbers" at bounding box center [1133, 547] width 295 height 98
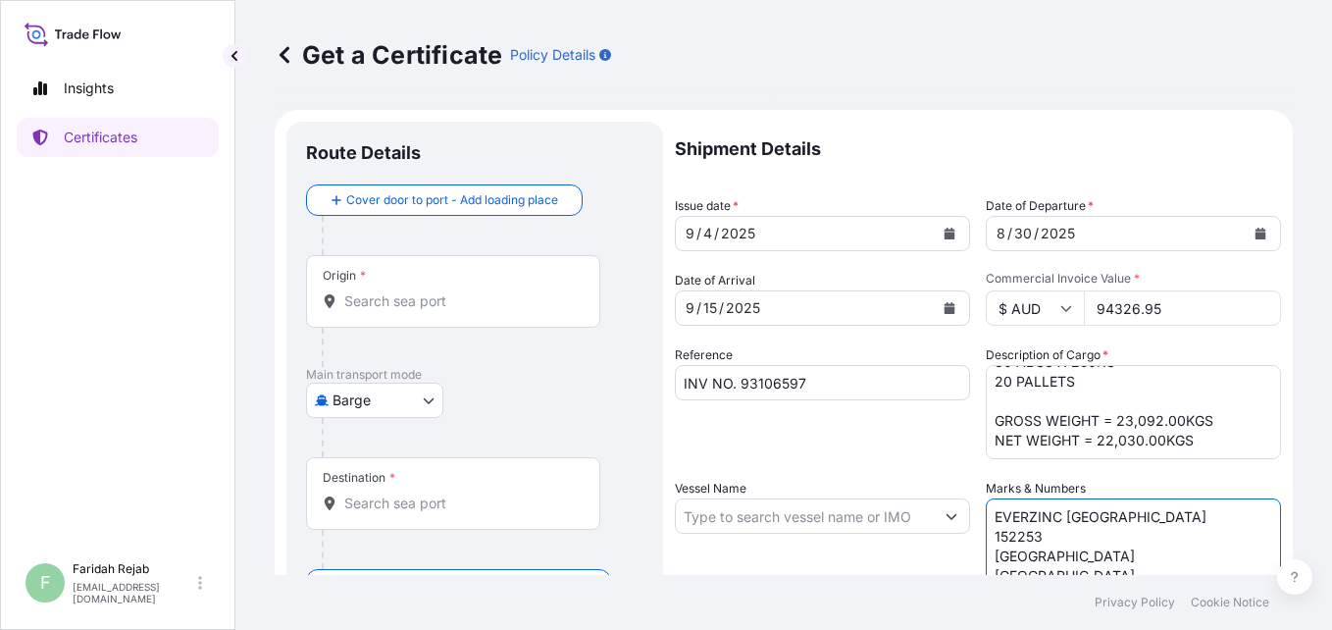
type textarea "EVERZINC [GEOGRAPHIC_DATA] 152253 [GEOGRAPHIC_DATA] [GEOGRAPHIC_DATA]"
click at [916, 523] on input "Vessel Name" at bounding box center [805, 515] width 258 height 35
click at [772, 510] on input "Vessel Name" at bounding box center [805, 515] width 258 height 35
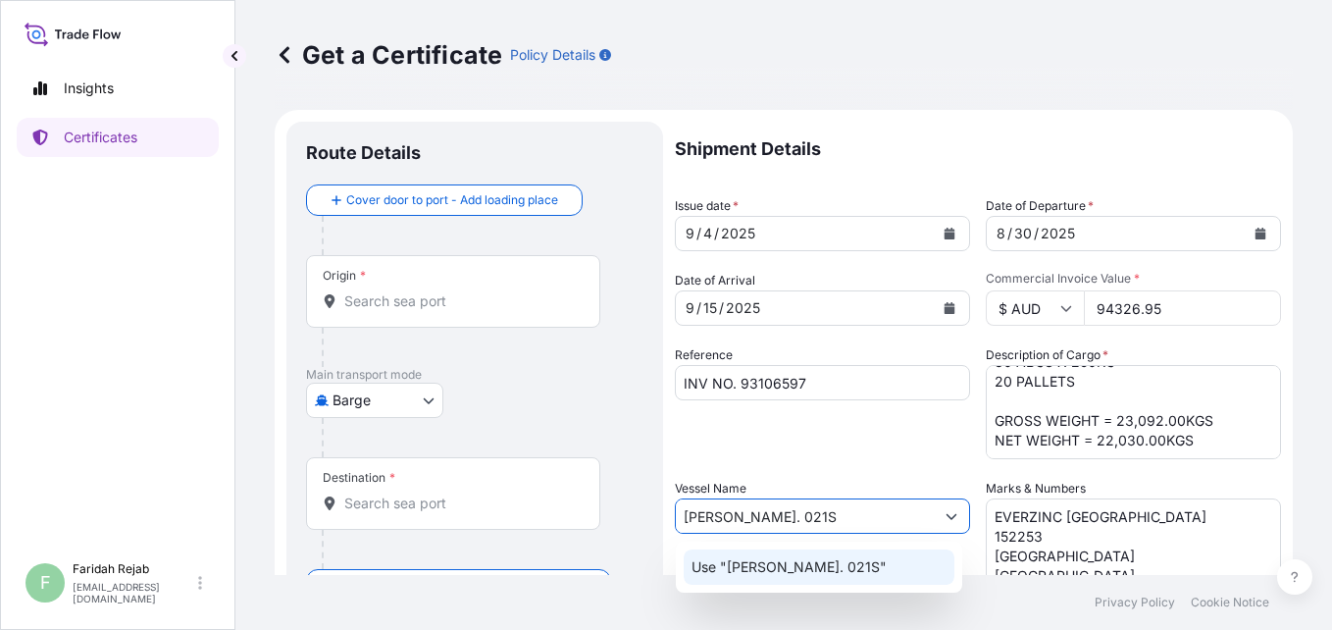
click at [779, 560] on p "Use "[PERSON_NAME]. 021S"" at bounding box center [789, 567] width 195 height 20
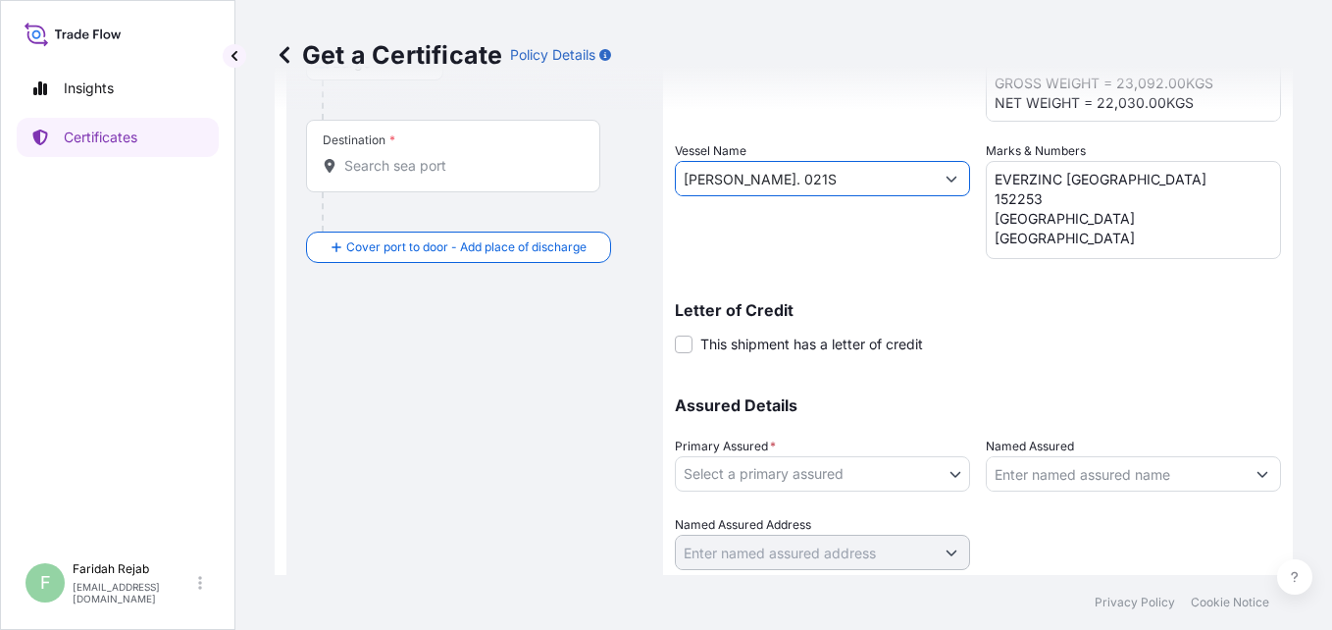
scroll to position [353, 0]
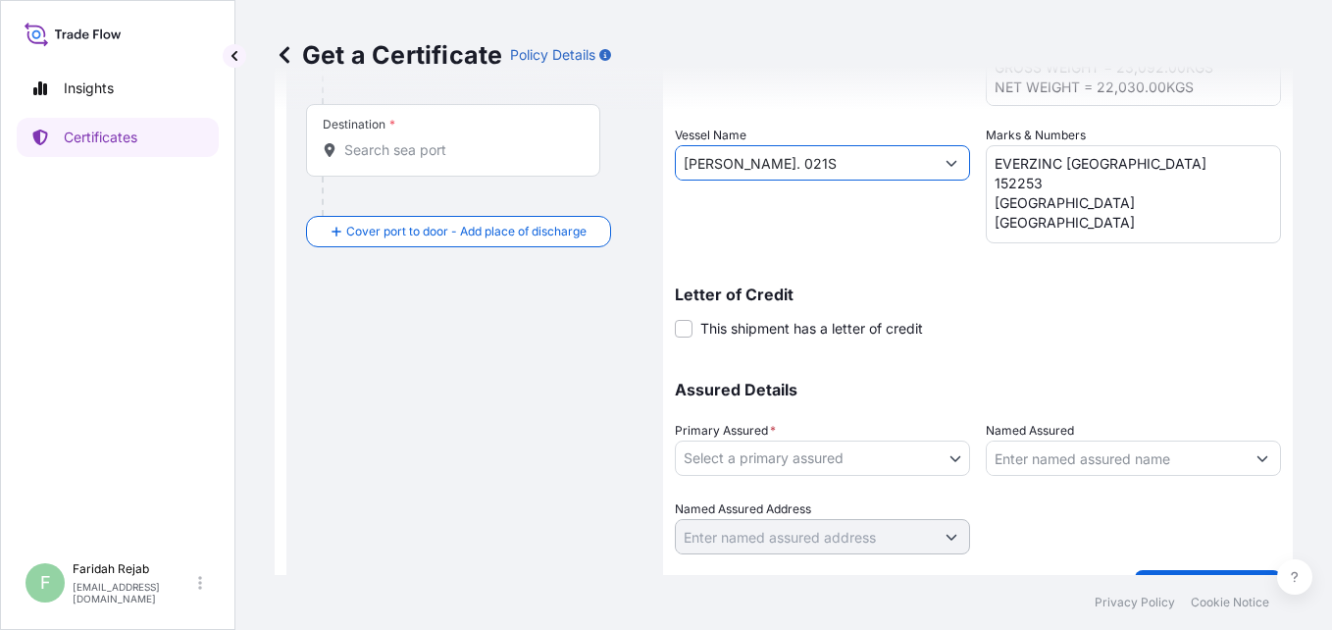
type input "[PERSON_NAME]. 021S"
click at [813, 451] on body "1 option available. 0 options available. 1 option available. Insights Certifica…" at bounding box center [666, 315] width 1332 height 630
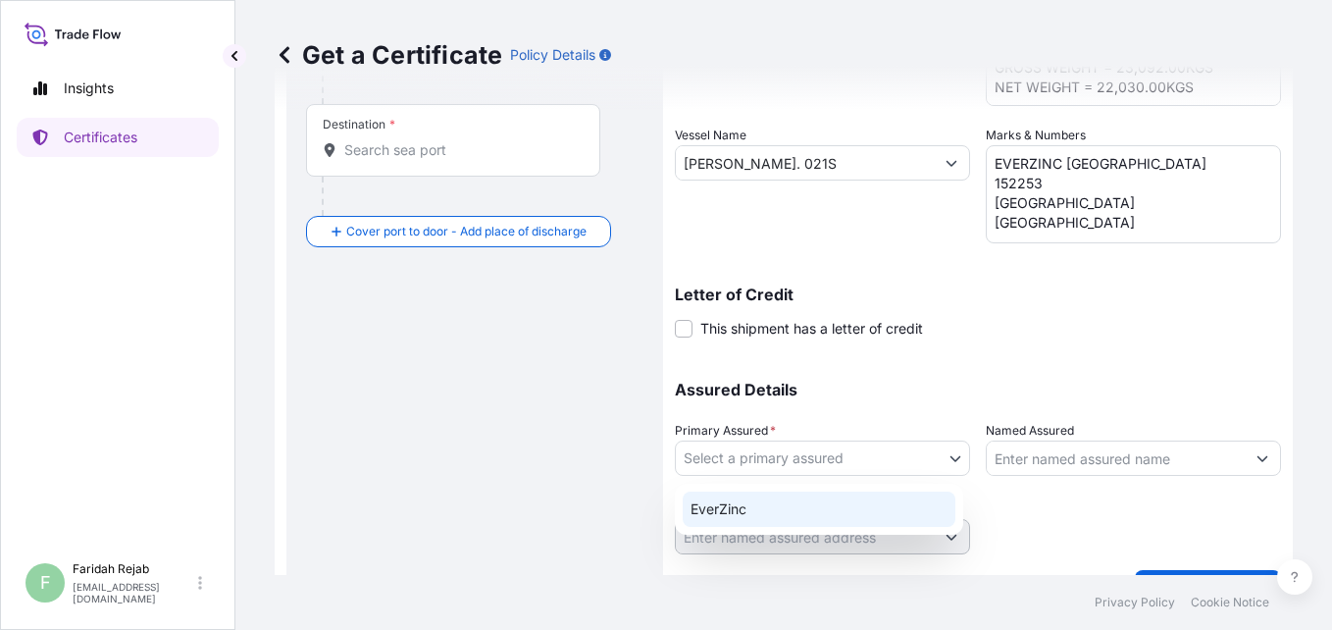
click at [730, 502] on div "EverZinc" at bounding box center [819, 509] width 273 height 35
select select "31493"
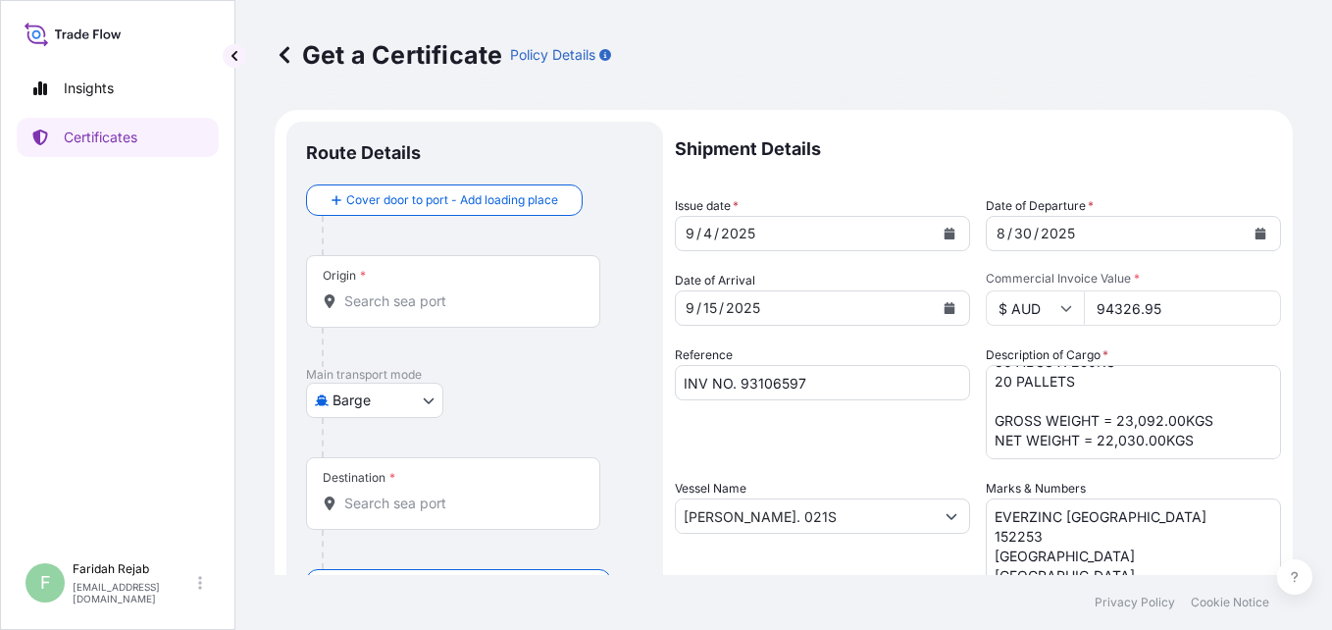
scroll to position [399, 0]
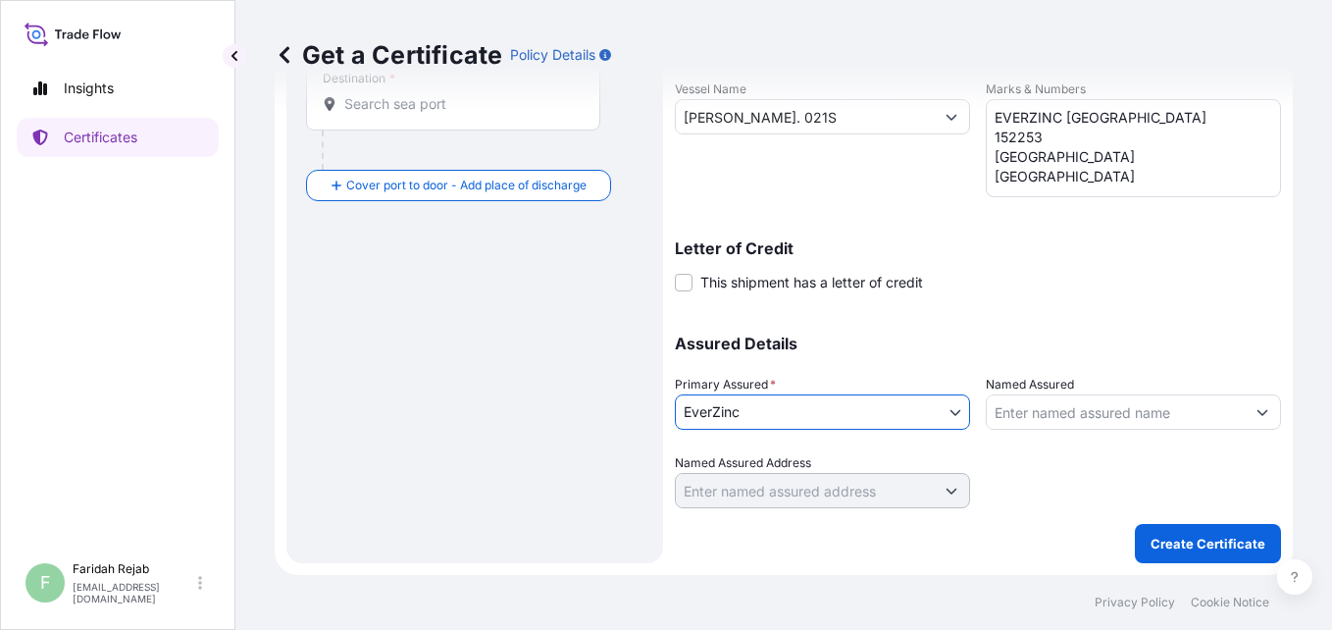
click at [404, 113] on input "Destination *" at bounding box center [460, 104] width 232 height 20
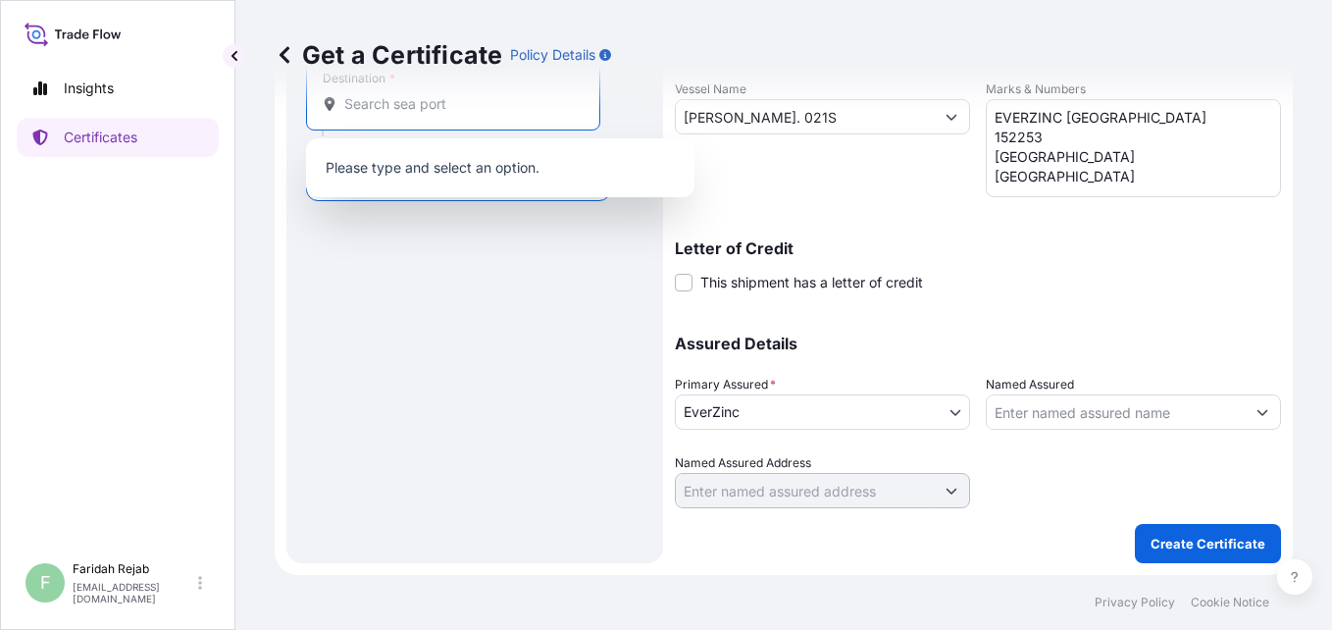
scroll to position [0, 0]
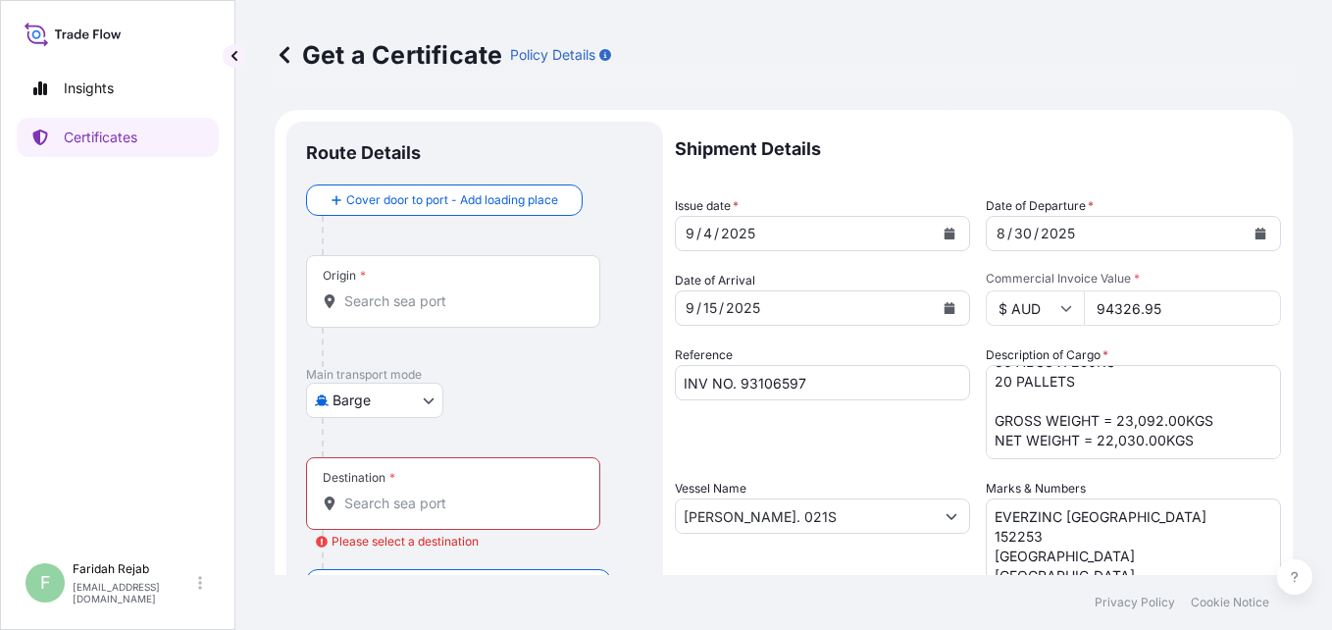
click at [382, 288] on div "Origin *" at bounding box center [453, 291] width 294 height 73
click at [382, 291] on input "Origin *" at bounding box center [460, 301] width 232 height 20
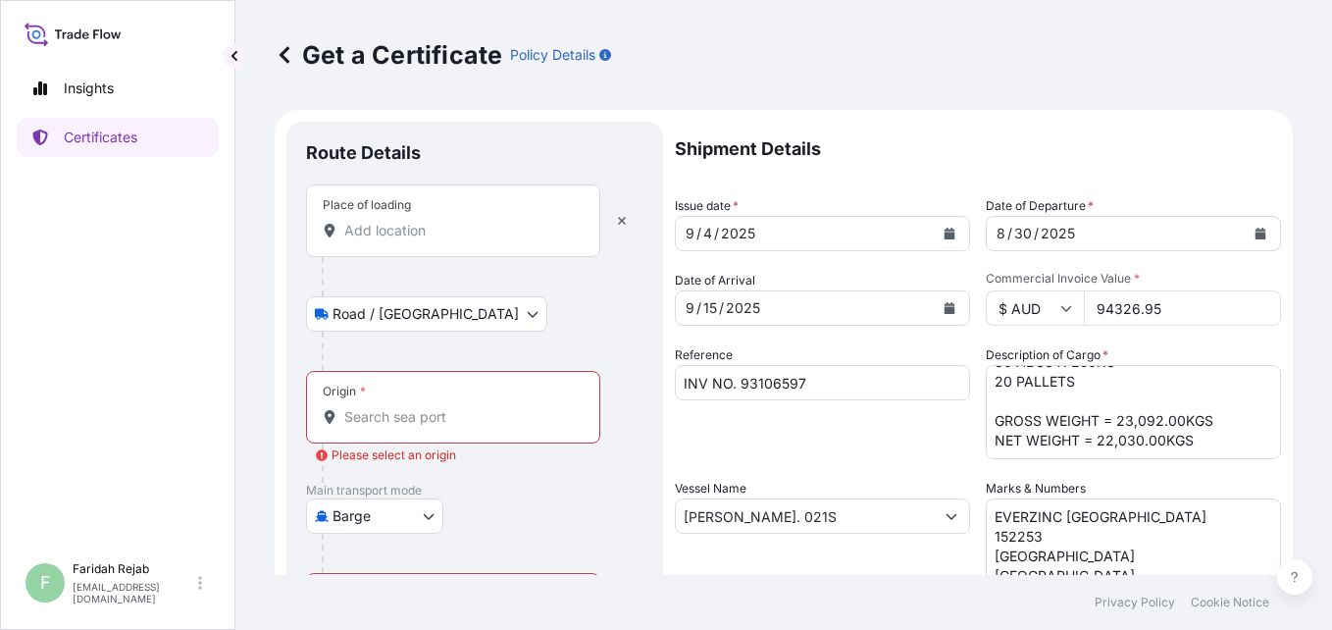
click at [403, 230] on input "Place of loading" at bounding box center [460, 231] width 232 height 20
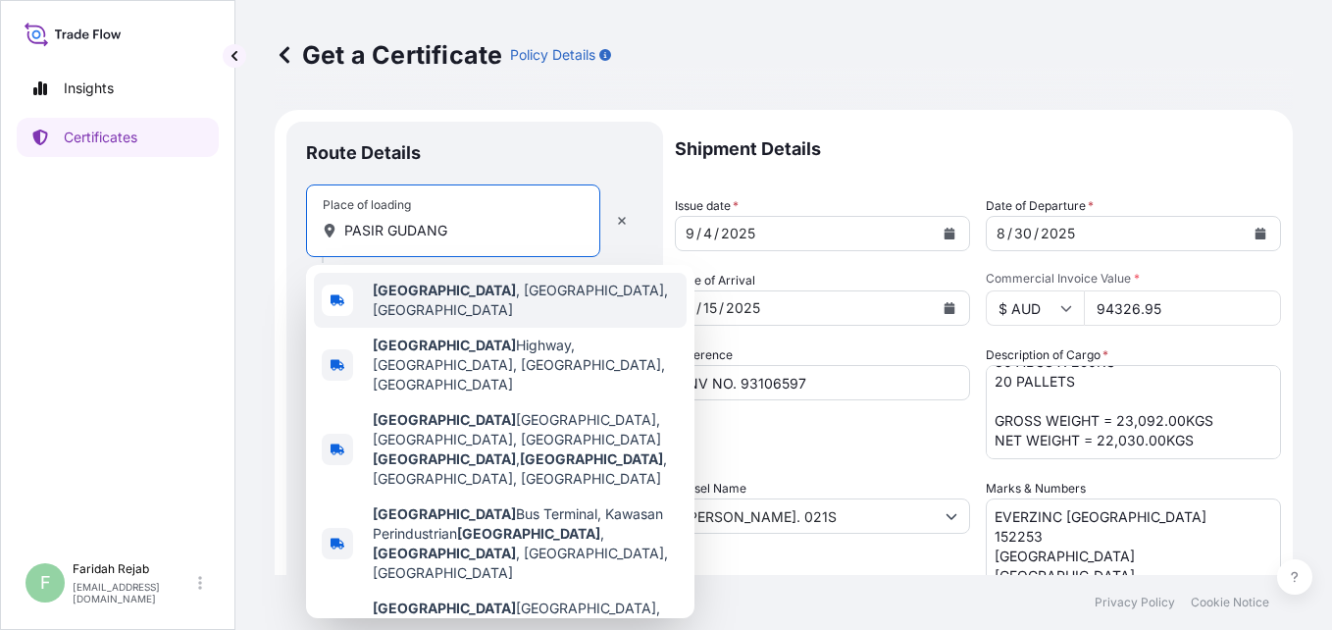
click at [435, 291] on b "[GEOGRAPHIC_DATA]" at bounding box center [444, 290] width 143 height 17
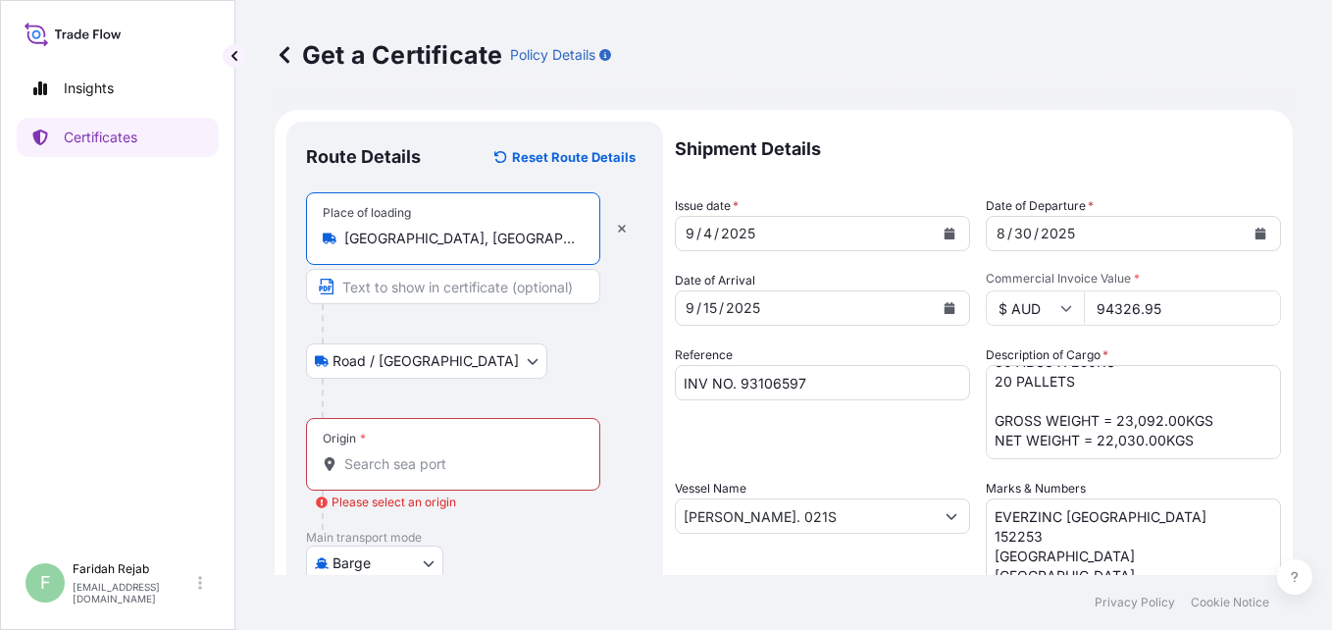
type input "[GEOGRAPHIC_DATA], [GEOGRAPHIC_DATA], [GEOGRAPHIC_DATA]"
click at [395, 361] on body "5 options available. 1 option available. 0 options available. 5 options availab…" at bounding box center [666, 315] width 1332 height 630
click at [392, 451] on div "Origin *" at bounding box center [453, 454] width 294 height 73
click at [392, 454] on input "Origin * Please select an origin" at bounding box center [460, 464] width 232 height 20
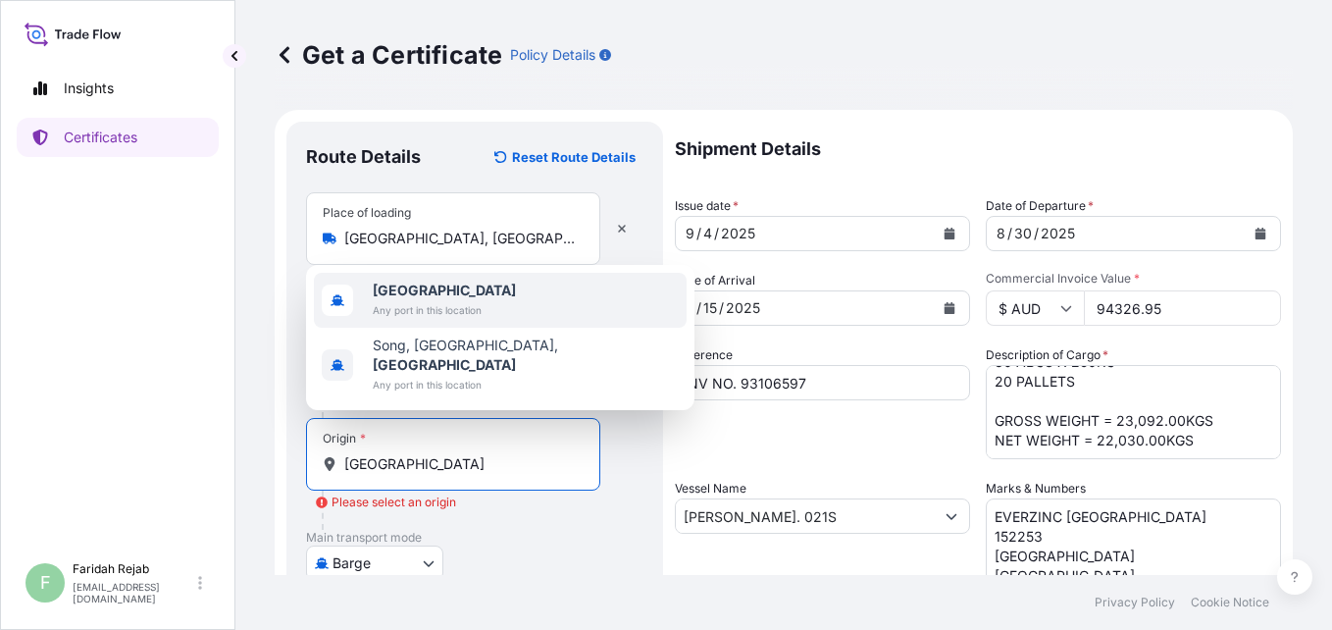
click at [434, 300] on span "[GEOGRAPHIC_DATA]" at bounding box center [444, 291] width 143 height 20
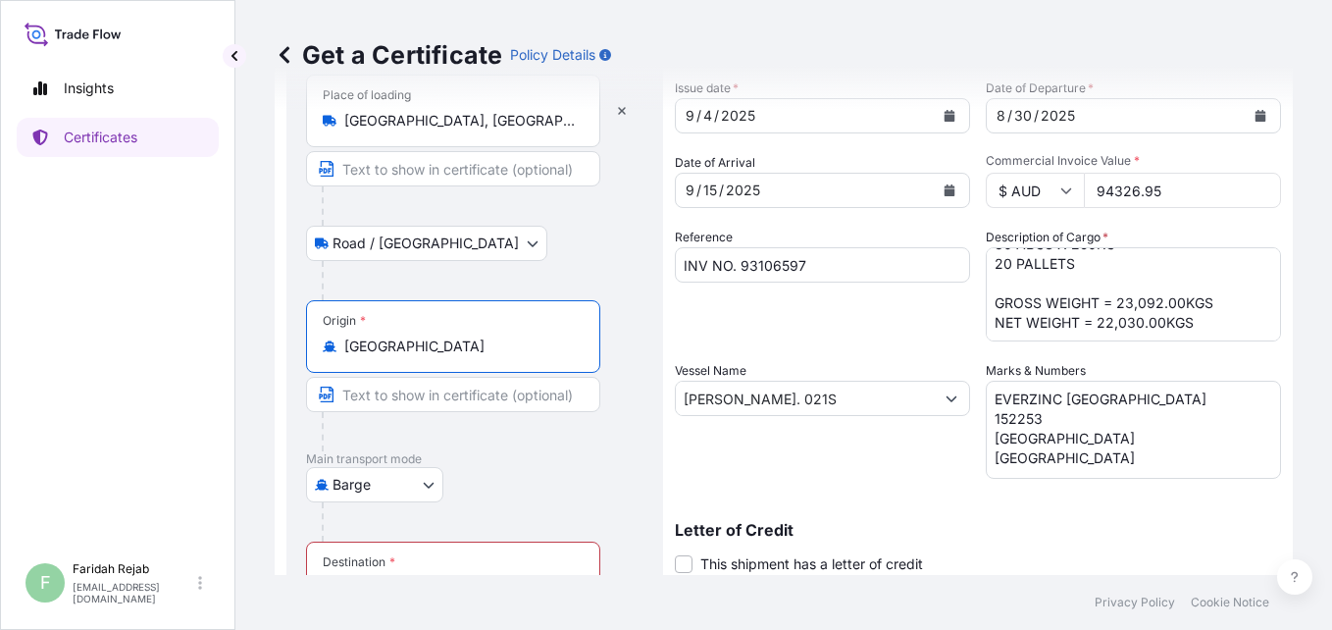
scroll to position [157, 0]
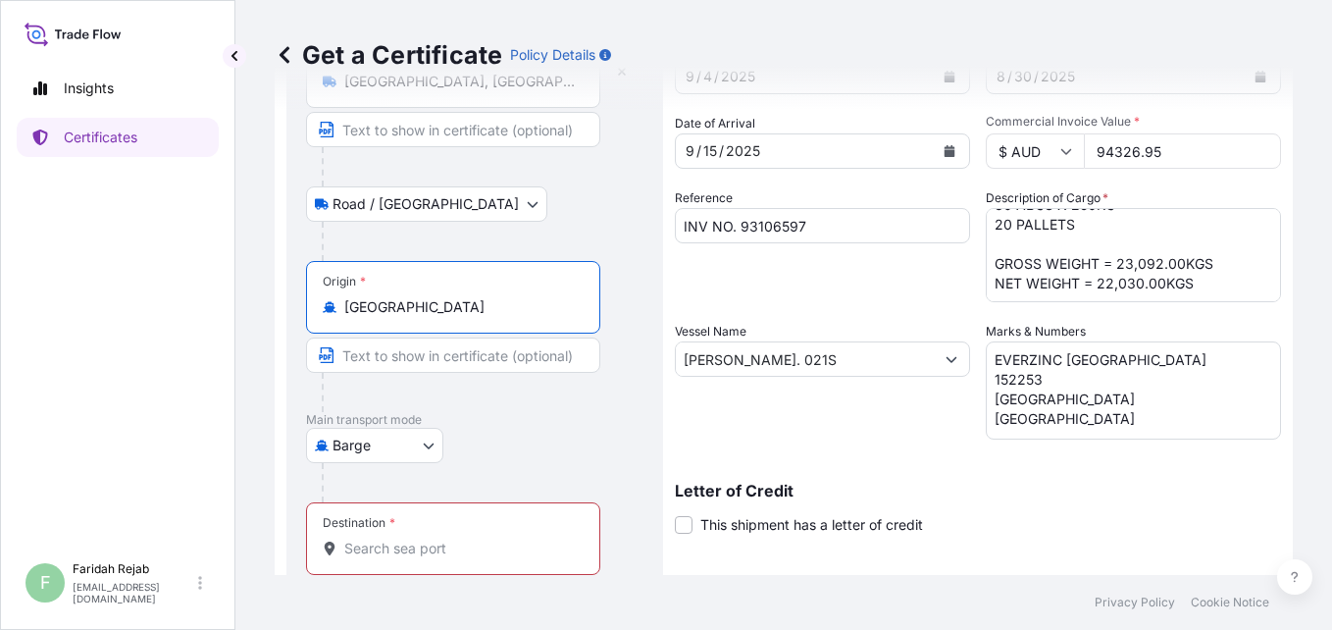
type input "[GEOGRAPHIC_DATA]"
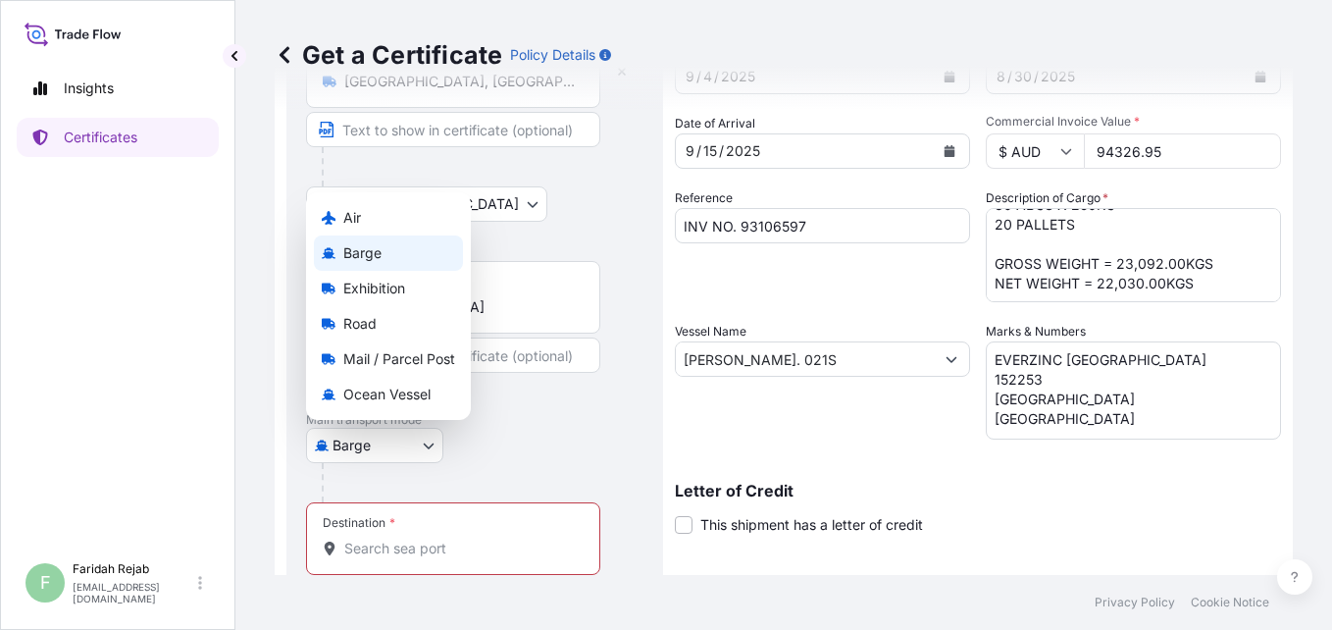
click at [426, 445] on body "10 options available. 1 option available. 0 options available. 2 options availa…" at bounding box center [666, 315] width 1332 height 630
click at [376, 402] on span "Ocean Vessel" at bounding box center [386, 395] width 87 height 20
select select "Ocean Vessel"
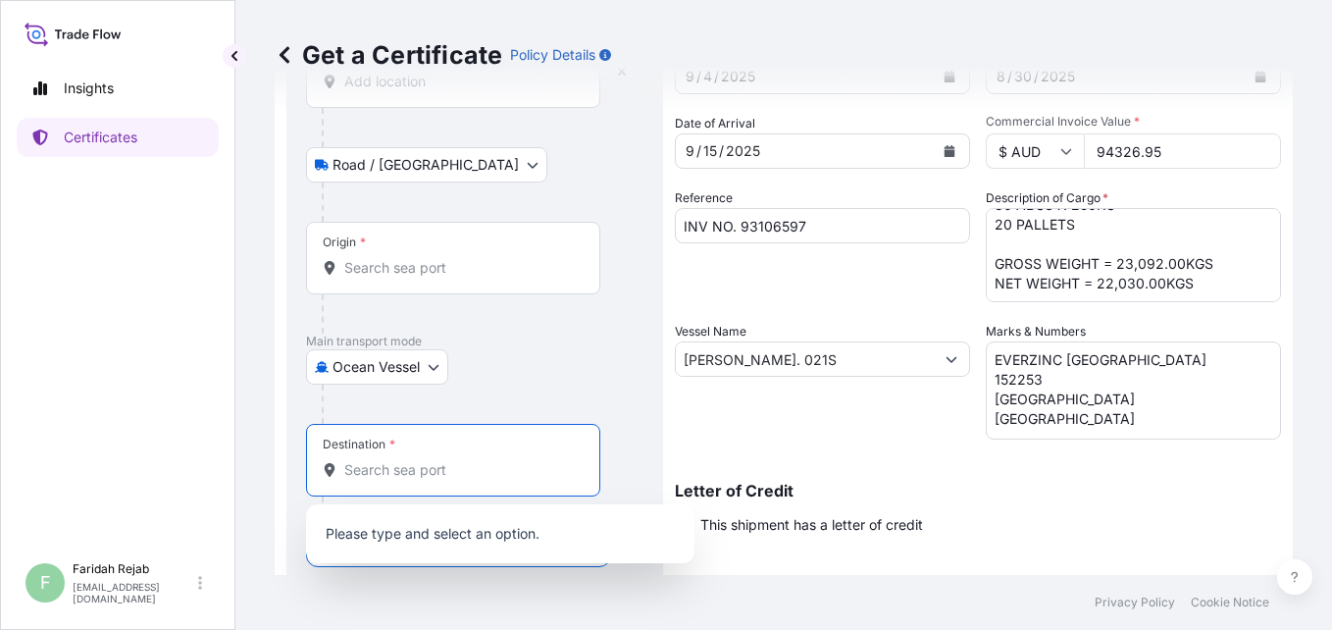
click at [417, 479] on input "Destination *" at bounding box center [460, 470] width 232 height 20
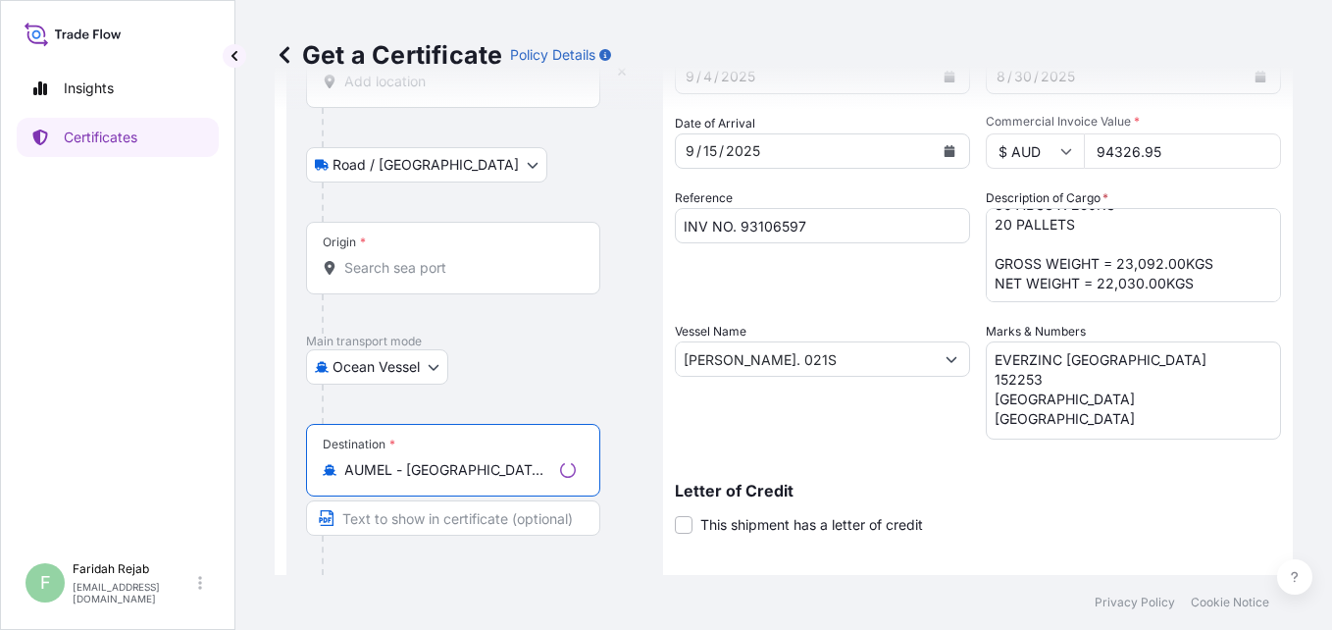
scroll to position [399, 0]
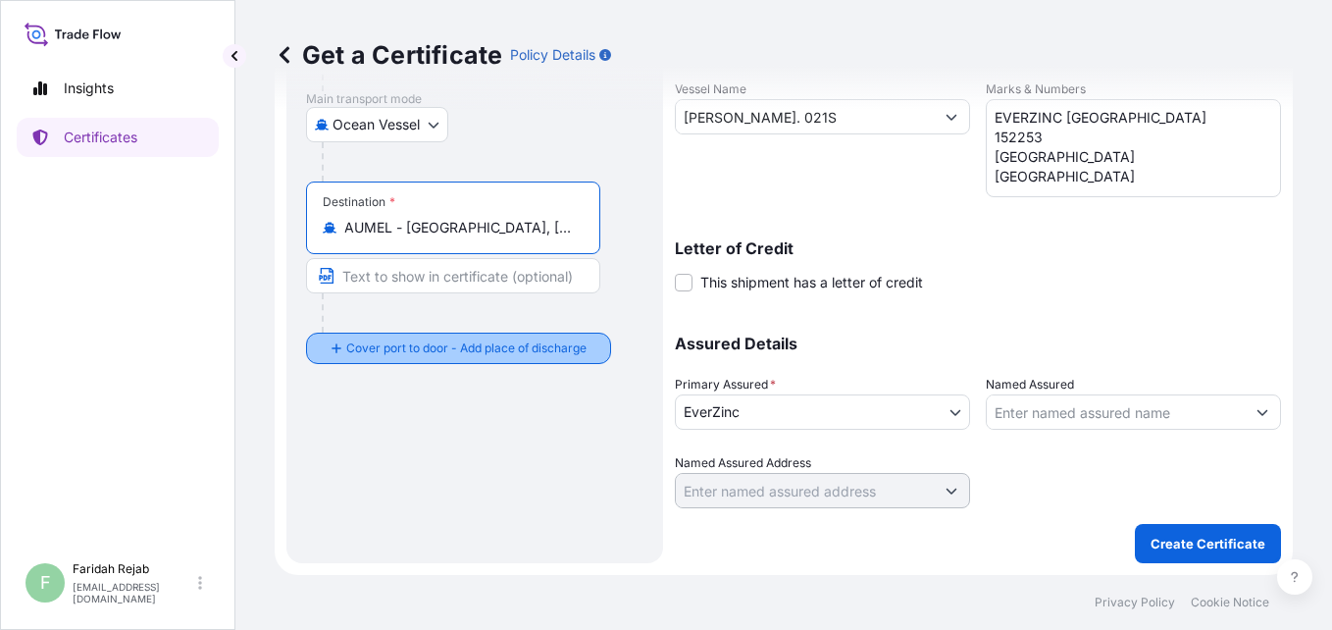
type input "AUMEL - [GEOGRAPHIC_DATA], [GEOGRAPHIC_DATA]"
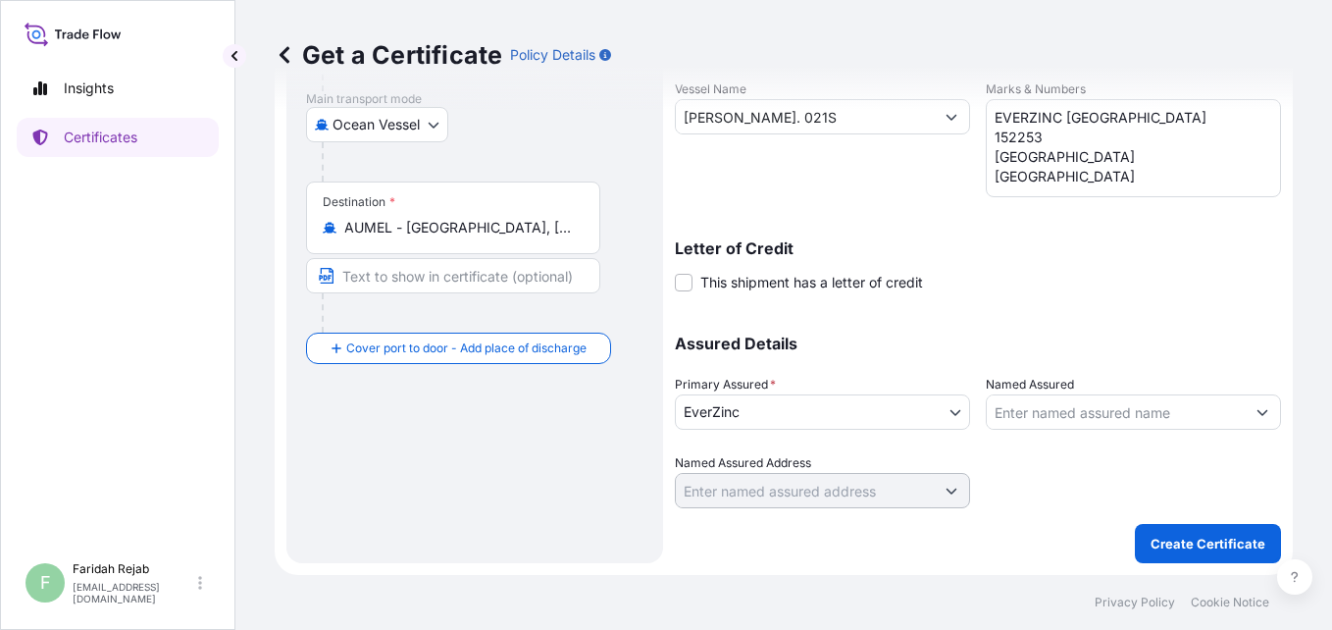
click at [374, 320] on div at bounding box center [461, 312] width 279 height 39
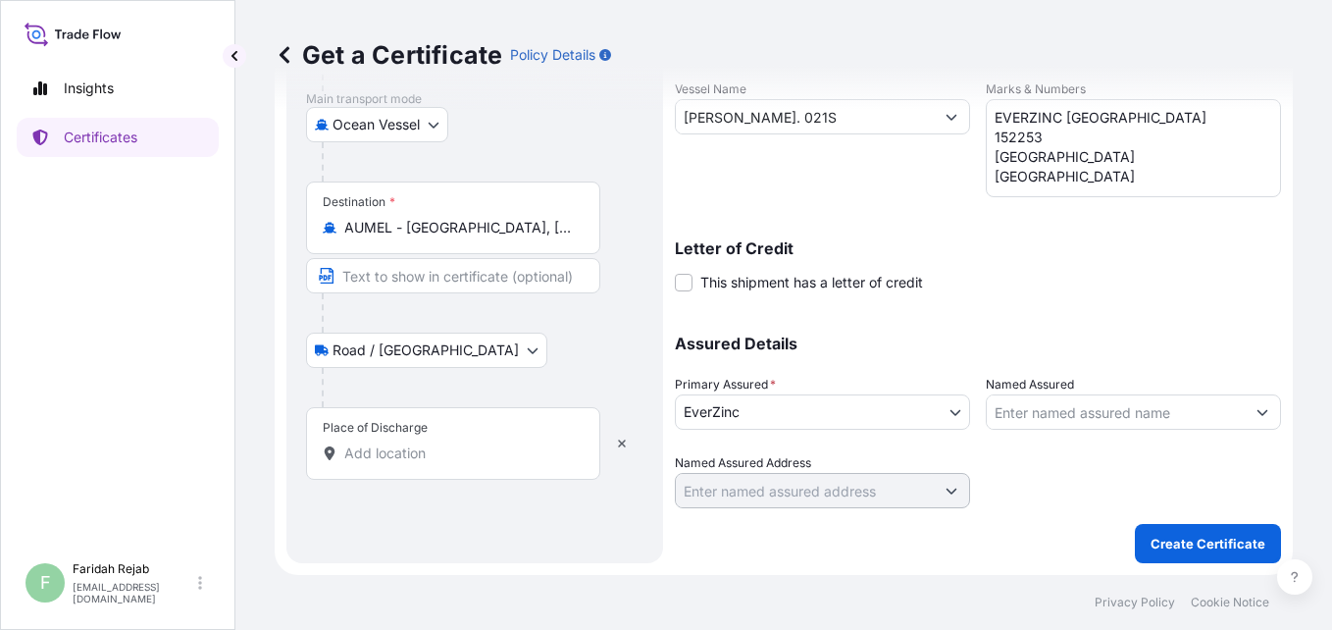
click at [370, 448] on input "Place of Discharge" at bounding box center [460, 454] width 232 height 20
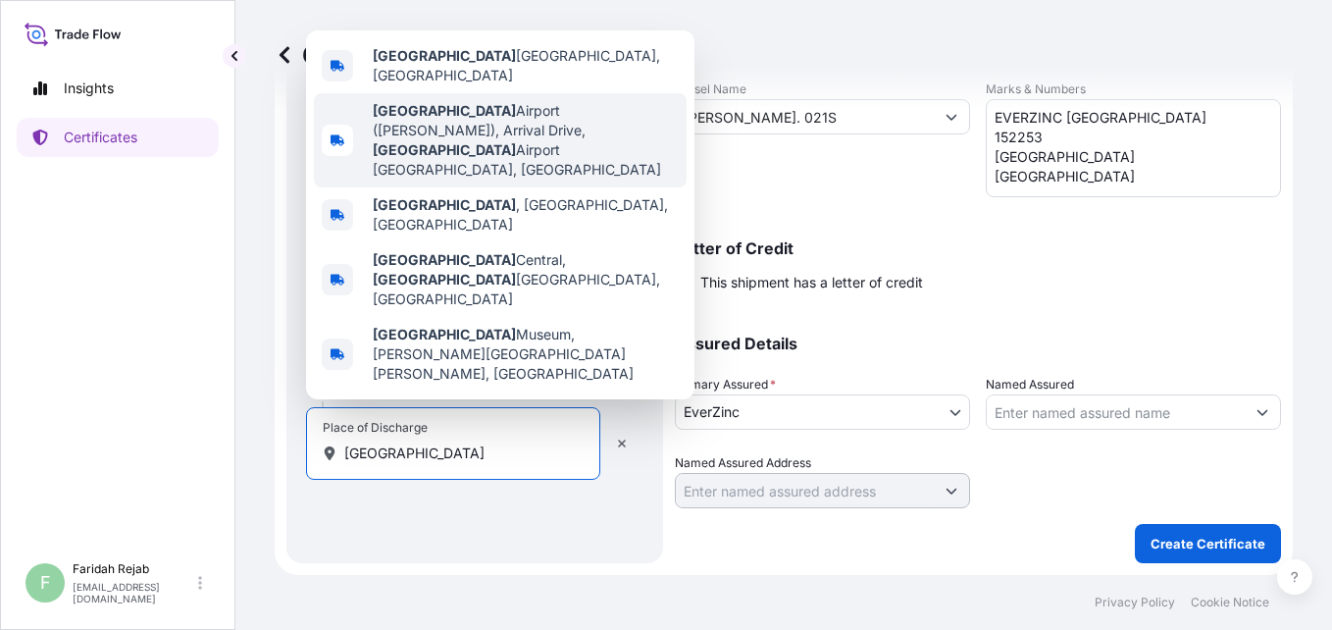
click at [423, 180] on span "[GEOGRAPHIC_DATA] ([GEOGRAPHIC_DATA]), [GEOGRAPHIC_DATA], [GEOGRAPHIC_DATA], [G…" at bounding box center [526, 140] width 306 height 78
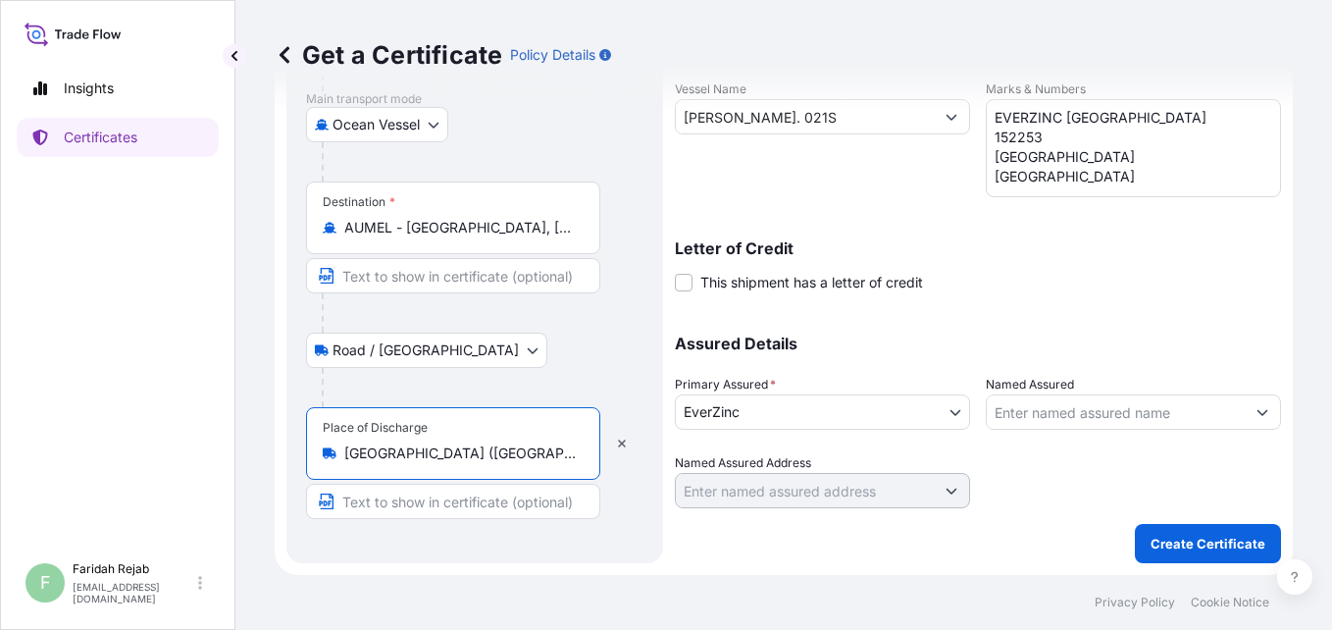
scroll to position [0, 0]
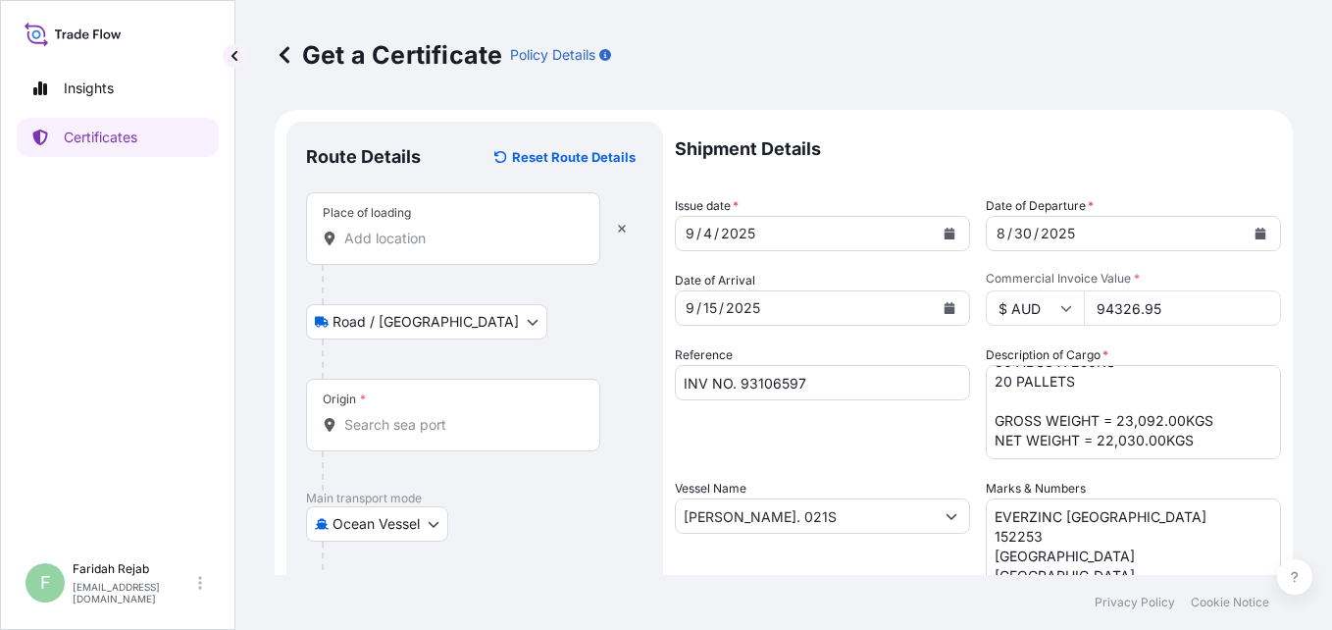
type input "[GEOGRAPHIC_DATA] ([GEOGRAPHIC_DATA]), [GEOGRAPHIC_DATA], [GEOGRAPHIC_DATA], [G…"
click at [475, 223] on div "Place of loading" at bounding box center [453, 228] width 294 height 73
click at [475, 229] on input "Place of loading" at bounding box center [460, 239] width 232 height 20
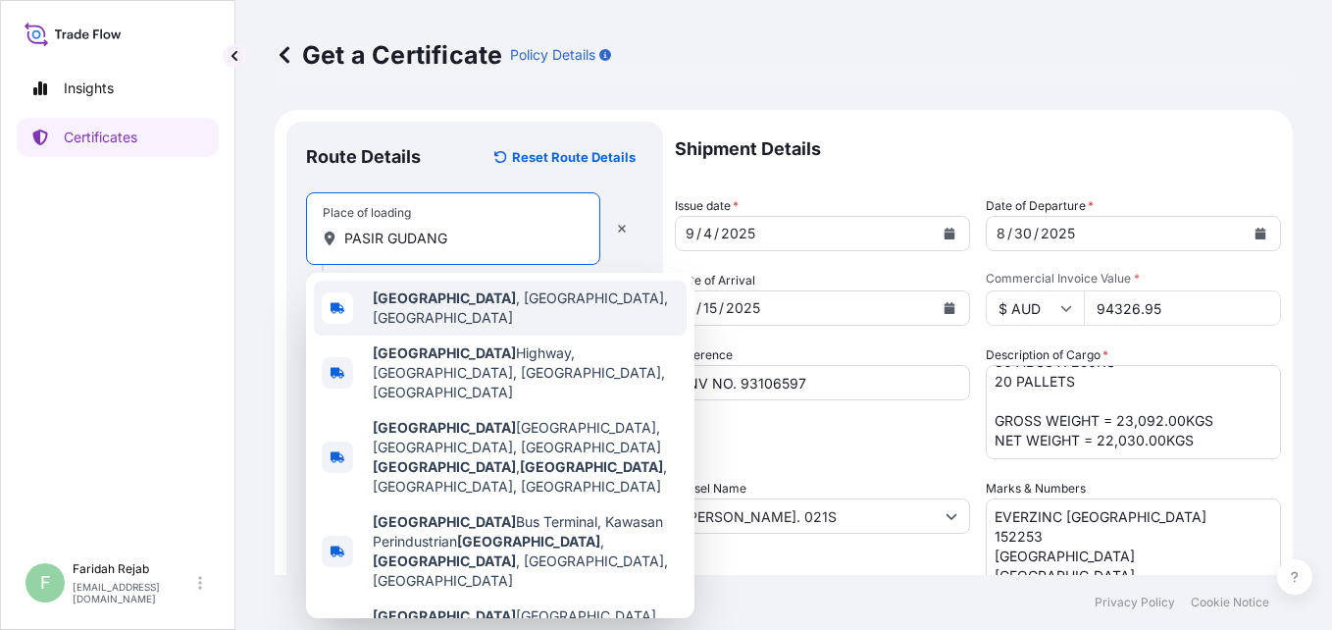
click at [449, 304] on b "[GEOGRAPHIC_DATA]" at bounding box center [444, 297] width 143 height 17
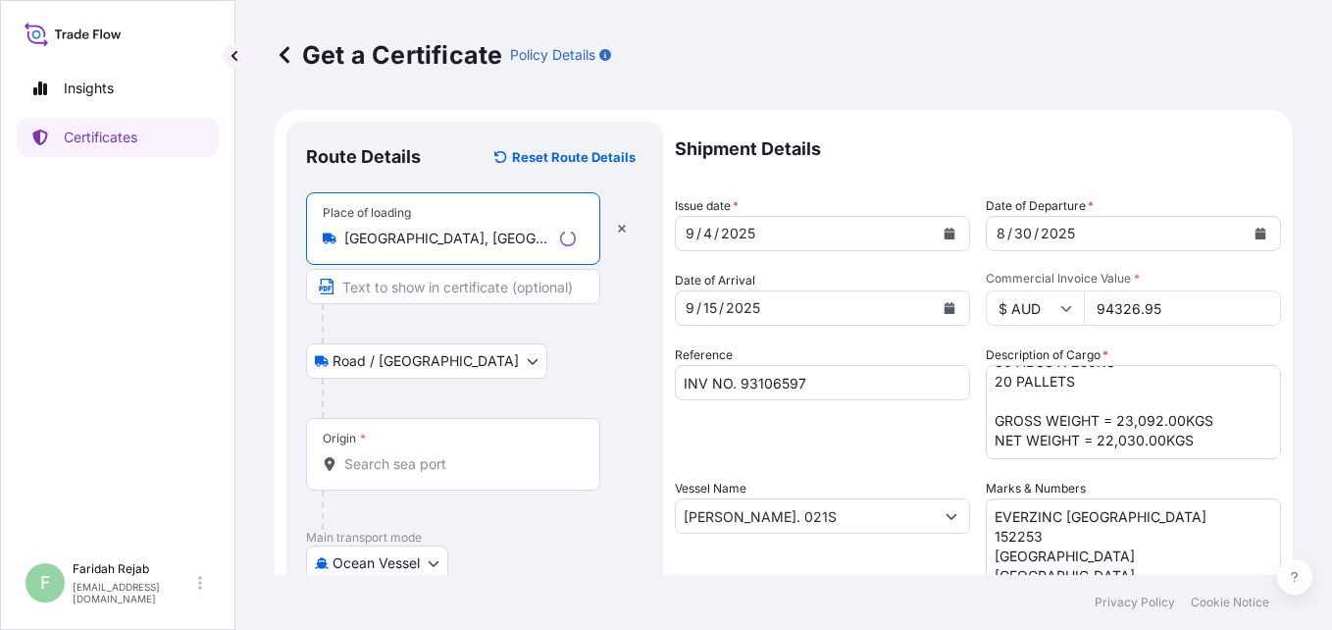
type input "[GEOGRAPHIC_DATA], [GEOGRAPHIC_DATA], [GEOGRAPHIC_DATA]"
click at [402, 463] on input "Origin *" at bounding box center [460, 464] width 232 height 20
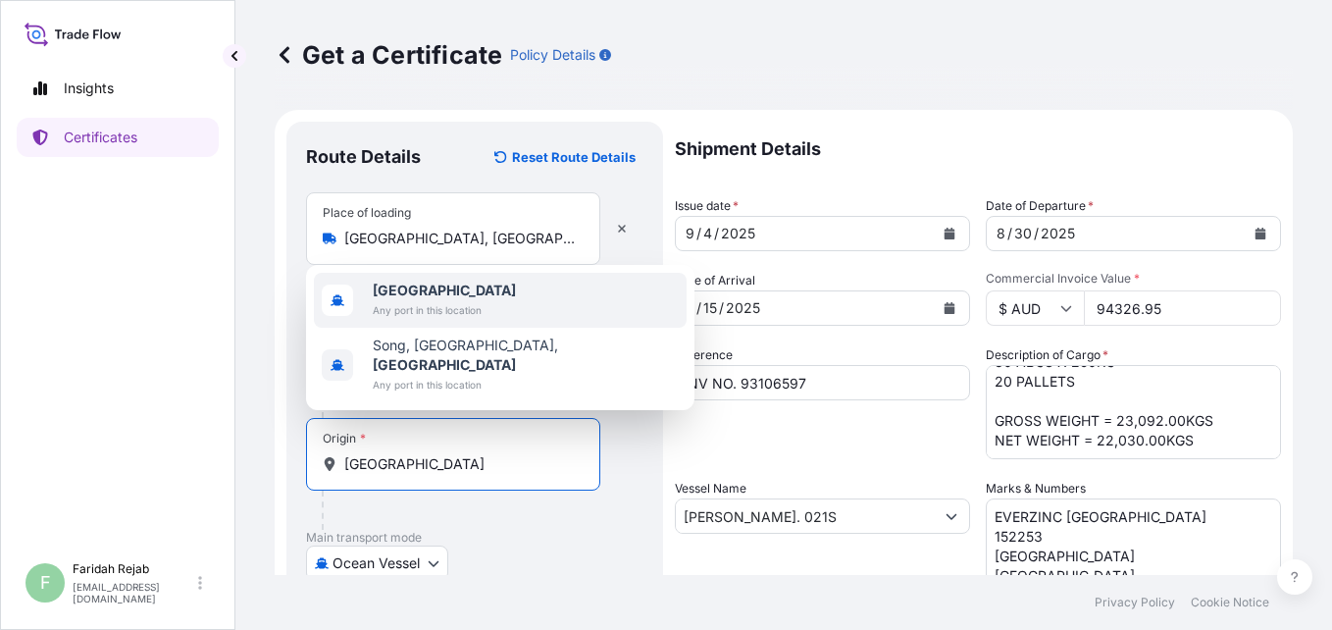
click at [484, 306] on div "[GEOGRAPHIC_DATA] Any port in this location" at bounding box center [500, 300] width 373 height 55
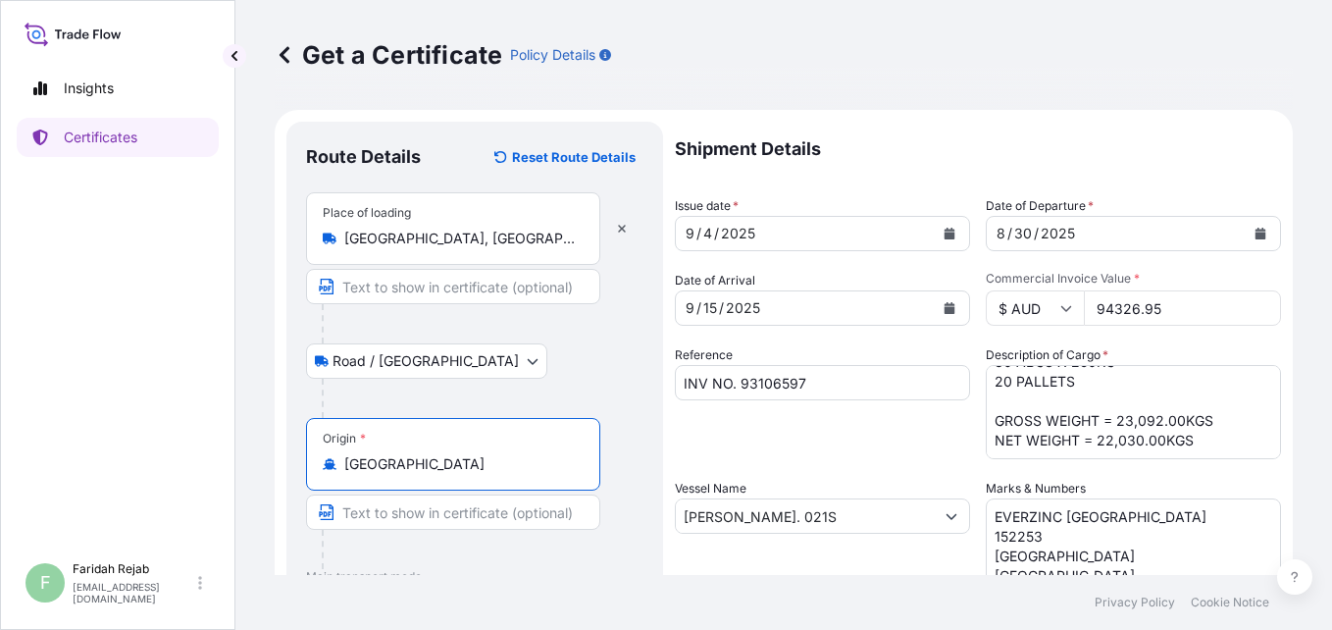
scroll to position [453, 0]
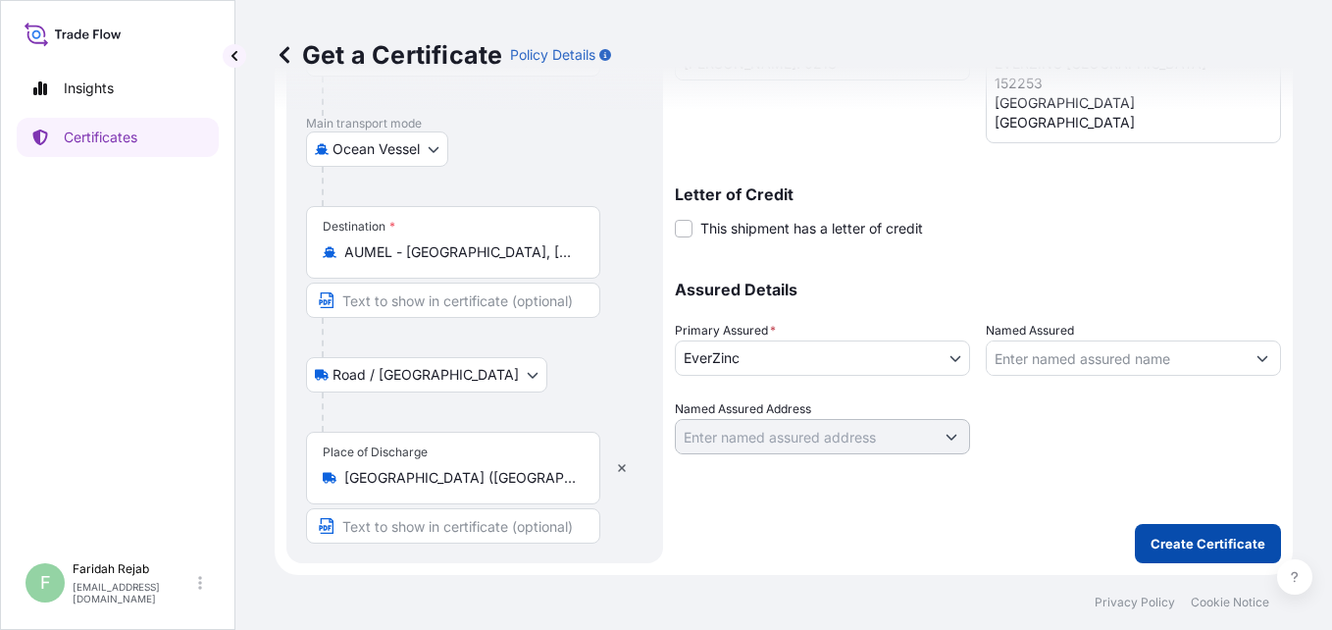
type input "[GEOGRAPHIC_DATA]"
click at [1222, 540] on p "Create Certificate" at bounding box center [1208, 544] width 115 height 20
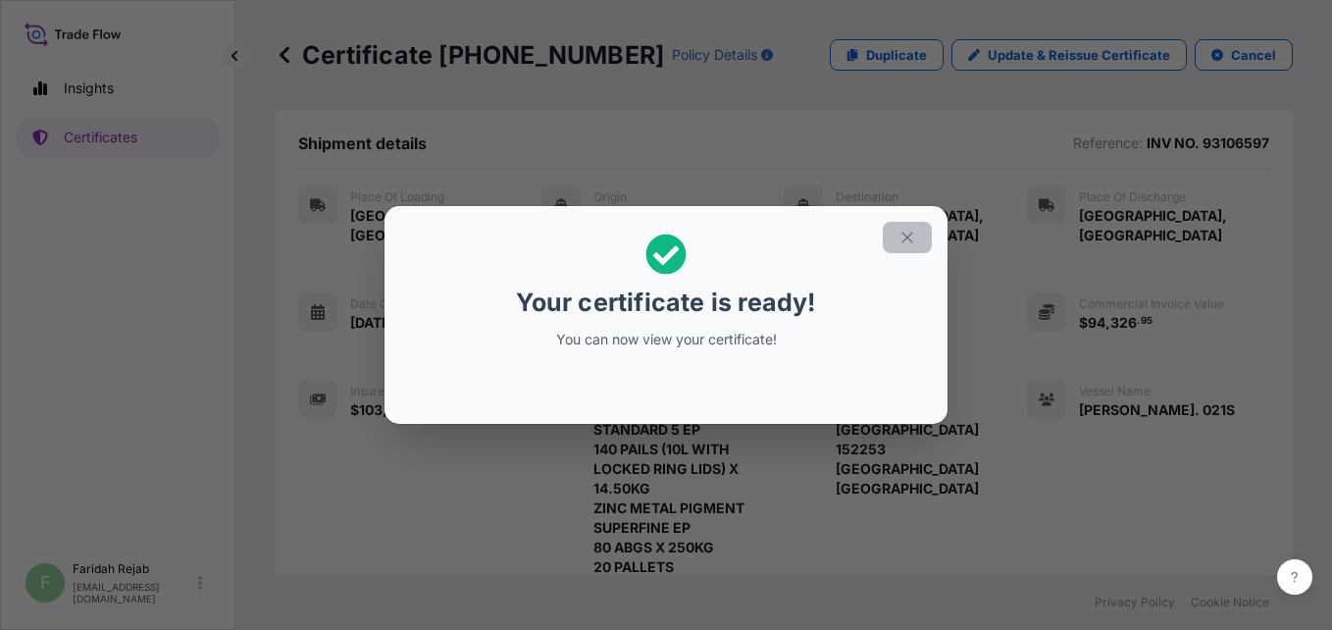
click at [911, 239] on icon "button" at bounding box center [908, 238] width 18 height 18
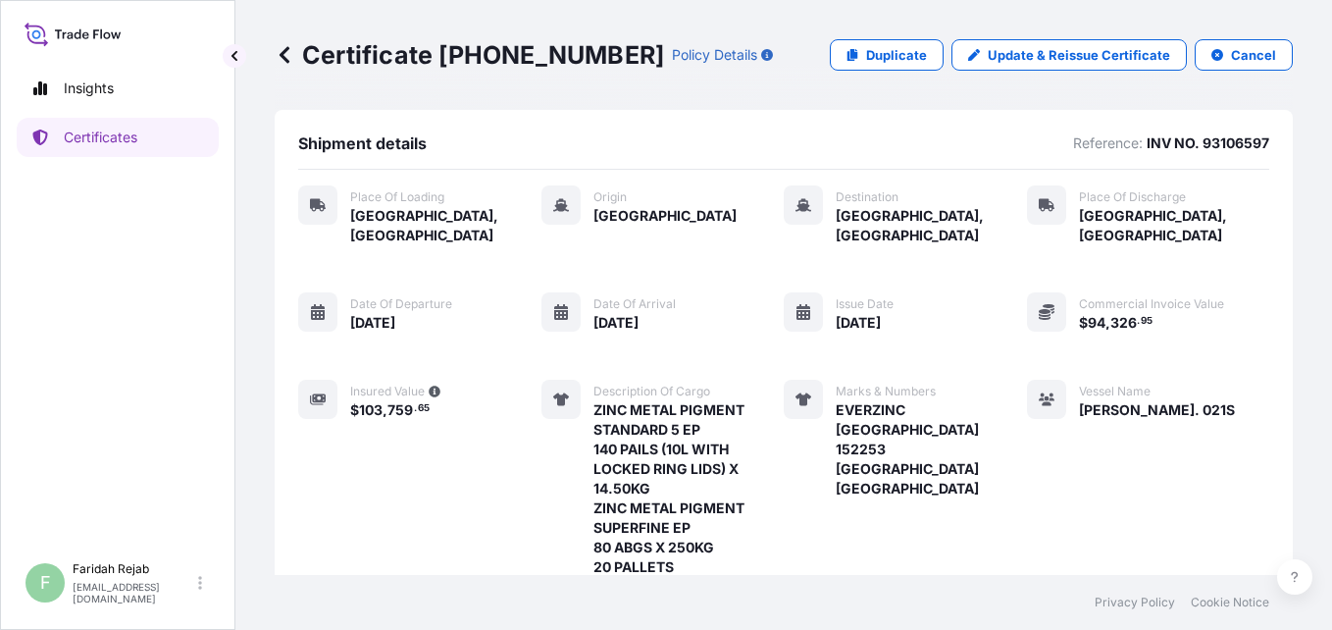
scroll to position [494, 0]
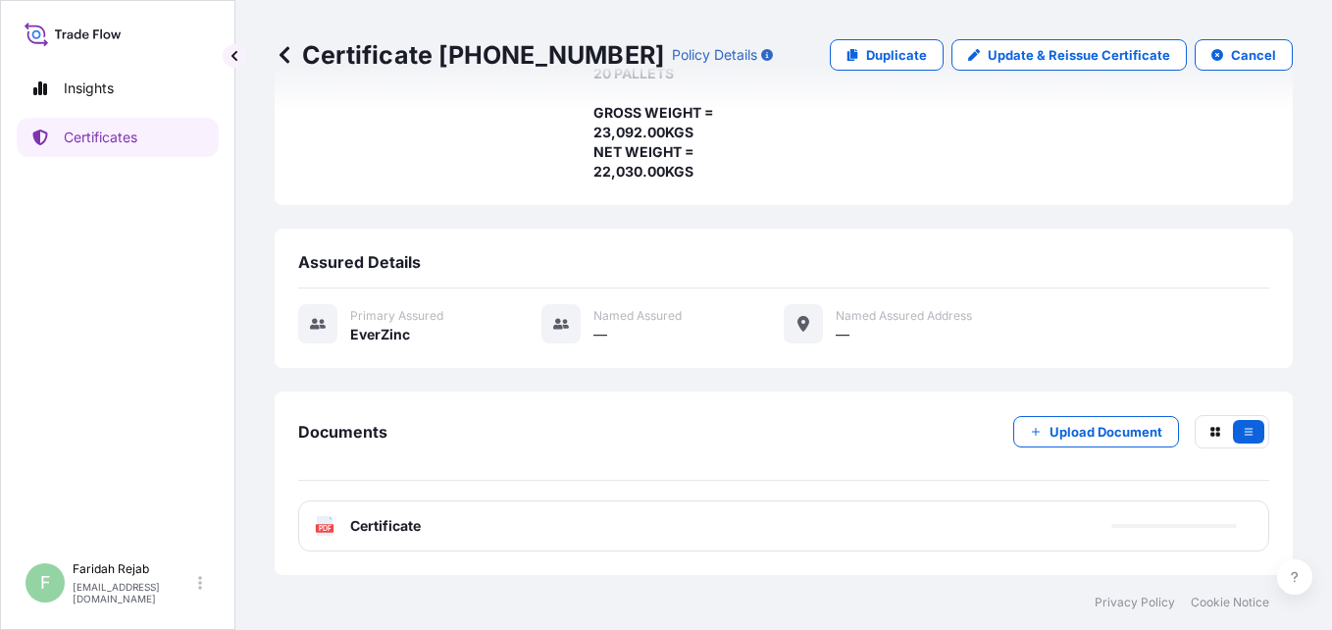
click at [340, 531] on div "PDF Certificate" at bounding box center [368, 526] width 106 height 20
click at [320, 525] on text "PDF" at bounding box center [325, 528] width 13 height 7
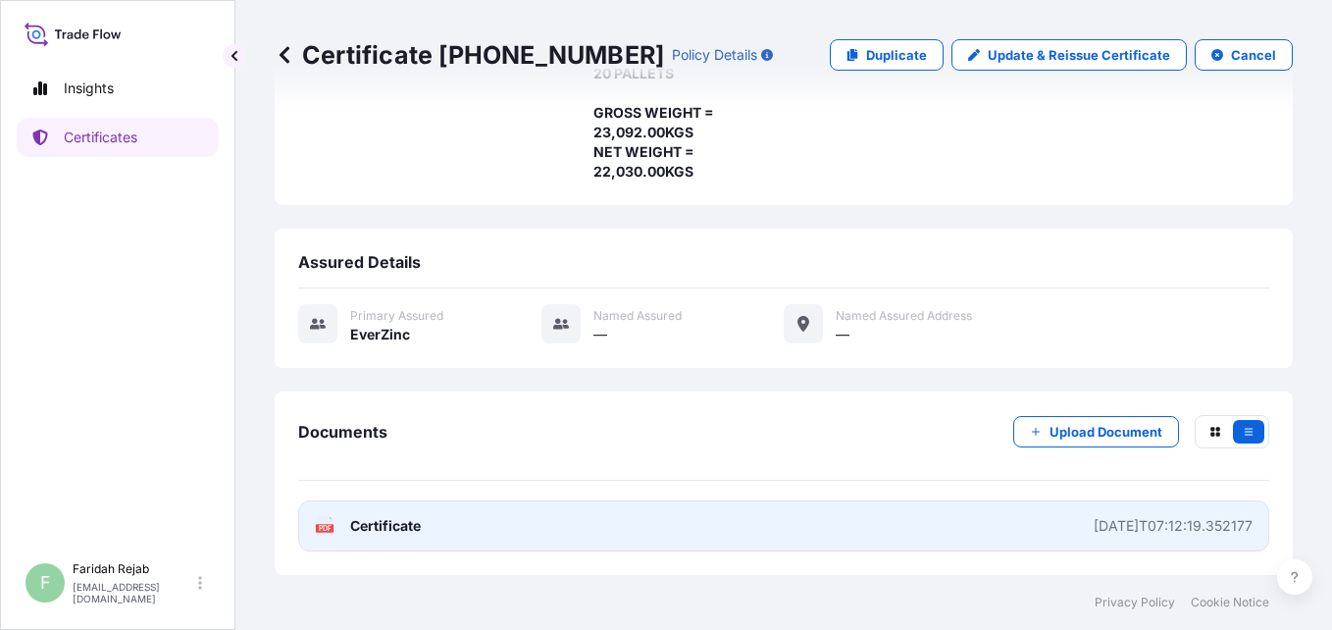
click at [329, 524] on icon at bounding box center [325, 526] width 17 height 20
